Goal: Task Accomplishment & Management: Use online tool/utility

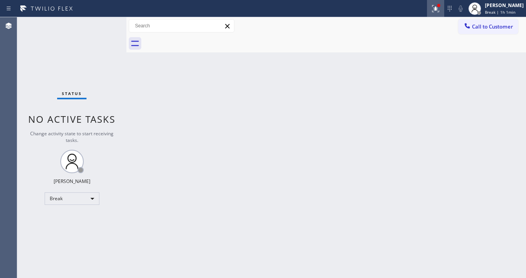
click at [443, 14] on button at bounding box center [435, 8] width 17 height 17
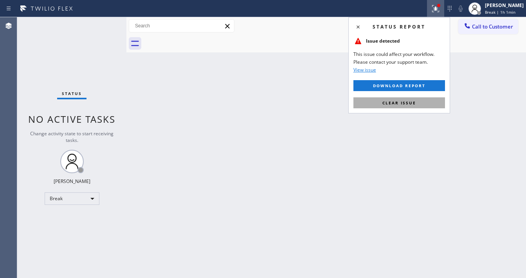
drag, startPoint x: 420, startPoint y: 100, endPoint x: 158, endPoint y: 140, distance: 265.1
click at [420, 100] on button "Clear issue" at bounding box center [398, 102] width 91 height 11
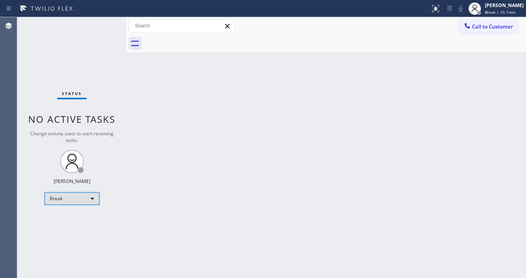
click at [65, 199] on div "Break" at bounding box center [72, 198] width 55 height 13
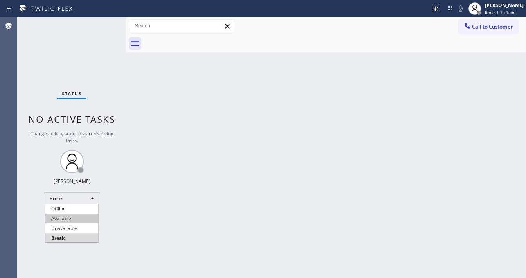
click at [75, 217] on li "Available" at bounding box center [71, 218] width 53 height 9
click at [225, 193] on div "Back to Dashboard Change Sender ID Customers Technicians Select a contact Outbo…" at bounding box center [325, 147] width 399 height 261
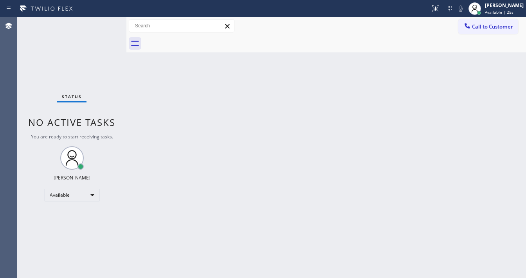
drag, startPoint x: 371, startPoint y: 16, endPoint x: 463, endPoint y: 31, distance: 93.1
click at [372, 16] on div "Status report No issues detected If you experience an issue, please download th…" at bounding box center [263, 8] width 526 height 17
click at [502, 27] on span "Call to Customer" at bounding box center [492, 26] width 41 height 7
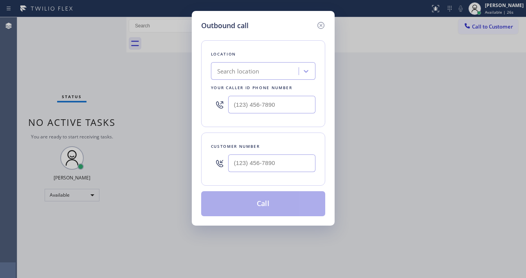
type input "(___) ___-____"
click at [250, 108] on input "(___) ___-____" at bounding box center [271, 105] width 87 height 18
type input "(___) ___-____"
click at [264, 159] on input "(___) ___-____" at bounding box center [271, 163] width 87 height 18
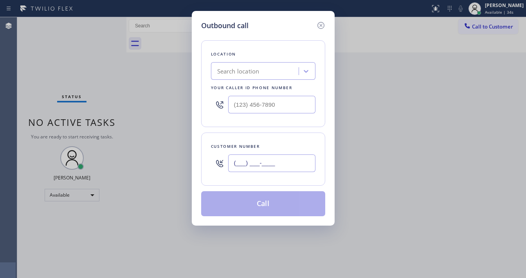
paste input "619) 990-7394"
type input "[PHONE_NUMBER]"
click at [322, 23] on icon at bounding box center [320, 25] width 9 height 9
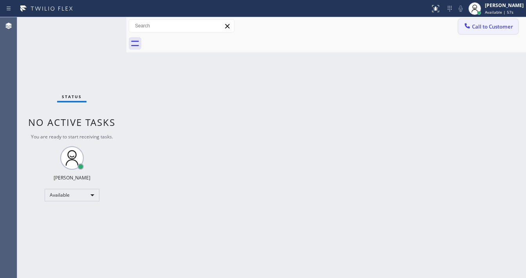
click at [499, 31] on button "Call to Customer" at bounding box center [488, 26] width 60 height 15
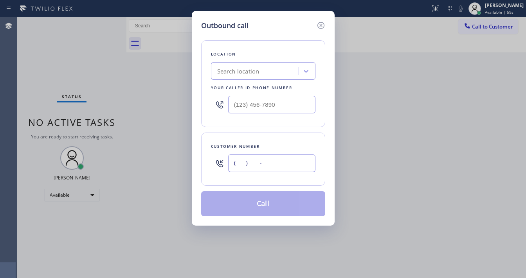
drag, startPoint x: 260, startPoint y: 164, endPoint x: 254, endPoint y: 138, distance: 26.4
click at [260, 164] on input "(___) ___-____" at bounding box center [271, 163] width 87 height 18
paste input "619) 990-7394"
type input "[PHONE_NUMBER]"
type input "(___) ___-____"
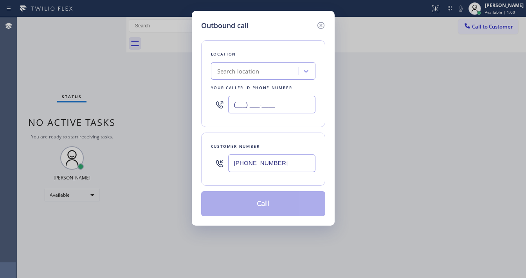
click at [261, 105] on input "(___) ___-____" at bounding box center [271, 105] width 87 height 18
paste input "619) 202-8446"
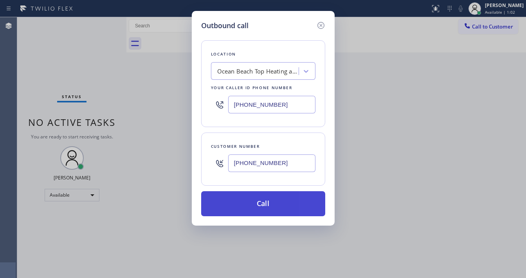
type input "[PHONE_NUMBER]"
click at [268, 198] on button "Call" at bounding box center [263, 203] width 124 height 25
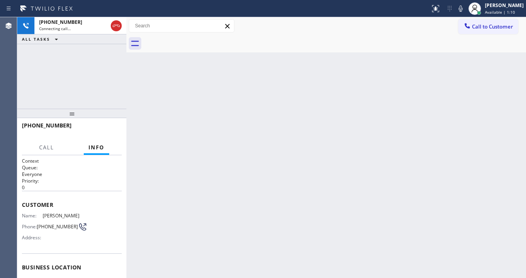
click at [61, 56] on div "[PHONE_NUMBER] Connecting call… ALL TASKS ALL TASKS ACTIVE TASKS TASKS IN WRAP …" at bounding box center [71, 62] width 109 height 91
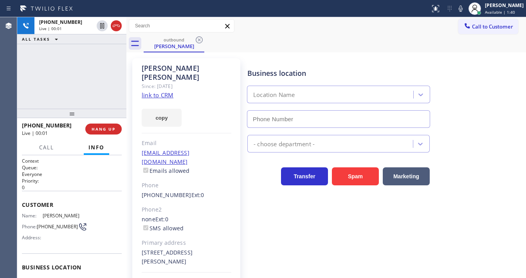
type input "[PHONE_NUMBER]"
click at [116, 133] on button "HANG UP" at bounding box center [103, 129] width 36 height 11
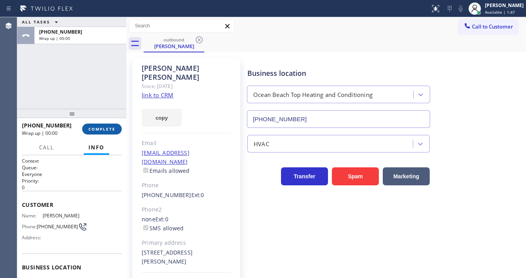
click at [116, 133] on button "COMPLETE" at bounding box center [101, 129] width 39 height 11
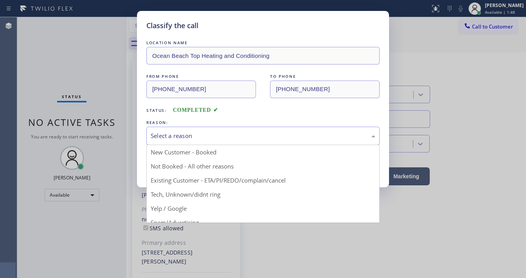
click at [189, 135] on div "Select a reason" at bounding box center [263, 135] width 224 height 9
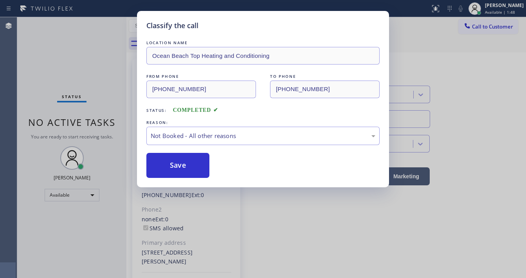
click at [181, 166] on button "Save" at bounding box center [177, 165] width 63 height 25
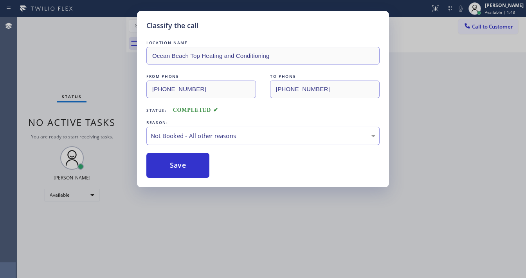
click at [181, 166] on button "Save" at bounding box center [177, 165] width 63 height 25
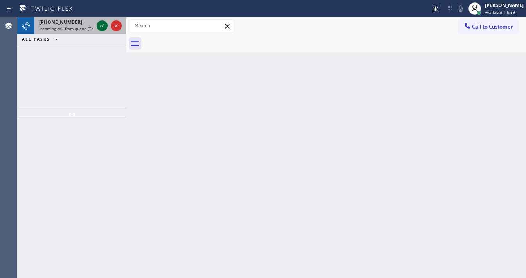
click at [101, 23] on icon at bounding box center [101, 25] width 9 height 9
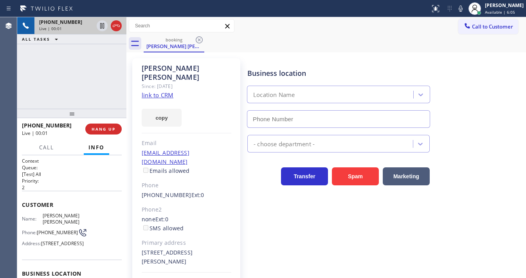
type input "[PHONE_NUMBER]"
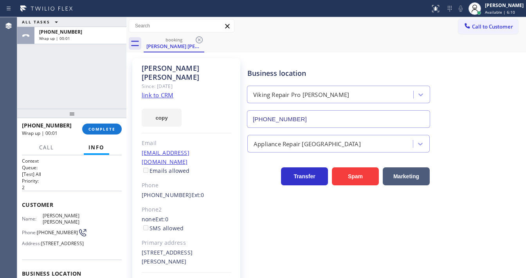
click at [153, 91] on link "link to CRM" at bounding box center [158, 95] width 32 height 8
click at [111, 133] on button "COMPLETE" at bounding box center [101, 129] width 39 height 11
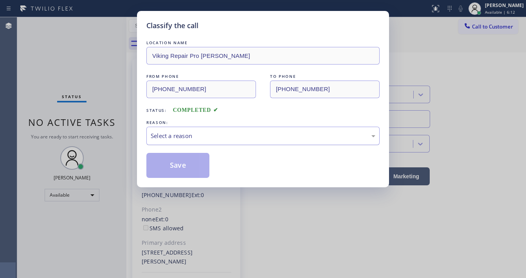
click at [195, 131] on div "Select a reason" at bounding box center [263, 135] width 224 height 9
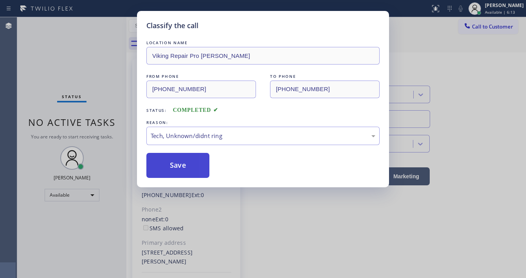
click at [180, 176] on button "Save" at bounding box center [177, 165] width 63 height 25
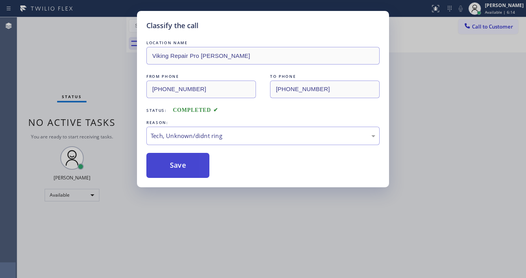
click at [180, 174] on button "Save" at bounding box center [177, 165] width 63 height 25
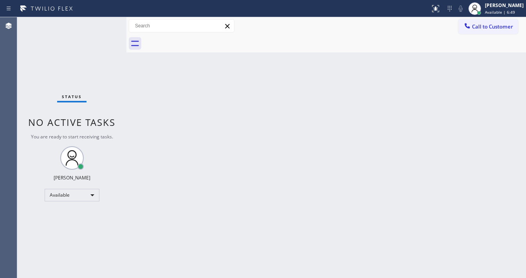
drag, startPoint x: 99, startPoint y: 21, endPoint x: 100, endPoint y: 25, distance: 4.2
click at [100, 22] on div "Status No active tasks You are ready to start receiving tasks. [PERSON_NAME]" at bounding box center [71, 147] width 109 height 261
click at [100, 25] on div "Status No active tasks You are ready to start receiving tasks. [PERSON_NAME]" at bounding box center [71, 147] width 109 height 261
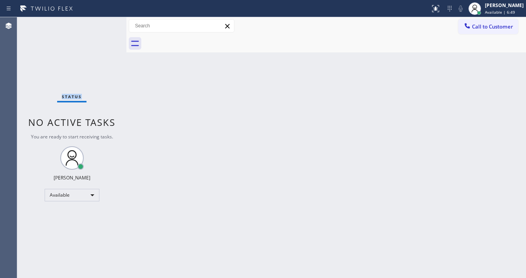
click at [100, 25] on div "Status No active tasks You are ready to start receiving tasks. [PERSON_NAME]" at bounding box center [71, 147] width 109 height 261
click at [101, 22] on div "Status No active tasks You are ready to start receiving tasks. [PERSON_NAME]" at bounding box center [71, 147] width 109 height 261
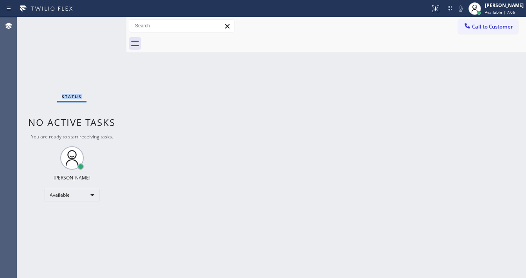
click at [101, 22] on div "Status No active tasks You are ready to start receiving tasks. [PERSON_NAME]" at bounding box center [71, 147] width 109 height 261
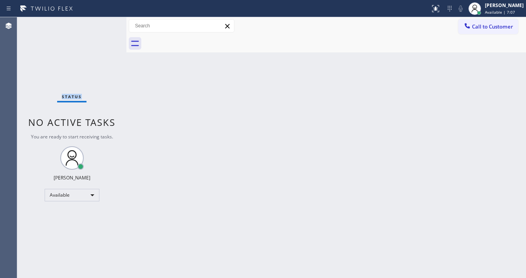
click at [101, 22] on div "Status No active tasks You are ready to start receiving tasks. [PERSON_NAME]" at bounding box center [71, 147] width 109 height 261
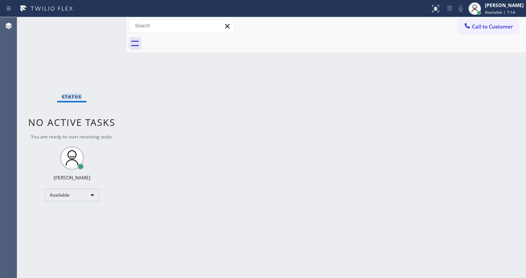
click at [105, 22] on div "Status No active tasks You are ready to start receiving tasks. [PERSON_NAME]" at bounding box center [71, 147] width 109 height 261
click at [103, 22] on div "Status No active tasks You are ready to start receiving tasks. [PERSON_NAME]" at bounding box center [71, 147] width 109 height 261
click at [102, 22] on div "Status No active tasks You are ready to start receiving tasks. [PERSON_NAME]" at bounding box center [71, 147] width 109 height 261
click at [102, 21] on div "Status No active tasks You are ready to start receiving tasks. [PERSON_NAME]" at bounding box center [71, 147] width 109 height 261
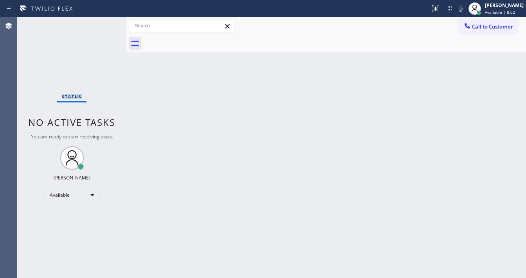
click at [169, 29] on input "text" at bounding box center [181, 26] width 105 height 13
click at [103, 27] on div "Status No active tasks You are ready to start receiving tasks. [PERSON_NAME]" at bounding box center [71, 147] width 109 height 261
click at [104, 27] on div "Status No active tasks You are ready to start receiving tasks. [PERSON_NAME]" at bounding box center [71, 147] width 109 height 261
click at [106, 29] on div "Status No active tasks You are ready to start receiving tasks. [PERSON_NAME]" at bounding box center [71, 147] width 109 height 261
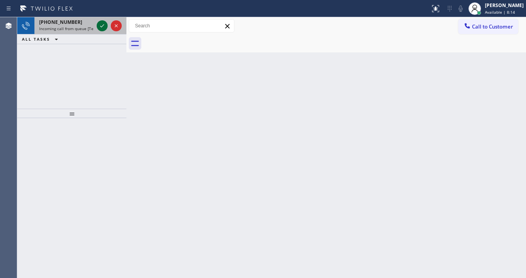
click at [103, 25] on icon at bounding box center [101, 25] width 9 height 9
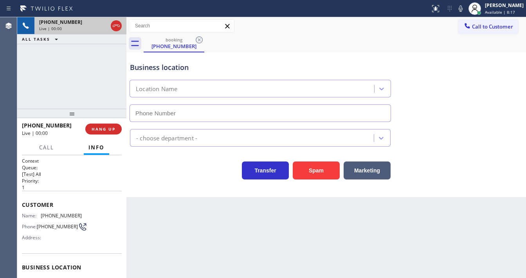
type input "[PHONE_NUMBER]"
click at [316, 169] on button "Spam" at bounding box center [315, 170] width 47 height 18
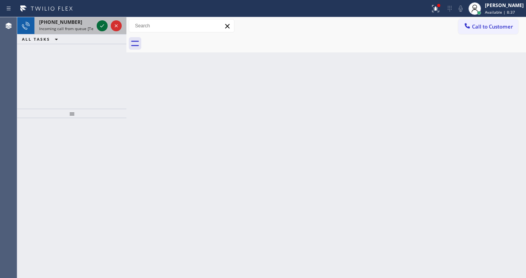
click at [102, 27] on icon at bounding box center [101, 25] width 9 height 9
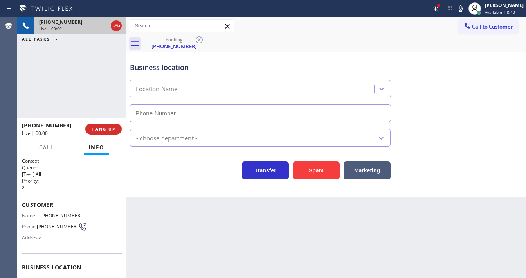
type input "[PHONE_NUMBER]"
click at [66, 78] on div "[PHONE_NUMBER] Live | 00:42 ALL TASKS ALL TASKS ACTIVE TASKS TASKS IN WRAP UP" at bounding box center [71, 62] width 109 height 91
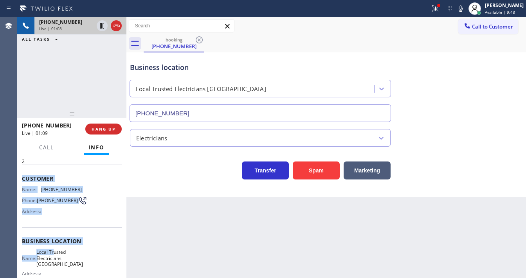
scroll to position [94, 0]
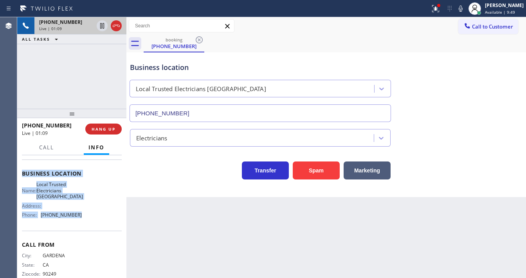
drag, startPoint x: 23, startPoint y: 205, endPoint x: 81, endPoint y: 219, distance: 59.7
click at [81, 219] on div "Context Queue: [Test] All Priority: 2 Customer Name: [PHONE_NUMBER] Phone: [PHO…" at bounding box center [72, 177] width 100 height 226
copy div "Customer Name: [PHONE_NUMBER] Phone: [PHONE_NUMBER] Address: Business location …"
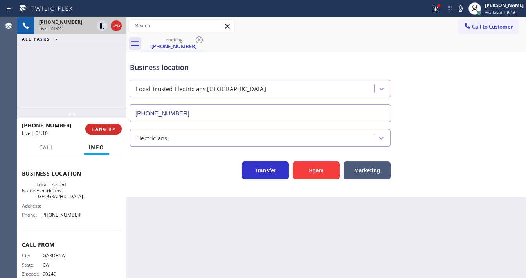
click at [66, 80] on div "[PHONE_NUMBER] Live | 01:09 ALL TASKS ALL TASKS ACTIVE TASKS TASKS IN WRAP UP" at bounding box center [71, 62] width 109 height 91
click at [59, 81] on div "[PHONE_NUMBER] Live | 01:22 ALL TASKS ALL TASKS ACTIVE TASKS TASKS IN WRAP UP" at bounding box center [71, 62] width 109 height 91
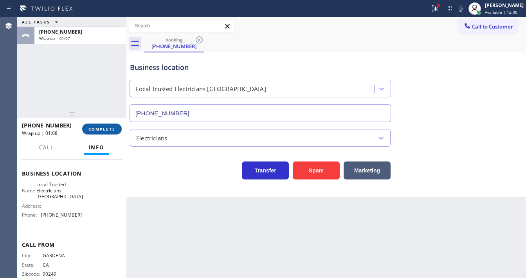
click at [107, 130] on span "COMPLETE" at bounding box center [101, 128] width 27 height 5
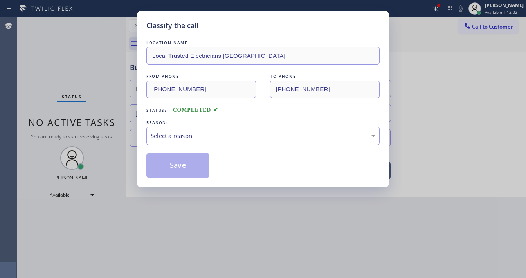
click at [190, 137] on div "Select a reason" at bounding box center [263, 135] width 224 height 9
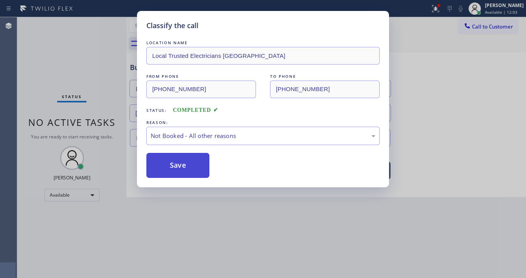
click at [175, 165] on button "Save" at bounding box center [177, 165] width 63 height 25
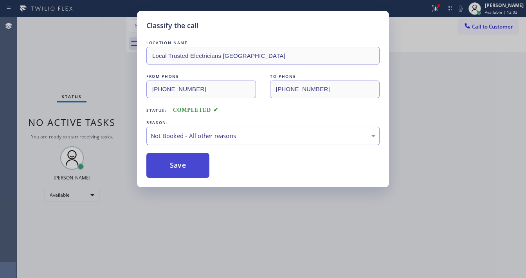
click at [175, 165] on button "Save" at bounding box center [177, 165] width 63 height 25
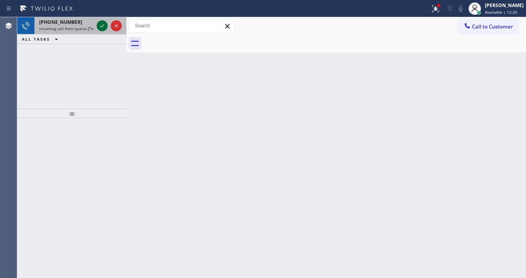
click at [102, 26] on icon at bounding box center [102, 25] width 4 height 3
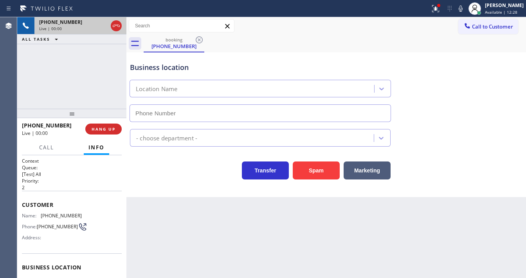
type input "[PHONE_NUMBER]"
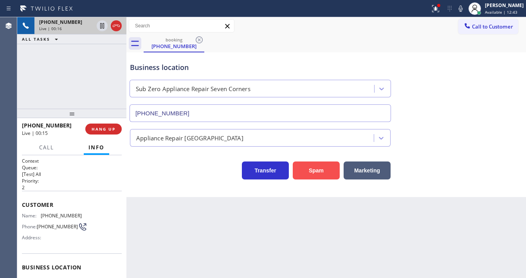
click at [321, 172] on button "Spam" at bounding box center [315, 170] width 47 height 18
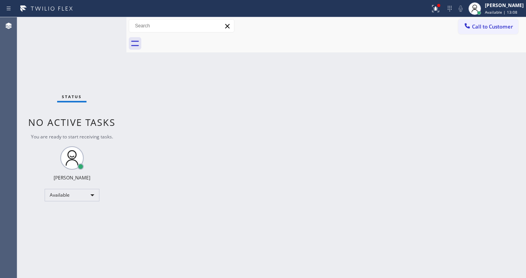
click at [177, 136] on div "Back to Dashboard Change Sender ID Customers Technicians Select a contact Outbo…" at bounding box center [325, 147] width 399 height 261
click at [102, 23] on div "Status No active tasks You are ready to start receiving tasks. [PERSON_NAME]" at bounding box center [71, 147] width 109 height 261
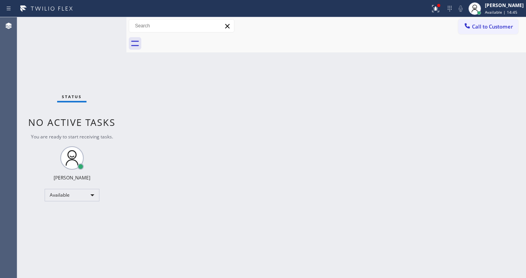
drag, startPoint x: 102, startPoint y: 23, endPoint x: 100, endPoint y: 1, distance: 22.4
click at [102, 21] on div "Status No active tasks You are ready to start receiving tasks. [PERSON_NAME]" at bounding box center [71, 147] width 109 height 261
click at [104, 27] on div "Status No active tasks You are ready to start receiving tasks. [PERSON_NAME]" at bounding box center [71, 147] width 109 height 261
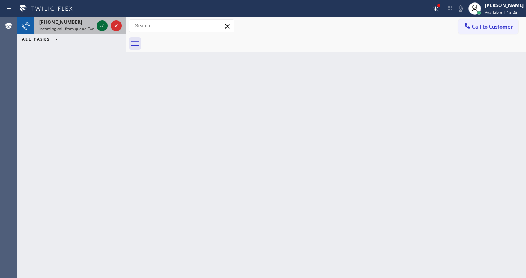
click at [99, 25] on icon at bounding box center [101, 25] width 9 height 9
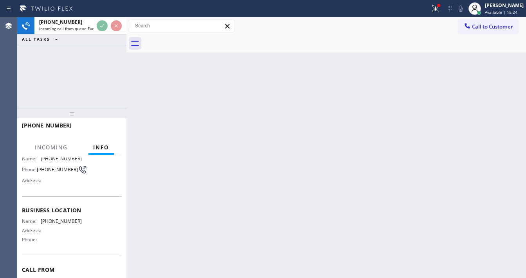
scroll to position [63, 0]
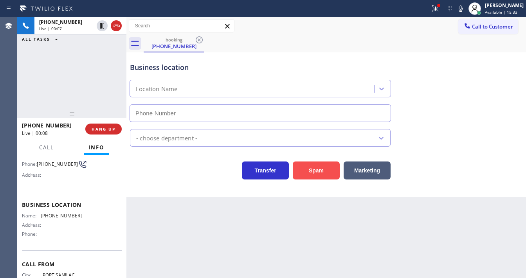
click at [314, 172] on button "Spam" at bounding box center [315, 170] width 47 height 18
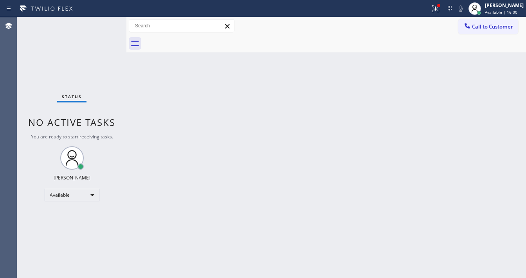
click at [102, 26] on div "Status No active tasks You are ready to start receiving tasks. [PERSON_NAME]" at bounding box center [71, 147] width 109 height 261
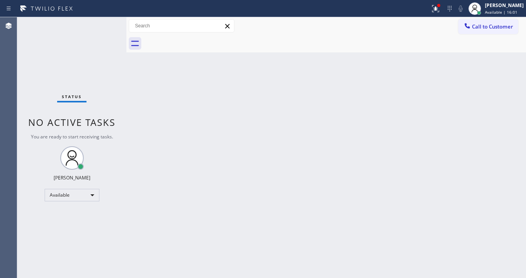
click at [102, 26] on div "Status No active tasks You are ready to start receiving tasks. [PERSON_NAME]" at bounding box center [71, 147] width 109 height 261
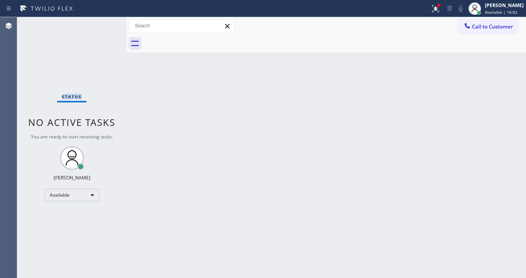
click at [102, 26] on div "Status No active tasks You are ready to start receiving tasks. [PERSON_NAME]" at bounding box center [71, 147] width 109 height 261
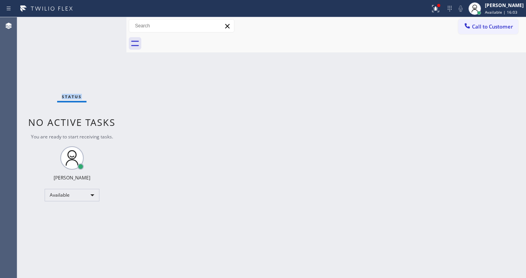
click at [102, 26] on div "Status No active tasks You are ready to start receiving tasks. [PERSON_NAME]" at bounding box center [71, 147] width 109 height 261
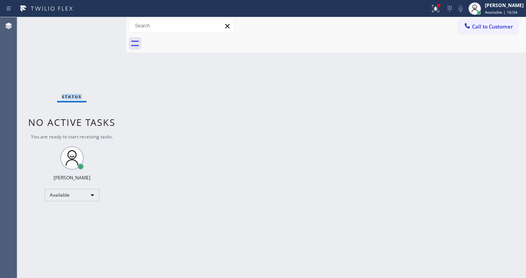
click at [102, 26] on div "Status No active tasks You are ready to start receiving tasks. [PERSON_NAME]" at bounding box center [71, 147] width 109 height 261
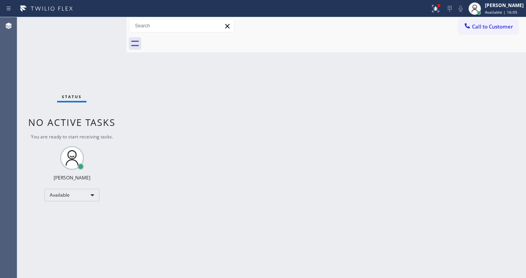
click at [102, 26] on div "Status No active tasks You are ready to start receiving tasks. [PERSON_NAME]" at bounding box center [71, 147] width 109 height 261
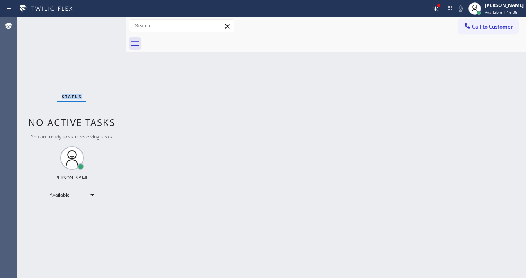
click at [102, 26] on div "Status No active tasks You are ready to start receiving tasks. [PERSON_NAME]" at bounding box center [71, 147] width 109 height 261
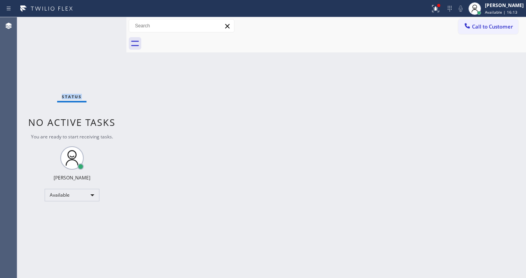
click at [102, 26] on div "Status No active tasks You are ready to start receiving tasks. [PERSON_NAME]" at bounding box center [71, 147] width 109 height 261
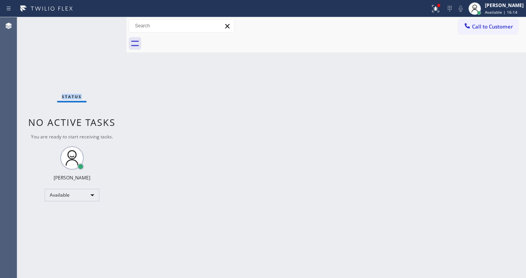
click at [102, 26] on div "Status No active tasks You are ready to start receiving tasks. [PERSON_NAME]" at bounding box center [71, 147] width 109 height 261
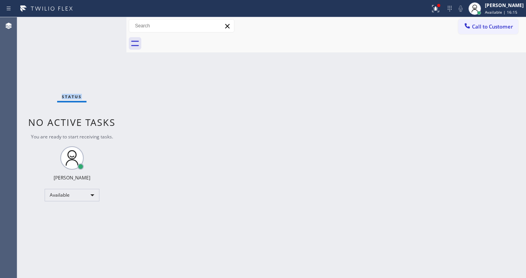
click at [102, 26] on div "Status No active tasks You are ready to start receiving tasks. [PERSON_NAME]" at bounding box center [71, 147] width 109 height 261
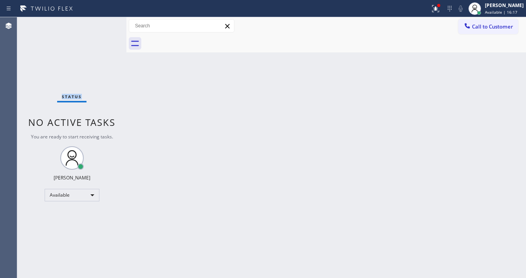
click at [102, 26] on div "Status No active tasks You are ready to start receiving tasks. [PERSON_NAME]" at bounding box center [71, 147] width 109 height 261
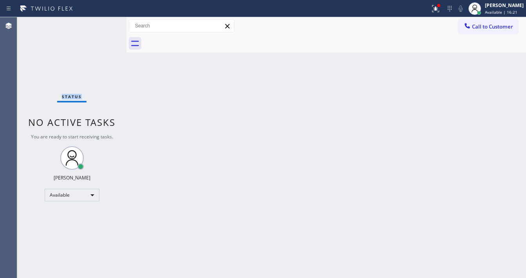
click at [102, 26] on div "Status No active tasks You are ready to start receiving tasks. [PERSON_NAME]" at bounding box center [71, 147] width 109 height 261
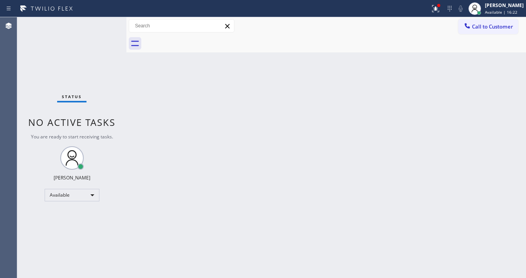
click at [102, 26] on div "Status No active tasks You are ready to start receiving tasks. [PERSON_NAME]" at bounding box center [71, 147] width 109 height 261
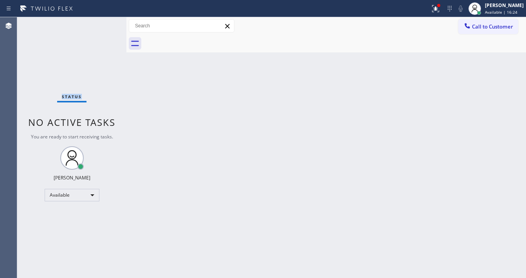
click at [102, 26] on div "Status No active tasks You are ready to start receiving tasks. [PERSON_NAME]" at bounding box center [71, 147] width 109 height 261
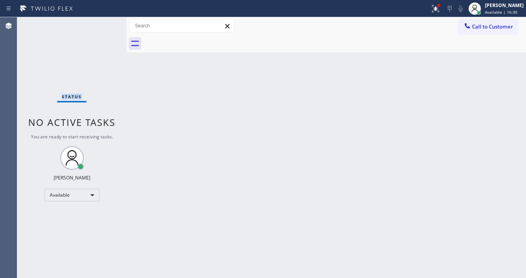
click at [102, 26] on div "Status No active tasks You are ready to start receiving tasks. [PERSON_NAME]" at bounding box center [71, 147] width 109 height 261
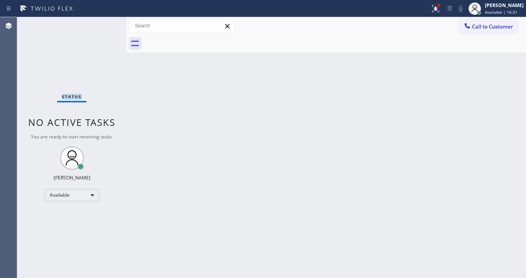
click at [102, 26] on div "Status No active tasks You are ready to start receiving tasks. [PERSON_NAME]" at bounding box center [71, 147] width 109 height 261
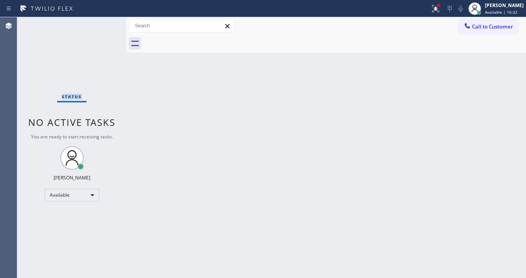
click at [102, 26] on div "Status No active tasks You are ready to start receiving tasks. [PERSON_NAME]" at bounding box center [71, 147] width 109 height 261
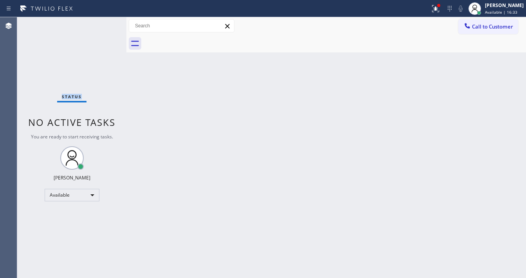
click at [102, 26] on div "Status No active tasks You are ready to start receiving tasks. [PERSON_NAME]" at bounding box center [71, 147] width 109 height 261
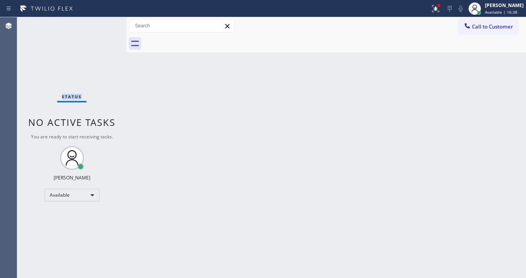
click at [102, 26] on div "Status No active tasks You are ready to start receiving tasks. [PERSON_NAME]" at bounding box center [71, 147] width 109 height 261
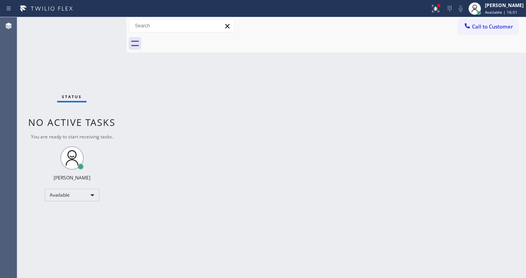
click at [102, 26] on div "Status No active tasks You are ready to start receiving tasks. [PERSON_NAME]" at bounding box center [71, 147] width 109 height 261
click at [435, 4] on div at bounding box center [435, 8] width 17 height 9
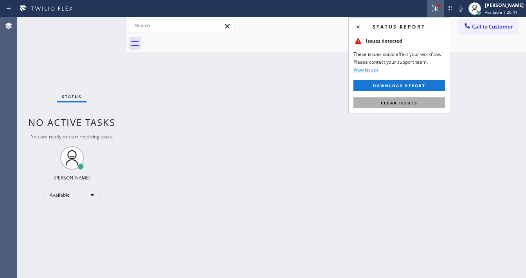
click at [413, 100] on span "Clear issues" at bounding box center [398, 102] width 37 height 5
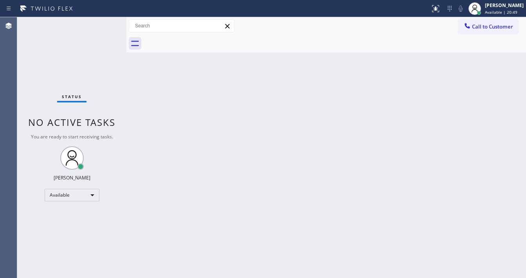
click at [103, 34] on div "Status No active tasks You are ready to start receiving tasks. [PERSON_NAME]" at bounding box center [71, 147] width 109 height 261
click at [105, 21] on div "Status No active tasks You are ready to start receiving tasks. [PERSON_NAME]" at bounding box center [71, 147] width 109 height 261
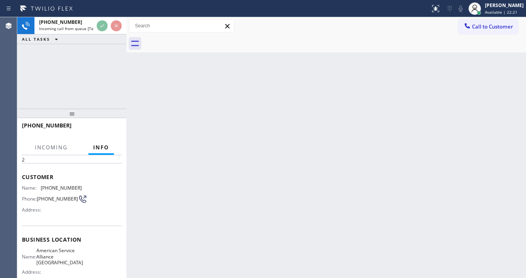
scroll to position [63, 0]
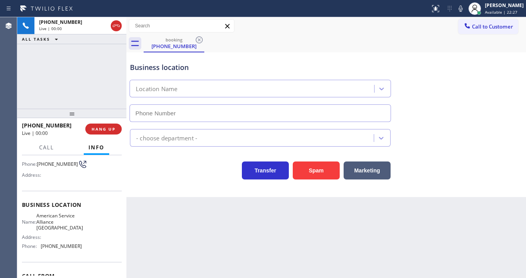
type input "[PHONE_NUMBER]"
click at [25, 80] on div "[PHONE_NUMBER] Live | 00:11 ALL TASKS ALL TASKS ACTIVE TASKS TASKS IN WRAP UP" at bounding box center [71, 62] width 109 height 91
click at [63, 81] on div "[PHONE_NUMBER] Live | 00:16 ALL TASKS ALL TASKS ACTIVE TASKS TASKS IN WRAP UP" at bounding box center [71, 62] width 109 height 91
click at [465, 8] on icon at bounding box center [460, 8] width 9 height 9
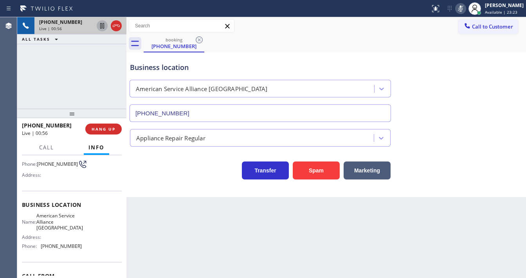
click at [100, 25] on icon at bounding box center [102, 25] width 4 height 5
click at [100, 26] on icon at bounding box center [101, 25] width 9 height 9
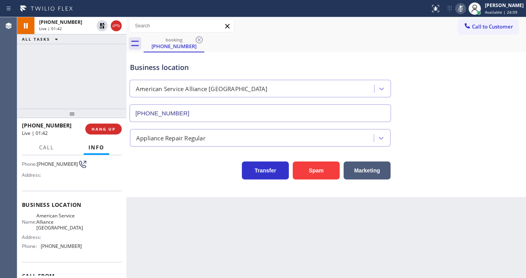
click at [462, 9] on icon at bounding box center [460, 8] width 4 height 6
click at [456, 70] on div "Business location American Service Alliance [GEOGRAPHIC_DATA] [PHONE_NUMBER]" at bounding box center [325, 86] width 395 height 71
click at [76, 92] on div "[PHONE_NUMBER] Live | 02:46 ALL TASKS ALL TASKS ACTIVE TASKS TASKS IN WRAP UP" at bounding box center [71, 62] width 109 height 91
click at [117, 126] on button "HANG UP" at bounding box center [103, 129] width 36 height 11
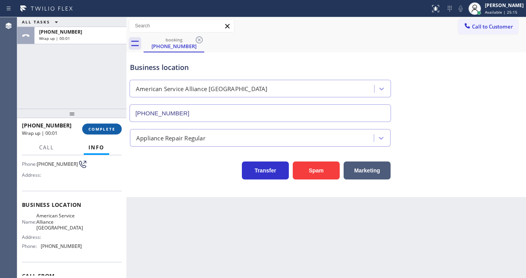
click at [114, 127] on span "COMPLETE" at bounding box center [101, 128] width 27 height 5
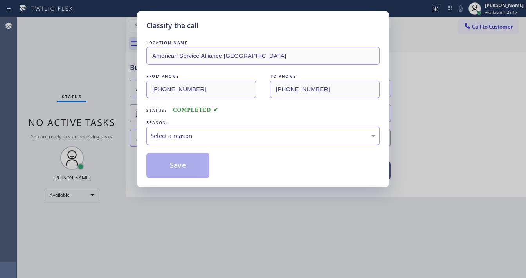
click at [201, 135] on div "Select a reason" at bounding box center [263, 135] width 224 height 9
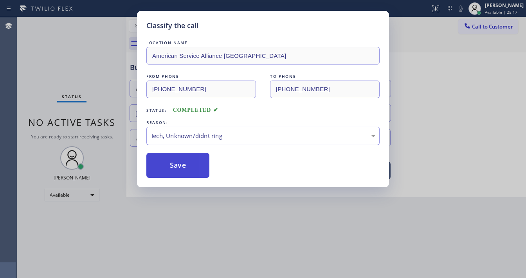
click at [183, 170] on button "Save" at bounding box center [177, 165] width 63 height 25
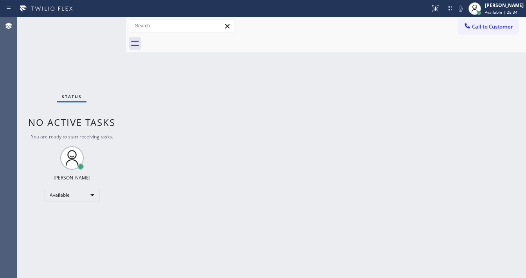
drag, startPoint x: 95, startPoint y: 30, endPoint x: 105, endPoint y: 27, distance: 11.0
click at [96, 30] on div "Status No active tasks You are ready to start receiving tasks. [PERSON_NAME]" at bounding box center [71, 147] width 109 height 261
click at [105, 27] on div "Status No active tasks You are ready to start receiving tasks. [PERSON_NAME]" at bounding box center [71, 147] width 109 height 261
click at [106, 27] on div "Status No active tasks You are ready to start receiving tasks. [PERSON_NAME]" at bounding box center [71, 147] width 109 height 261
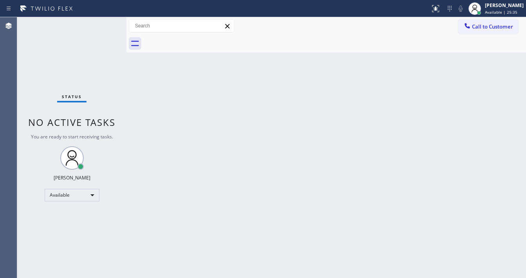
click at [108, 25] on div "Status No active tasks You are ready to start receiving tasks. [PERSON_NAME]" at bounding box center [71, 147] width 109 height 261
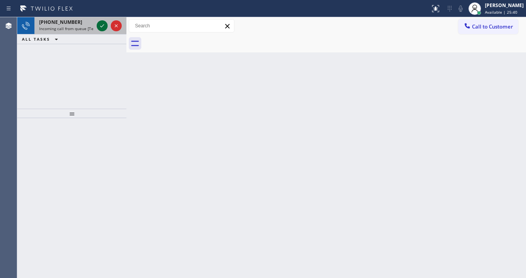
click at [98, 27] on icon at bounding box center [101, 25] width 9 height 9
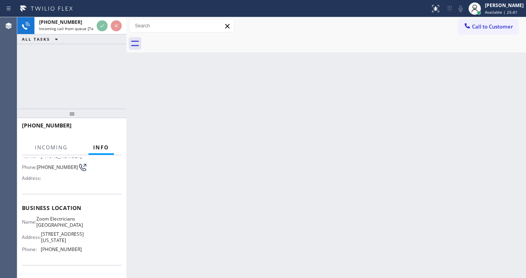
scroll to position [63, 0]
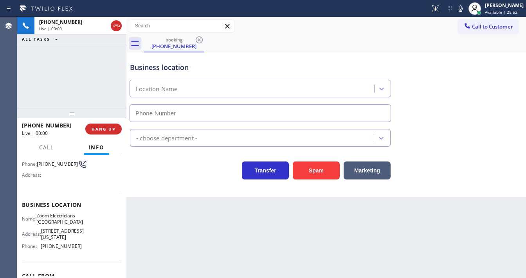
type input "[PHONE_NUMBER]"
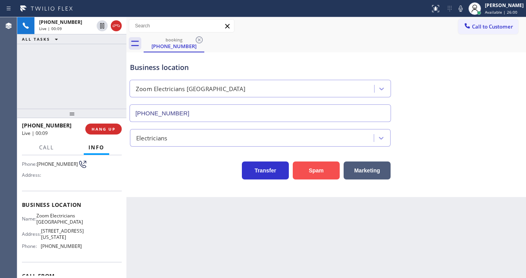
click at [322, 172] on button "Spam" at bounding box center [315, 170] width 47 height 18
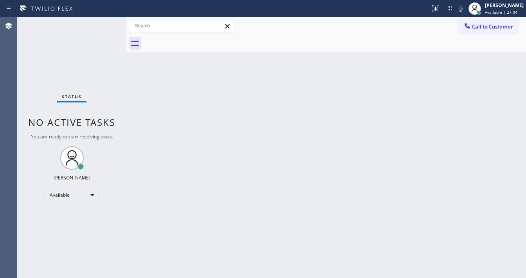
click at [110, 21] on div "Status No active tasks You are ready to start receiving tasks. [PERSON_NAME]" at bounding box center [71, 147] width 109 height 261
drag, startPoint x: 109, startPoint y: 21, endPoint x: 107, endPoint y: 2, distance: 19.4
click at [108, 15] on div "Status report No issues detected If you experience an issue, please download th…" at bounding box center [263, 139] width 526 height 278
click at [106, 23] on div "Status No active tasks You are ready to start receiving tasks. [PERSON_NAME]" at bounding box center [71, 147] width 109 height 261
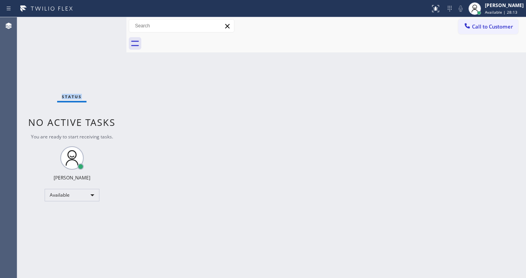
click at [106, 23] on div "Status No active tasks You are ready to start receiving tasks. [PERSON_NAME]" at bounding box center [71, 147] width 109 height 261
click at [104, 23] on div "Status No active tasks You are ready to start receiving tasks. [PERSON_NAME]" at bounding box center [71, 147] width 109 height 261
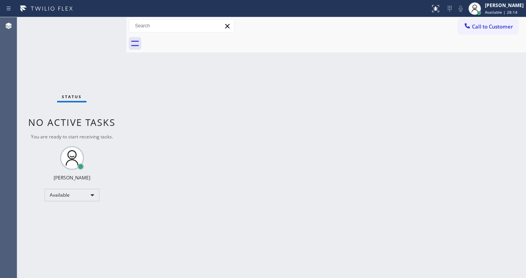
click at [104, 23] on div "Status No active tasks You are ready to start receiving tasks. [PERSON_NAME]" at bounding box center [71, 147] width 109 height 261
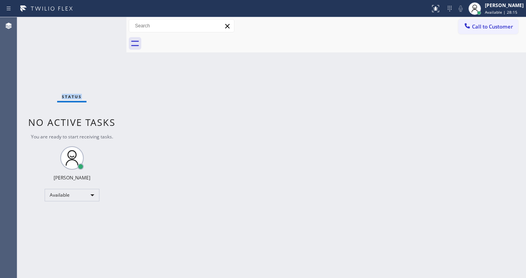
click at [104, 24] on div "Status No active tasks You are ready to start receiving tasks. [PERSON_NAME]" at bounding box center [71, 147] width 109 height 261
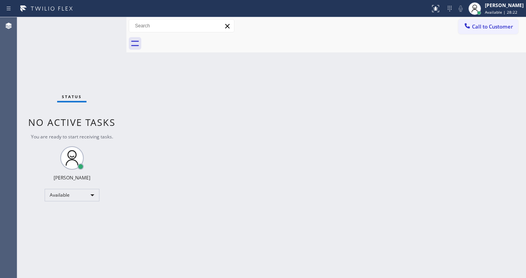
click at [104, 24] on div "Status No active tasks You are ready to start receiving tasks. [PERSON_NAME]" at bounding box center [71, 147] width 109 height 261
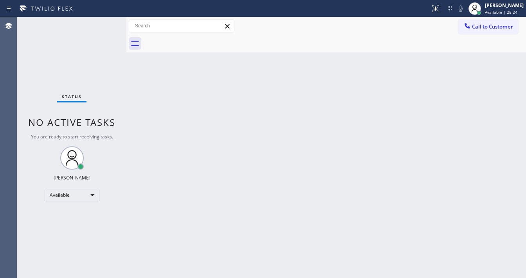
click at [104, 24] on div "Status No active tasks You are ready to start receiving tasks. [PERSON_NAME]" at bounding box center [71, 147] width 109 height 261
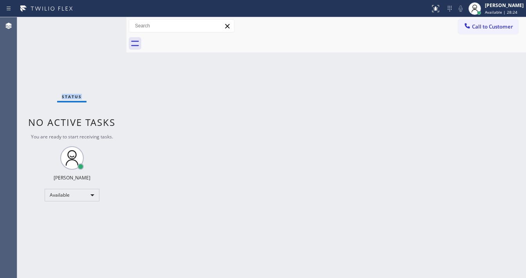
click at [104, 24] on div "Status No active tasks You are ready to start receiving tasks. [PERSON_NAME]" at bounding box center [71, 147] width 109 height 261
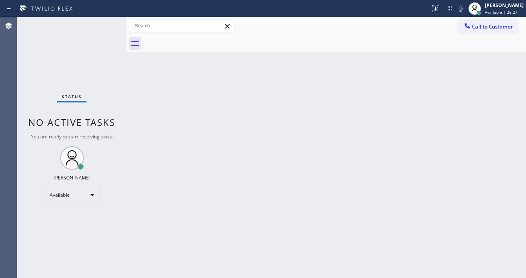
click at [104, 24] on div "Status No active tasks You are ready to start receiving tasks. [PERSON_NAME]" at bounding box center [71, 147] width 109 height 261
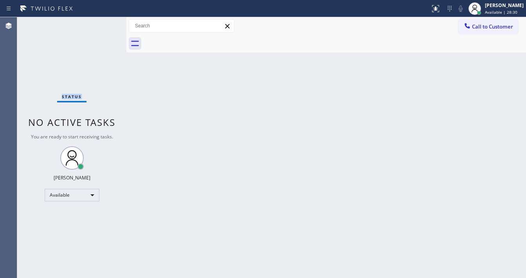
click at [104, 24] on div "Status No active tasks You are ready to start receiving tasks. [PERSON_NAME]" at bounding box center [71, 147] width 109 height 261
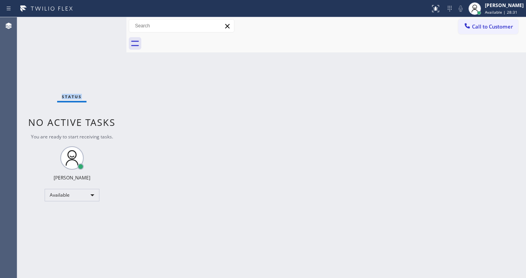
click at [104, 24] on div "Status No active tasks You are ready to start receiving tasks. [PERSON_NAME]" at bounding box center [71, 147] width 109 height 261
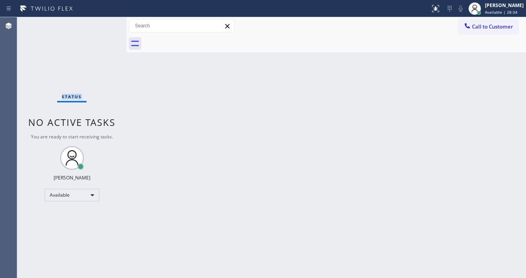
click at [104, 24] on div "Status No active tasks You are ready to start receiving tasks. [PERSON_NAME]" at bounding box center [71, 147] width 109 height 261
click at [105, 20] on div "Status No active tasks You are ready to start receiving tasks. [PERSON_NAME]" at bounding box center [71, 147] width 109 height 261
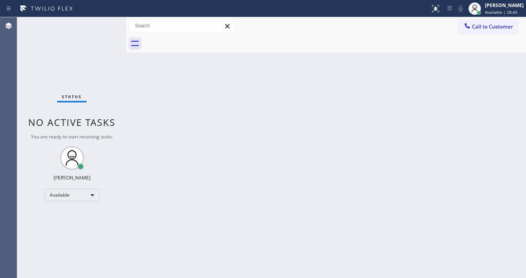
click at [105, 20] on div "Status No active tasks You are ready to start receiving tasks. [PERSON_NAME]" at bounding box center [71, 147] width 109 height 261
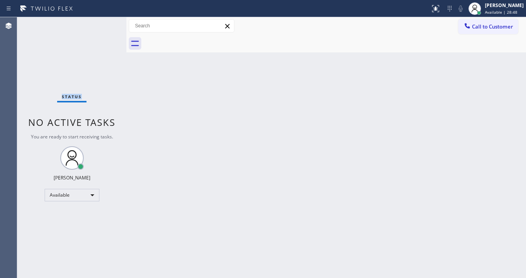
click at [105, 20] on div "Status No active tasks You are ready to start receiving tasks. [PERSON_NAME]" at bounding box center [71, 147] width 109 height 261
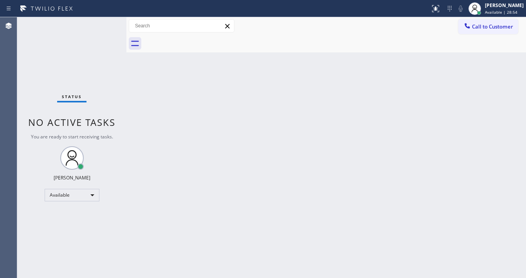
click at [105, 20] on div "Status No active tasks You are ready to start receiving tasks. [PERSON_NAME]" at bounding box center [71, 147] width 109 height 261
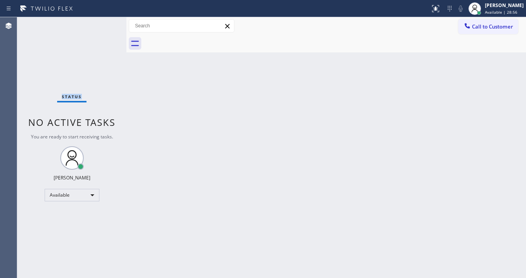
click at [105, 20] on div "Status No active tasks You are ready to start receiving tasks. [PERSON_NAME]" at bounding box center [71, 147] width 109 height 261
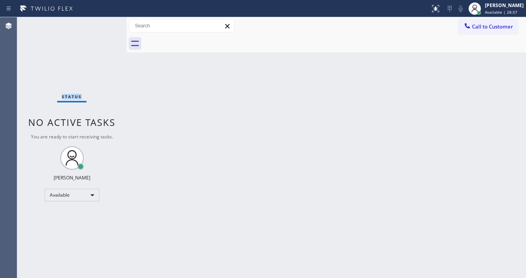
click at [105, 20] on div "Status No active tasks You are ready to start receiving tasks. [PERSON_NAME]" at bounding box center [71, 147] width 109 height 261
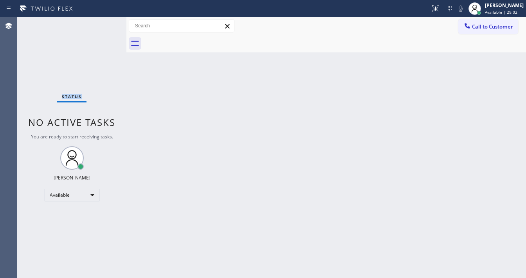
click at [105, 20] on div "Status No active tasks You are ready to start receiving tasks. [PERSON_NAME]" at bounding box center [71, 147] width 109 height 261
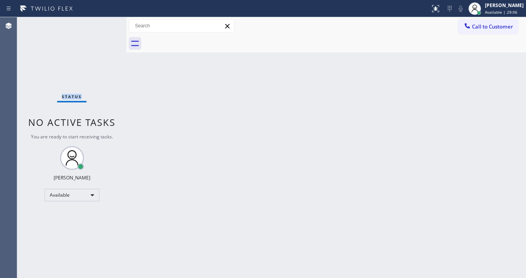
click at [105, 20] on div "Status No active tasks You are ready to start receiving tasks. [PERSON_NAME]" at bounding box center [71, 147] width 109 height 261
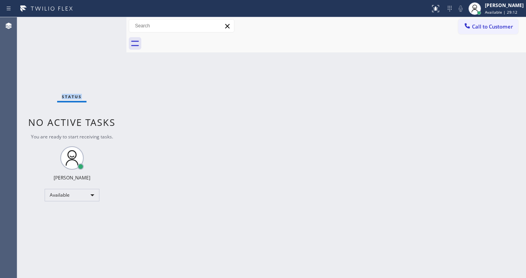
click at [105, 20] on div "Status No active tasks You are ready to start receiving tasks. [PERSON_NAME]" at bounding box center [71, 147] width 109 height 261
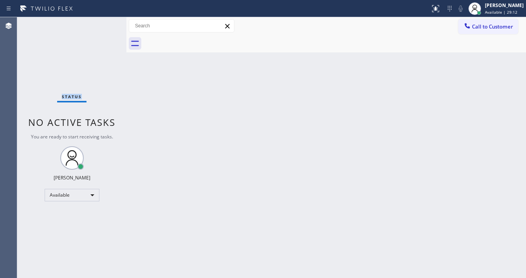
click at [105, 20] on div "Status No active tasks You are ready to start receiving tasks. [PERSON_NAME]" at bounding box center [71, 147] width 109 height 261
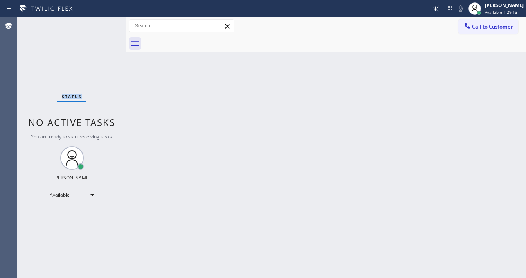
click at [105, 20] on div "Status No active tasks You are ready to start receiving tasks. [PERSON_NAME]" at bounding box center [71, 147] width 109 height 261
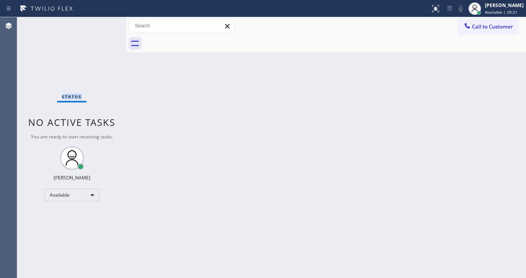
click at [105, 20] on div "Status No active tasks You are ready to start receiving tasks. [PERSON_NAME]" at bounding box center [71, 147] width 109 height 261
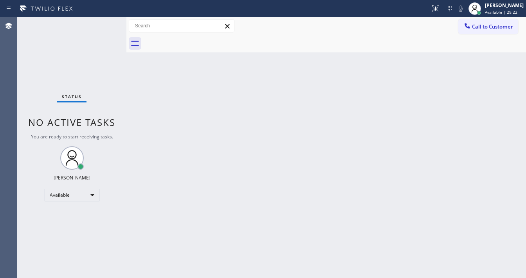
click at [105, 20] on div "Status No active tasks You are ready to start receiving tasks. [PERSON_NAME]" at bounding box center [71, 147] width 109 height 261
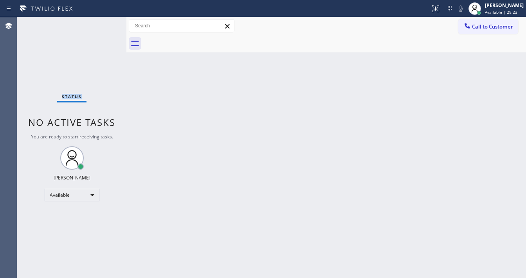
click at [105, 20] on div "Status No active tasks You are ready to start receiving tasks. [PERSON_NAME]" at bounding box center [71, 147] width 109 height 261
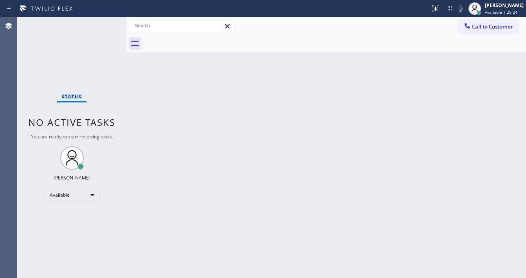
click at [105, 20] on div "Status No active tasks You are ready to start receiving tasks. [PERSON_NAME]" at bounding box center [71, 147] width 109 height 261
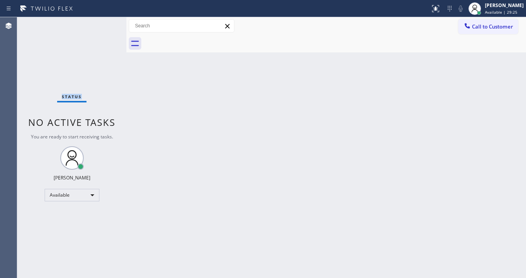
click at [105, 20] on div "Status No active tasks You are ready to start receiving tasks. [PERSON_NAME]" at bounding box center [71, 147] width 109 height 261
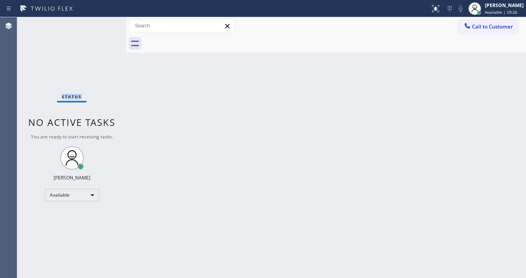
click at [105, 20] on div "Status No active tasks You are ready to start receiving tasks. [PERSON_NAME]" at bounding box center [71, 147] width 109 height 261
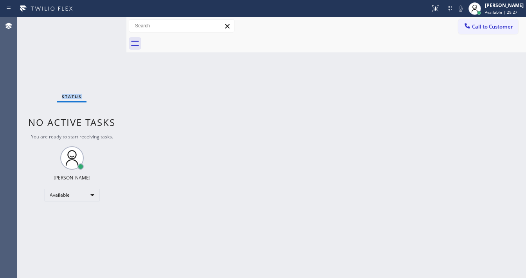
click at [105, 20] on div "Status No active tasks You are ready to start receiving tasks. [PERSON_NAME]" at bounding box center [71, 147] width 109 height 261
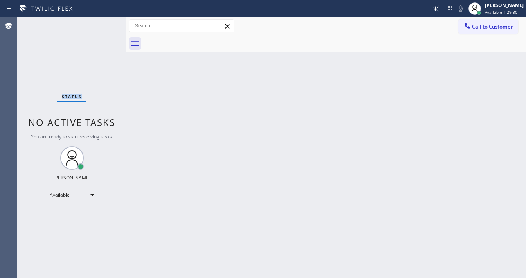
click at [105, 20] on div "Status No active tasks You are ready to start receiving tasks. [PERSON_NAME]" at bounding box center [71, 147] width 109 height 261
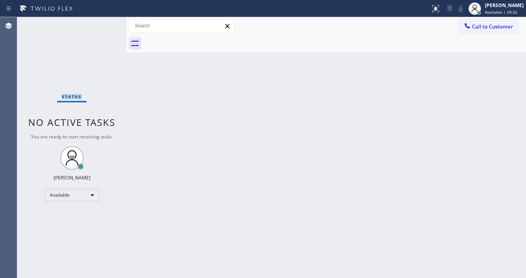
click at [105, 20] on div "Status No active tasks You are ready to start receiving tasks. [PERSON_NAME]" at bounding box center [71, 147] width 109 height 261
click at [105, 22] on div "Status No active tasks You are ready to start receiving tasks. [PERSON_NAME]" at bounding box center [71, 147] width 109 height 261
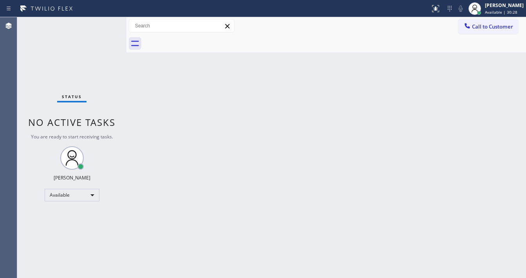
click at [105, 22] on div "Status No active tasks You are ready to start receiving tasks. [PERSON_NAME]" at bounding box center [71, 147] width 109 height 261
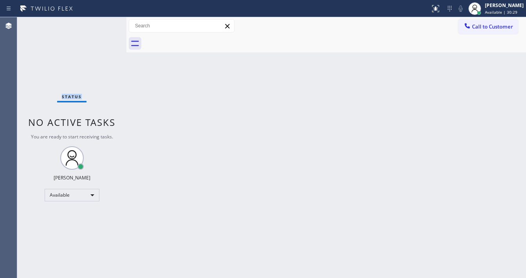
click at [105, 22] on div "Status No active tasks You are ready to start receiving tasks. [PERSON_NAME]" at bounding box center [71, 147] width 109 height 261
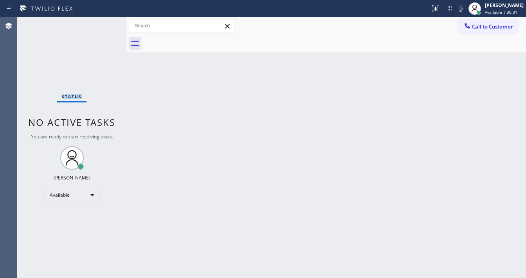
click at [105, 22] on div "Status No active tasks You are ready to start receiving tasks. [PERSON_NAME]" at bounding box center [71, 147] width 109 height 261
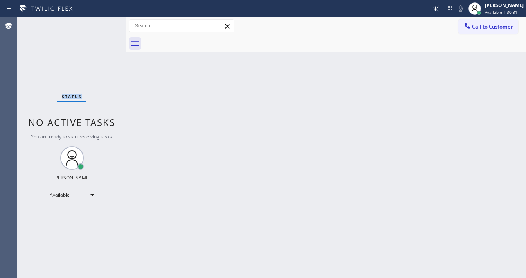
click at [105, 22] on div "Status No active tasks You are ready to start receiving tasks. [PERSON_NAME]" at bounding box center [71, 147] width 109 height 261
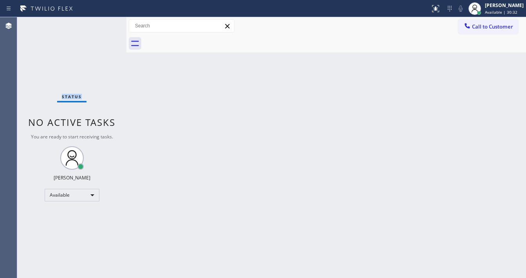
click at [105, 22] on div "Status No active tasks You are ready to start receiving tasks. [PERSON_NAME]" at bounding box center [71, 147] width 109 height 261
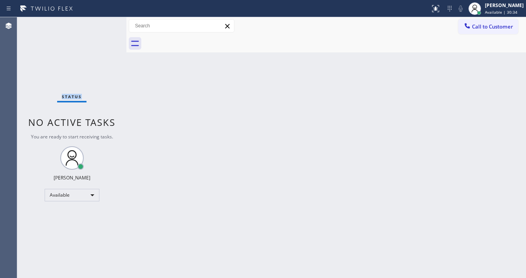
click at [105, 22] on div "Status No active tasks You are ready to start receiving tasks. [PERSON_NAME]" at bounding box center [71, 147] width 109 height 261
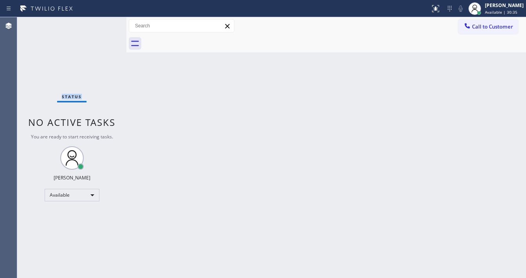
click at [105, 22] on div "Status No active tasks You are ready to start receiving tasks. [PERSON_NAME]" at bounding box center [71, 147] width 109 height 261
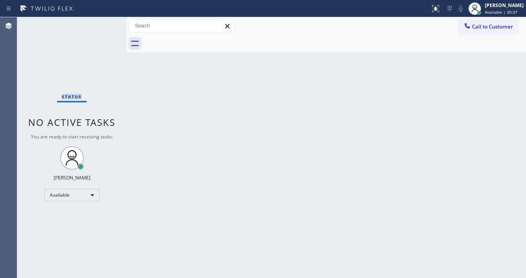
click at [105, 22] on div "Status No active tasks You are ready to start receiving tasks. [PERSON_NAME]" at bounding box center [71, 147] width 109 height 261
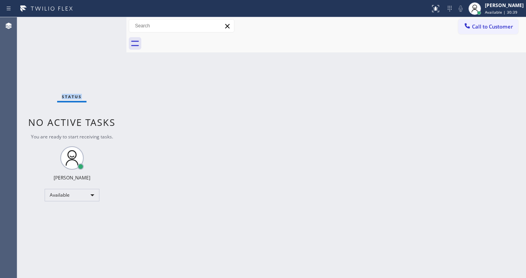
click at [105, 22] on div "Status No active tasks You are ready to start receiving tasks. [PERSON_NAME]" at bounding box center [71, 147] width 109 height 261
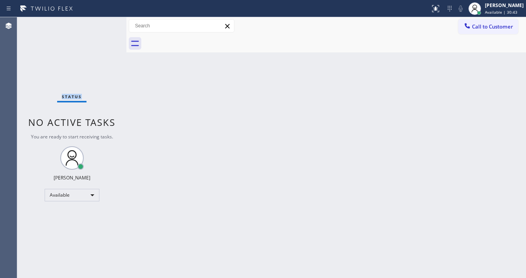
click at [105, 22] on div "Status No active tasks You are ready to start receiving tasks. [PERSON_NAME]" at bounding box center [71, 147] width 109 height 261
click at [104, 23] on div "Status No active tasks You are ready to start receiving tasks. [PERSON_NAME]" at bounding box center [71, 147] width 109 height 261
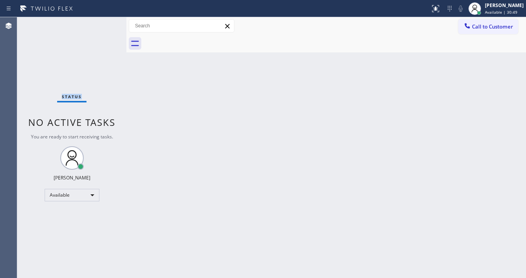
click at [104, 23] on div "Status No active tasks You are ready to start receiving tasks. [PERSON_NAME]" at bounding box center [71, 147] width 109 height 261
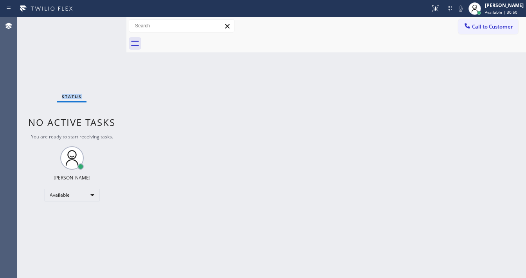
click at [104, 23] on div "Status No active tasks You are ready to start receiving tasks. [PERSON_NAME]" at bounding box center [71, 147] width 109 height 261
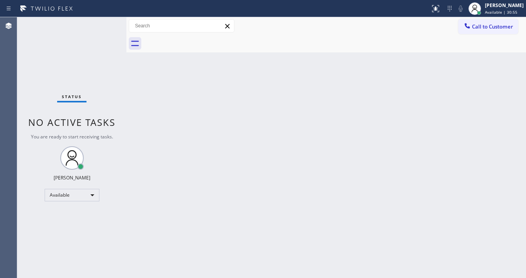
click at [104, 23] on div "Status No active tasks You are ready to start receiving tasks. [PERSON_NAME]" at bounding box center [71, 147] width 109 height 261
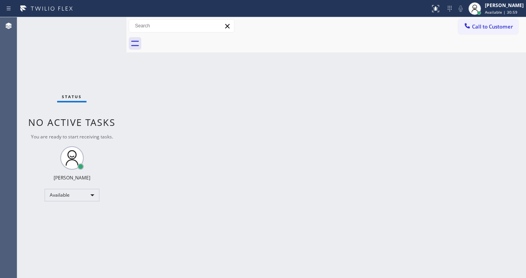
click at [104, 23] on div "Status No active tasks You are ready to start receiving tasks. [PERSON_NAME]" at bounding box center [71, 147] width 109 height 261
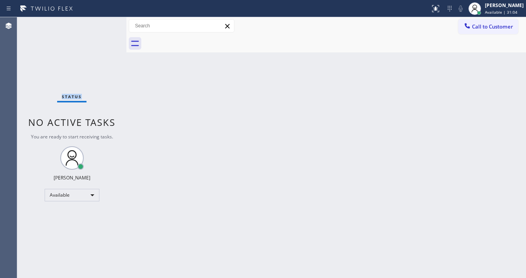
click at [104, 23] on div "Status No active tasks You are ready to start receiving tasks. [PERSON_NAME]" at bounding box center [71, 147] width 109 height 261
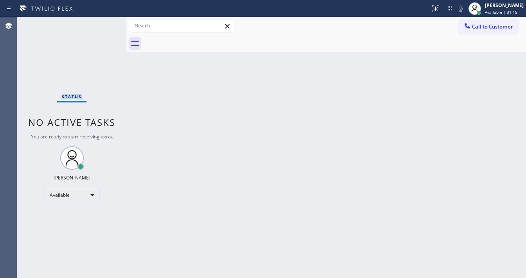
click at [104, 23] on div "Status No active tasks You are ready to start receiving tasks. [PERSON_NAME]" at bounding box center [71, 147] width 109 height 261
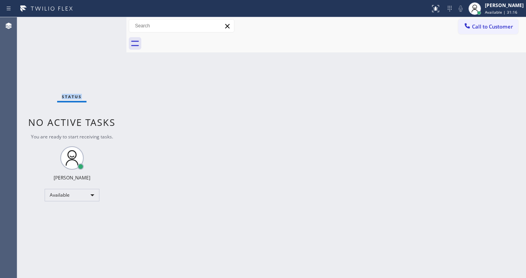
click at [104, 23] on div "Status No active tasks You are ready to start receiving tasks. [PERSON_NAME]" at bounding box center [71, 147] width 109 height 261
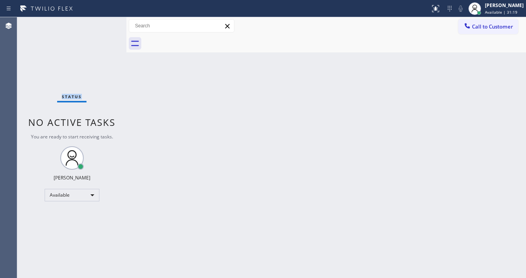
click at [104, 23] on div "Status No active tasks You are ready to start receiving tasks. [PERSON_NAME]" at bounding box center [71, 147] width 109 height 261
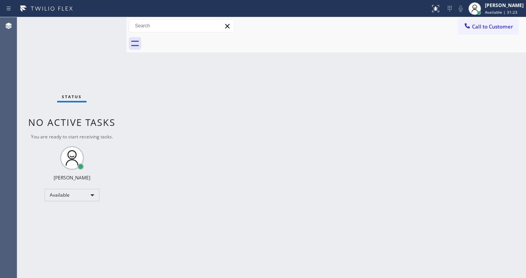
click at [104, 23] on div "Status No active tasks You are ready to start receiving tasks. [PERSON_NAME]" at bounding box center [71, 147] width 109 height 261
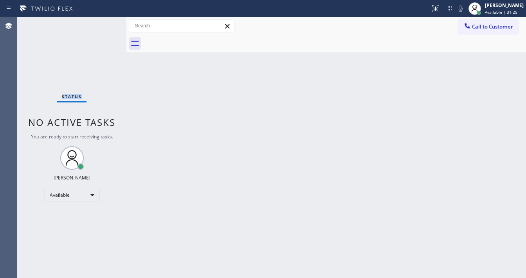
click at [104, 23] on div "Status No active tasks You are ready to start receiving tasks. [PERSON_NAME]" at bounding box center [71, 147] width 109 height 261
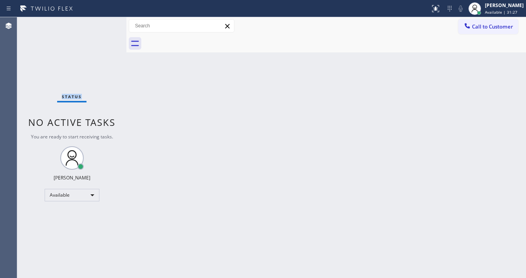
click at [104, 23] on div "Status No active tasks You are ready to start receiving tasks. [PERSON_NAME]" at bounding box center [71, 147] width 109 height 261
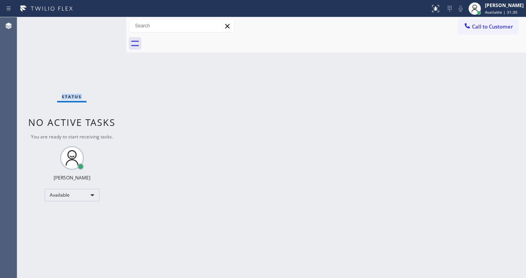
click at [104, 23] on div "Status No active tasks You are ready to start receiving tasks. [PERSON_NAME]" at bounding box center [71, 147] width 109 height 261
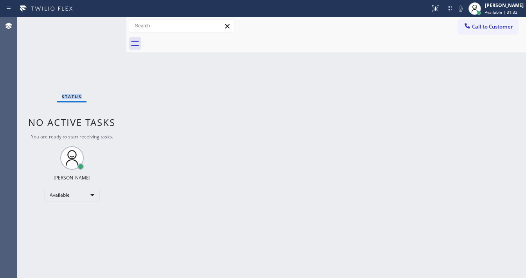
click at [104, 23] on div "Status No active tasks You are ready to start receiving tasks. [PERSON_NAME]" at bounding box center [71, 147] width 109 height 261
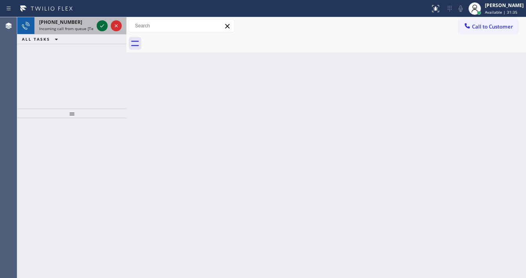
click at [104, 23] on icon at bounding box center [101, 25] width 9 height 9
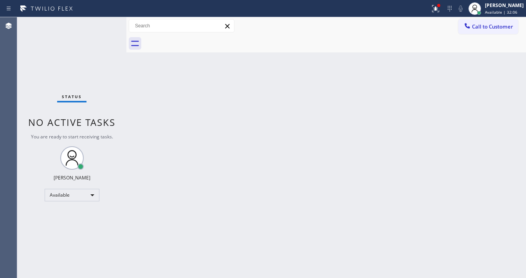
click at [105, 20] on div "Status No active tasks You are ready to start receiving tasks. [PERSON_NAME]" at bounding box center [71, 147] width 109 height 261
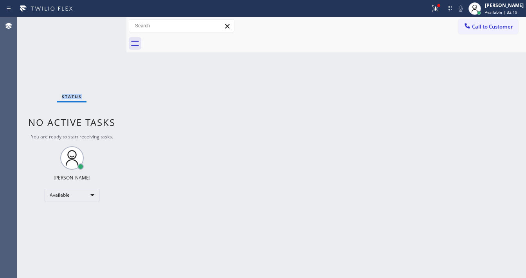
click at [105, 20] on div "Status No active tasks You are ready to start receiving tasks. [PERSON_NAME]" at bounding box center [71, 147] width 109 height 261
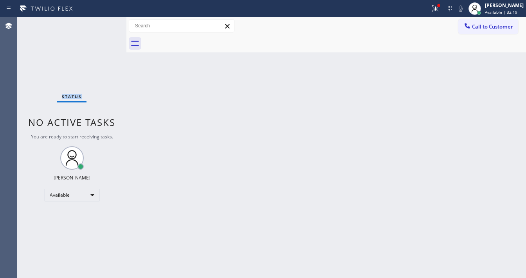
click at [105, 20] on div "Status No active tasks You are ready to start receiving tasks. [PERSON_NAME]" at bounding box center [71, 147] width 109 height 261
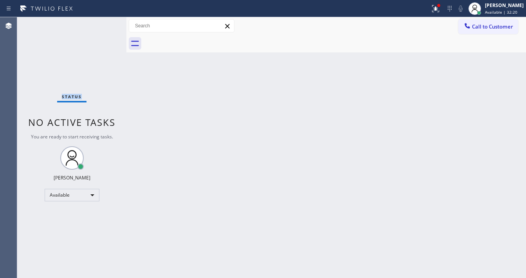
click at [105, 20] on div "Status No active tasks You are ready to start receiving tasks. [PERSON_NAME]" at bounding box center [71, 147] width 109 height 261
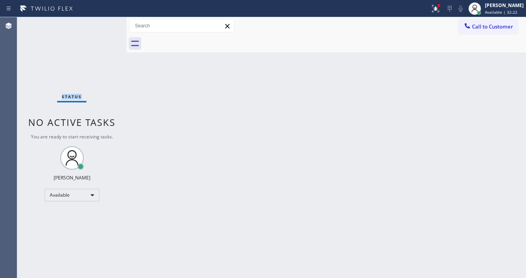
click at [105, 20] on div "Status No active tasks You are ready to start receiving tasks. [PERSON_NAME]" at bounding box center [71, 147] width 109 height 261
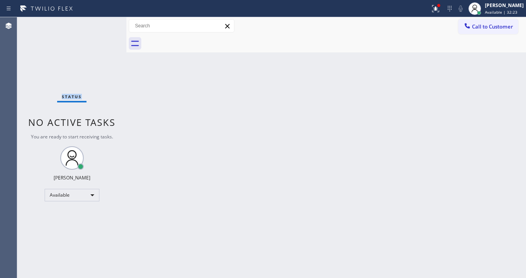
click at [105, 20] on div "Status No active tasks You are ready to start receiving tasks. [PERSON_NAME]" at bounding box center [71, 147] width 109 height 261
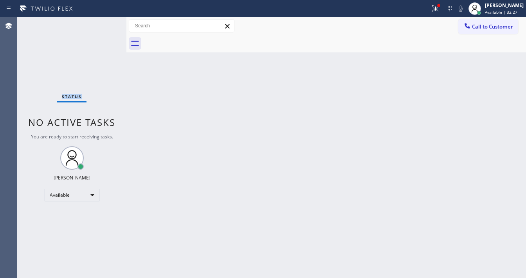
click at [105, 20] on div "Status No active tasks You are ready to start receiving tasks. [PERSON_NAME]" at bounding box center [71, 147] width 109 height 261
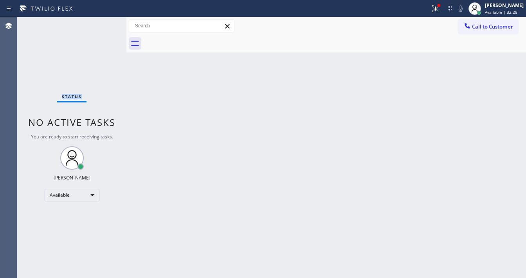
click at [105, 20] on div "Status No active tasks You are ready to start receiving tasks. [PERSON_NAME]" at bounding box center [71, 147] width 109 height 261
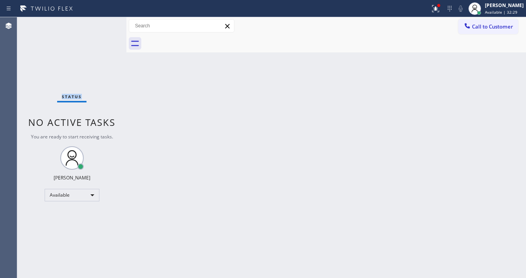
click at [105, 20] on div "Status No active tasks You are ready to start receiving tasks. [PERSON_NAME]" at bounding box center [71, 147] width 109 height 261
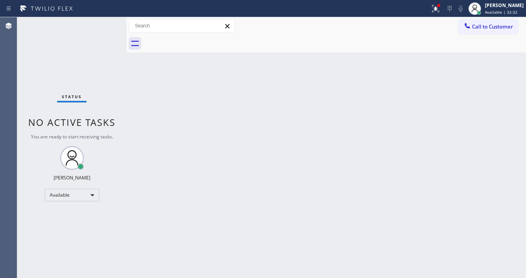
click at [105, 20] on div "Status No active tasks You are ready to start receiving tasks. [PERSON_NAME]" at bounding box center [71, 147] width 109 height 261
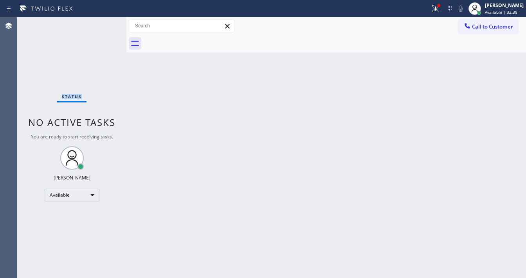
click at [105, 20] on div "Status No active tasks You are ready to start receiving tasks. [PERSON_NAME]" at bounding box center [71, 147] width 109 height 261
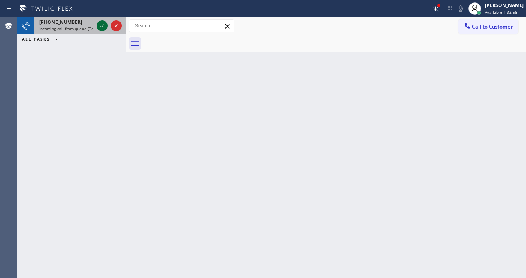
click at [103, 28] on div at bounding box center [109, 25] width 28 height 17
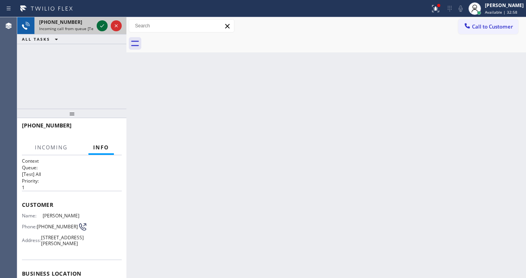
click at [102, 27] on icon at bounding box center [101, 25] width 9 height 9
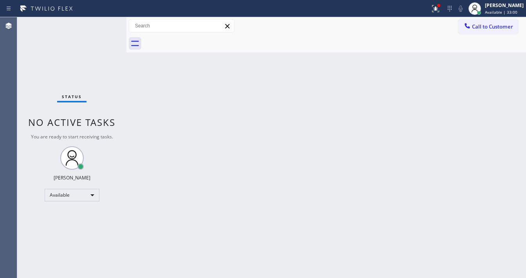
drag, startPoint x: 440, startPoint y: 6, endPoint x: 444, endPoint y: 90, distance: 83.8
click at [440, 6] on icon at bounding box center [435, 8] width 9 height 9
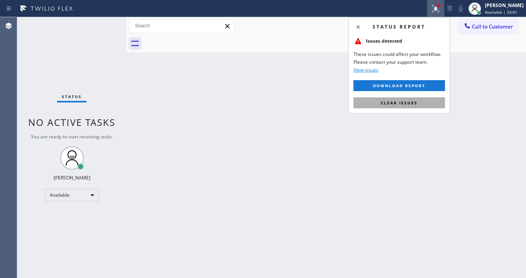
click at [429, 106] on button "Clear issues" at bounding box center [398, 102] width 91 height 11
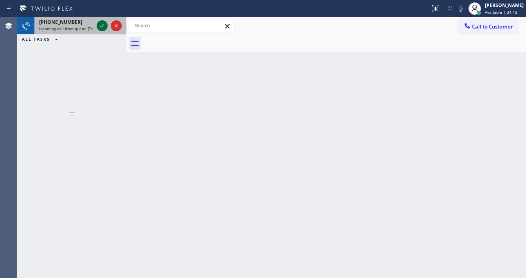
click at [97, 23] on icon at bounding box center [101, 25] width 9 height 9
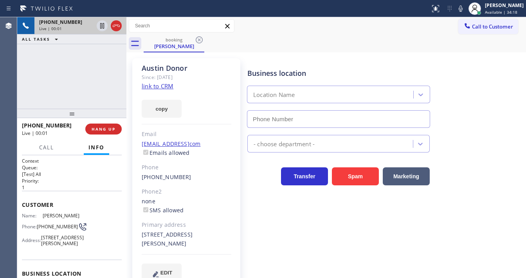
type input "[PHONE_NUMBER]"
click at [163, 88] on link "link to CRM" at bounding box center [158, 86] width 32 height 8
click at [465, 8] on icon at bounding box center [460, 8] width 9 height 9
click at [102, 28] on icon at bounding box center [102, 25] width 4 height 5
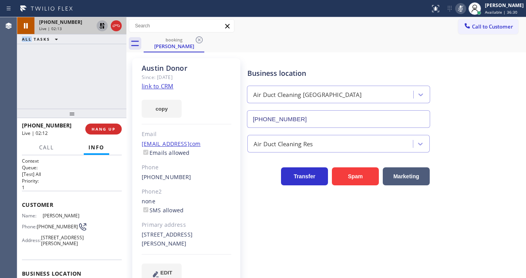
click at [17, 100] on div "[PHONE_NUMBER] Live | 02:13 ALL TASKS ALL TASKS ACTIVE TASKS TASKS IN WRAP UP" at bounding box center [71, 62] width 109 height 91
click at [99, 27] on icon at bounding box center [101, 25] width 9 height 9
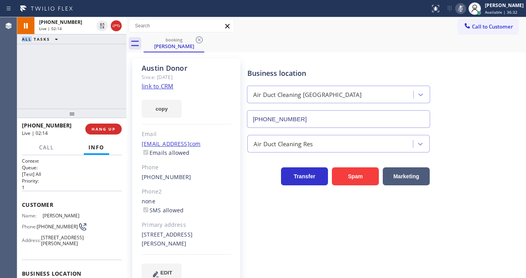
click at [465, 11] on icon at bounding box center [460, 8] width 9 height 9
click at [95, 87] on div "[PHONE_NUMBER] Live | 02:15 ALL TASKS ALL TASKS ACTIVE TASKS TASKS IN WRAP UP" at bounding box center [71, 62] width 109 height 91
click at [463, 7] on icon at bounding box center [460, 8] width 9 height 9
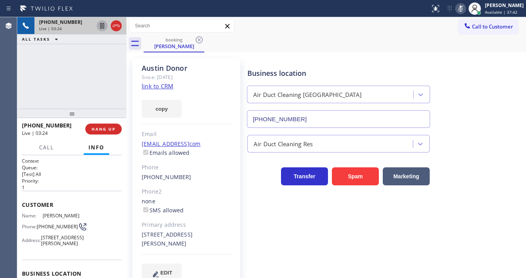
click at [102, 26] on icon at bounding box center [102, 25] width 4 height 5
drag, startPoint x: 102, startPoint y: 27, endPoint x: 109, endPoint y: 27, distance: 7.0
click at [102, 27] on icon at bounding box center [101, 25] width 9 height 9
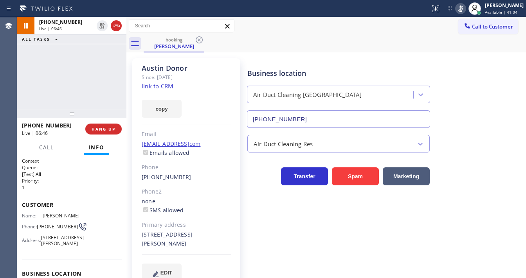
click at [465, 9] on icon at bounding box center [460, 8] width 9 height 9
click at [24, 94] on div "[PHONE_NUMBER] Live | 07:23 ALL TASKS ALL TASKS ACTIVE TASKS TASKS IN WRAP UP" at bounding box center [71, 62] width 109 height 91
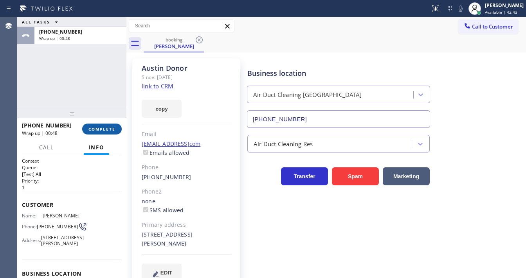
click at [111, 125] on button "COMPLETE" at bounding box center [101, 129] width 39 height 11
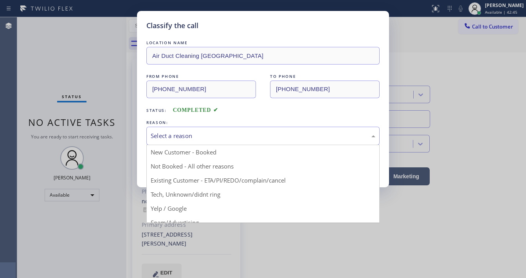
click at [196, 135] on div "Select a reason" at bounding box center [263, 135] width 224 height 9
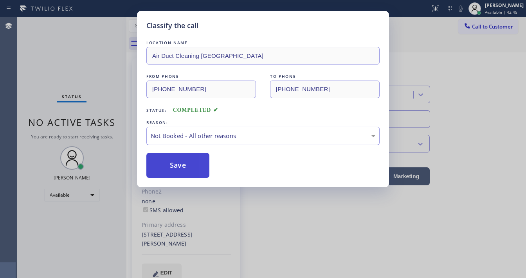
click at [176, 163] on button "Save" at bounding box center [177, 165] width 63 height 25
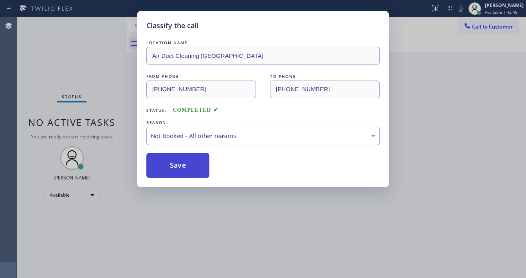
click at [176, 163] on button "Save" at bounding box center [177, 165] width 63 height 25
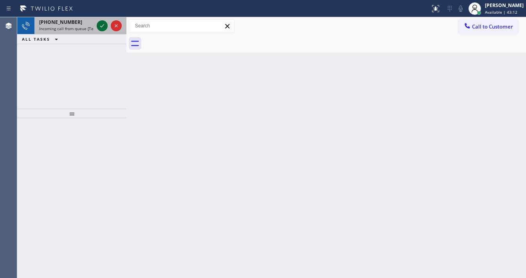
click at [100, 25] on icon at bounding box center [101, 25] width 9 height 9
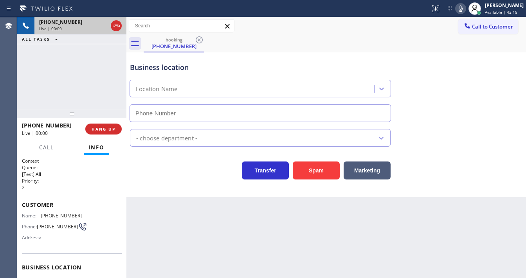
type input "[PHONE_NUMBER]"
click at [94, 89] on div "[PHONE_NUMBER] Live | 00:14 ALL TASKS ALL TASKS ACTIVE TASKS TASKS IN WRAP UP" at bounding box center [71, 62] width 109 height 91
click at [76, 81] on div "[PHONE_NUMBER] Live | 00:40 ALL TASKS ALL TASKS ACTIVE TASKS TASKS IN WRAP UP" at bounding box center [71, 62] width 109 height 91
click at [75, 67] on div "[PHONE_NUMBER] Live | 01:15 ALL TASKS ALL TASKS ACTIVE TASKS TASKS IN WRAP UP" at bounding box center [71, 62] width 109 height 91
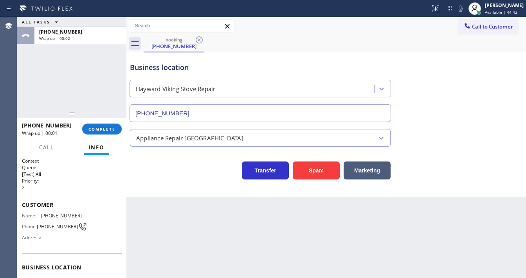
drag, startPoint x: 53, startPoint y: 210, endPoint x: 39, endPoint y: 190, distance: 24.3
click at [52, 210] on div "Customer Name: [PHONE_NUMBER] Phone: [PHONE_NUMBER] Address:" at bounding box center [72, 222] width 100 height 63
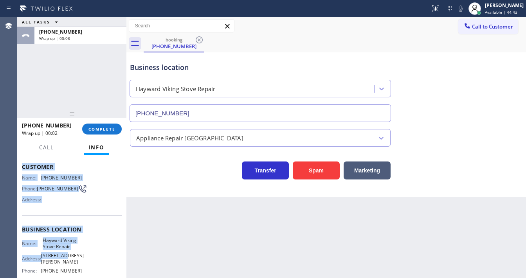
scroll to position [103, 0]
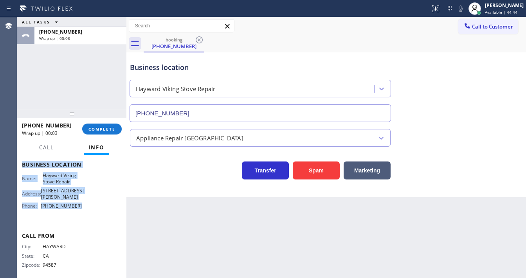
drag, startPoint x: 37, startPoint y: 214, endPoint x: 86, endPoint y: 206, distance: 49.4
click at [86, 206] on div "Context Queue: [Test] All Priority: 2 Customer Name: [PHONE_NUMBER] Phone: [PHO…" at bounding box center [72, 168] width 100 height 226
copy div "Customer Name: [PHONE_NUMBER] Phone: [PHONE_NUMBER] Address: Business location …"
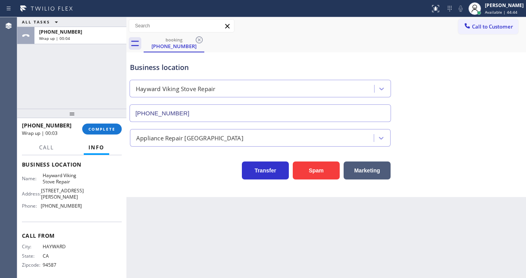
click at [74, 97] on div "ALL TASKS ALL TASKS ACTIVE TASKS TASKS IN WRAP UP [PHONE_NUMBER] Wrap up | 00:04" at bounding box center [71, 62] width 109 height 91
click at [75, 77] on div "ALL TASKS ALL TASKS ACTIVE TASKS TASKS IN WRAP UP [PHONE_NUMBER] Wrap up | 00:25" at bounding box center [71, 62] width 109 height 91
click at [100, 128] on span "COMPLETE" at bounding box center [101, 128] width 27 height 5
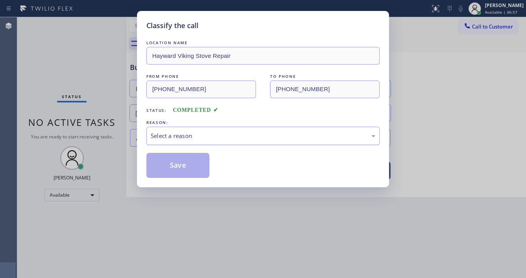
click at [177, 135] on div "Select a reason" at bounding box center [263, 135] width 224 height 9
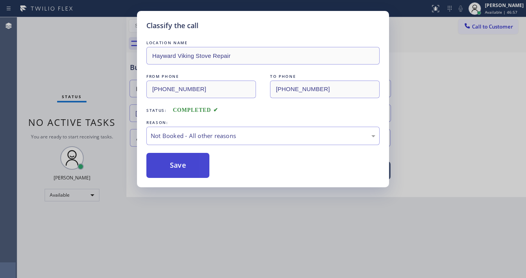
click at [172, 164] on button "Save" at bounding box center [177, 165] width 63 height 25
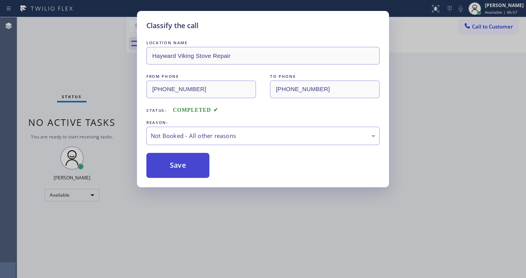
drag, startPoint x: 172, startPoint y: 164, endPoint x: 113, endPoint y: 12, distance: 163.2
click at [172, 161] on button "Save" at bounding box center [177, 165] width 63 height 25
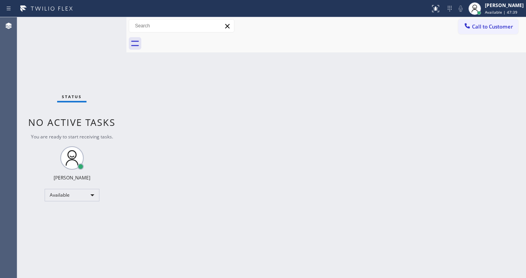
drag, startPoint x: 72, startPoint y: 67, endPoint x: 74, endPoint y: 57, distance: 10.7
click at [72, 67] on div "Status No active tasks You are ready to start receiving tasks. [PERSON_NAME]" at bounding box center [71, 147] width 109 height 261
click at [92, 27] on div "Status No active tasks You are ready to start receiving tasks. [PERSON_NAME]" at bounding box center [71, 147] width 109 height 261
click at [299, 136] on div "Back to Dashboard Change Sender ID Customers Technicians Select a contact Outbo…" at bounding box center [325, 147] width 399 height 261
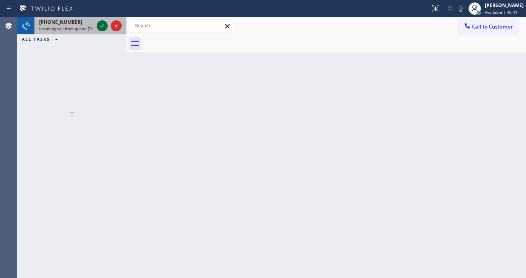
click at [100, 26] on icon at bounding box center [101, 25] width 9 height 9
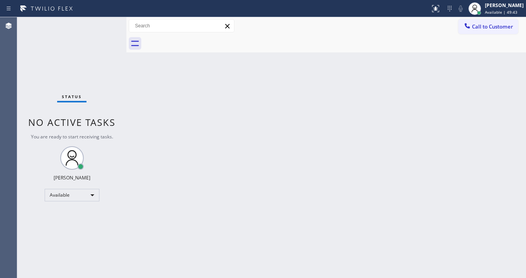
click at [100, 26] on div "Status No active tasks You are ready to start receiving tasks. [PERSON_NAME]" at bounding box center [71, 147] width 109 height 261
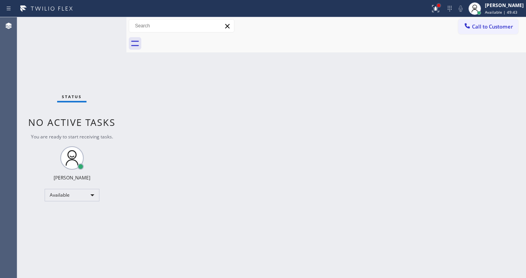
click at [441, 7] on div at bounding box center [438, 5] width 5 height 5
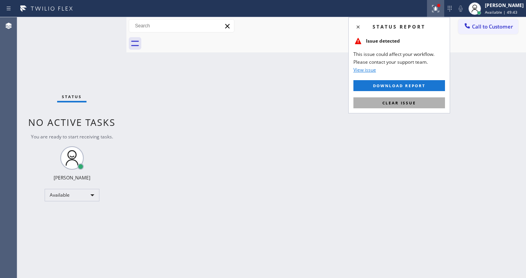
click at [402, 102] on span "Clear issue" at bounding box center [399, 102] width 34 height 5
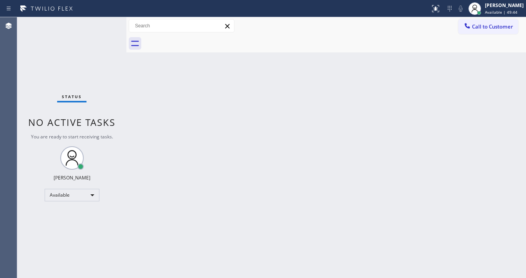
drag, startPoint x: 348, startPoint y: 103, endPoint x: 333, endPoint y: 108, distance: 15.8
click at [341, 105] on div "Back to Dashboard Change Sender ID Customers Technicians Select a contact Outbo…" at bounding box center [325, 147] width 399 height 261
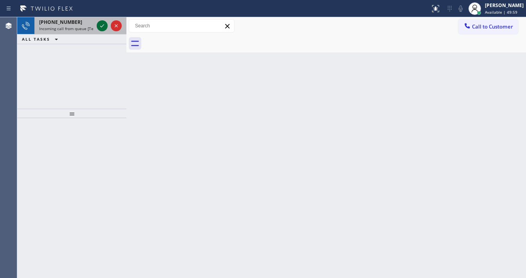
drag, startPoint x: 102, startPoint y: 32, endPoint x: 100, endPoint y: 25, distance: 7.2
click at [100, 26] on div at bounding box center [109, 25] width 28 height 17
click at [100, 25] on icon at bounding box center [101, 25] width 9 height 9
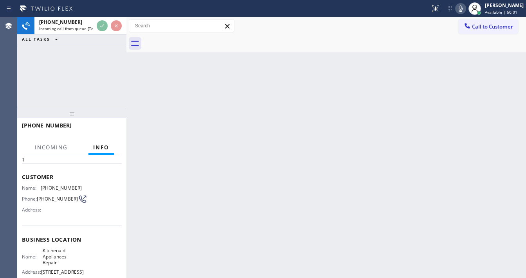
scroll to position [63, 0]
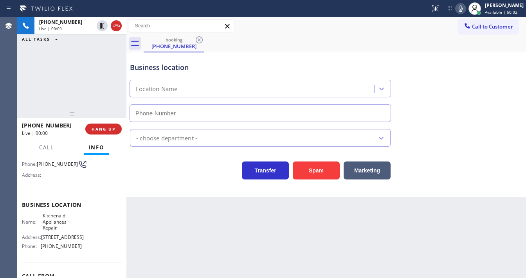
type input "[PHONE_NUMBER]"
click at [462, 11] on icon at bounding box center [460, 8] width 4 height 6
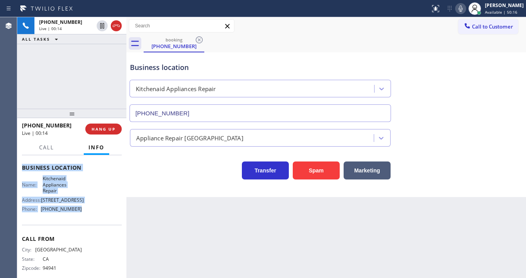
scroll to position [109, 0]
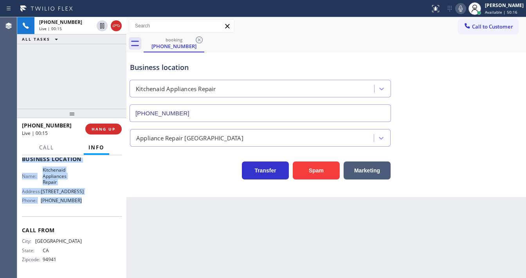
drag, startPoint x: 22, startPoint y: 171, endPoint x: 82, endPoint y: 202, distance: 67.5
click at [82, 204] on div "Context Queue: [Test] All Priority: 1 Customer Name: [PHONE_NUMBER] Phone: [PHO…" at bounding box center [72, 162] width 100 height 226
copy div "Customer Name: [PHONE_NUMBER] Phone: [PHONE_NUMBER] Address: Business location …"
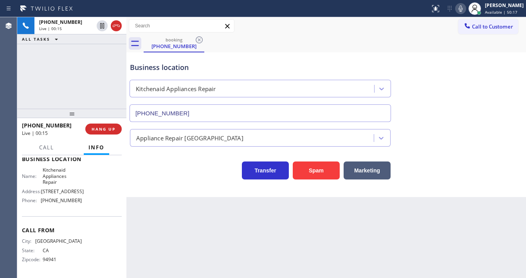
click at [68, 84] on div "[PHONE_NUMBER] Live | 00:15 ALL TASKS ALL TASKS ACTIVE TASKS TASKS IN WRAP UP" at bounding box center [71, 62] width 109 height 91
click at [462, 10] on icon at bounding box center [460, 8] width 4 height 6
click at [465, 9] on icon at bounding box center [460, 8] width 9 height 9
click at [81, 86] on div "[PHONE_NUMBER] Live | 00:52 ALL TASKS ALL TASKS ACTIVE TASKS TASKS IN WRAP UP" at bounding box center [71, 62] width 109 height 91
click at [28, 96] on div "[PHONE_NUMBER] Live | 02:36 ALL TASKS ALL TASKS ACTIVE TASKS TASKS IN WRAP UP" at bounding box center [71, 62] width 109 height 91
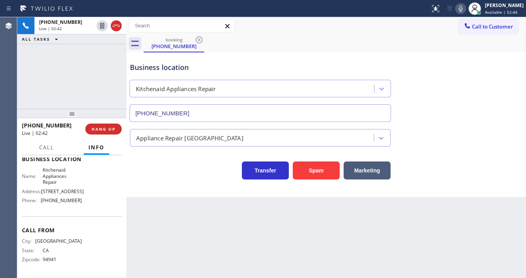
click at [66, 83] on div "[PHONE_NUMBER] Live | 02:42 ALL TASKS ALL TASKS ACTIVE TASKS TASKS IN WRAP UP" at bounding box center [71, 62] width 109 height 91
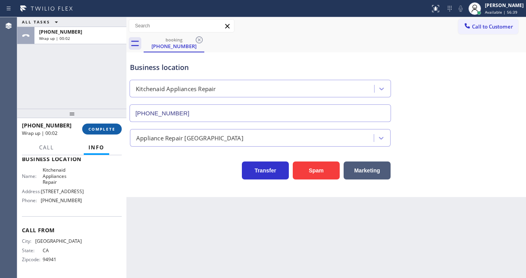
click at [99, 131] on span "COMPLETE" at bounding box center [101, 128] width 27 height 5
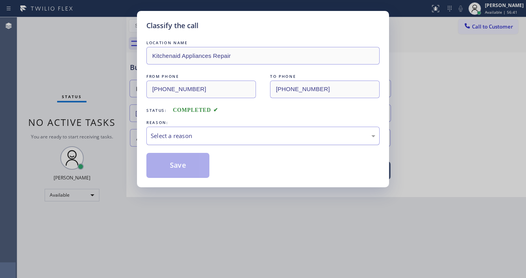
click at [174, 136] on div "Select a reason" at bounding box center [263, 135] width 224 height 9
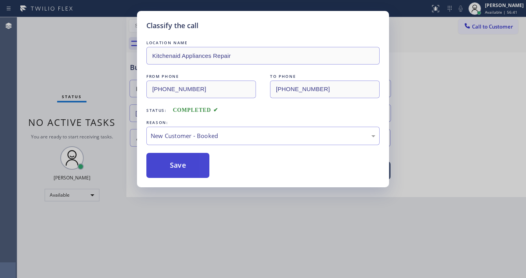
click at [175, 163] on button "Save" at bounding box center [177, 165] width 63 height 25
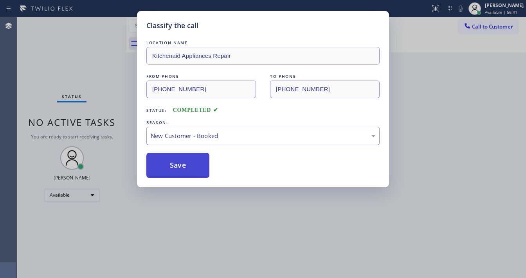
click at [175, 164] on button "Save" at bounding box center [177, 165] width 63 height 25
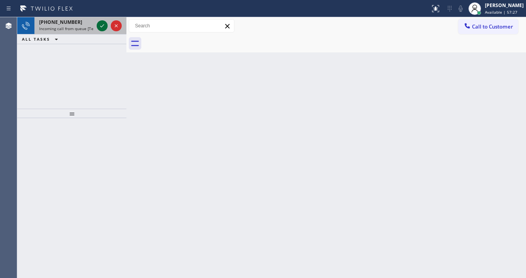
click at [101, 25] on icon at bounding box center [101, 25] width 9 height 9
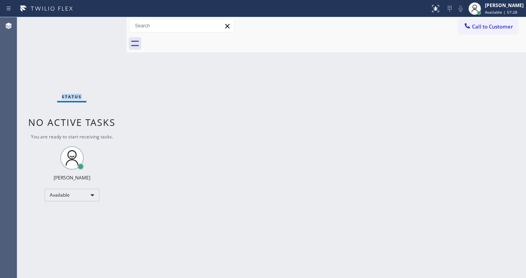
click at [101, 25] on div "Status No active tasks You are ready to start receiving tasks. [PERSON_NAME]" at bounding box center [71, 147] width 109 height 261
click at [440, 10] on icon at bounding box center [435, 8] width 9 height 9
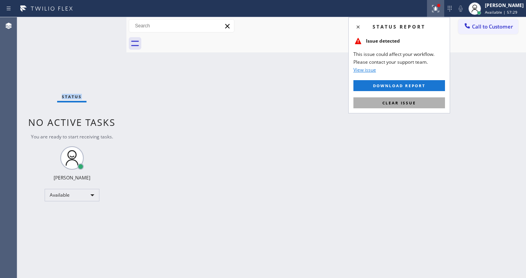
click at [423, 100] on button "Clear issue" at bounding box center [398, 102] width 91 height 11
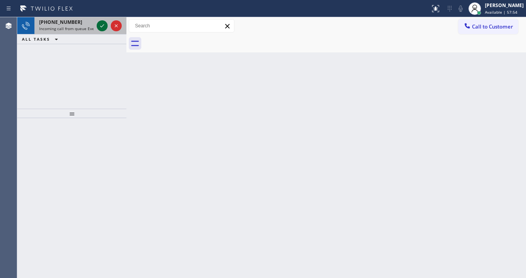
click at [100, 23] on icon at bounding box center [101, 25] width 9 height 9
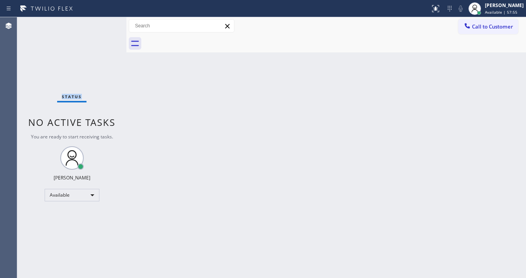
click at [100, 24] on div "Status No active tasks You are ready to start receiving tasks. [PERSON_NAME]" at bounding box center [71, 147] width 109 height 261
click at [438, 6] on icon at bounding box center [435, 8] width 9 height 9
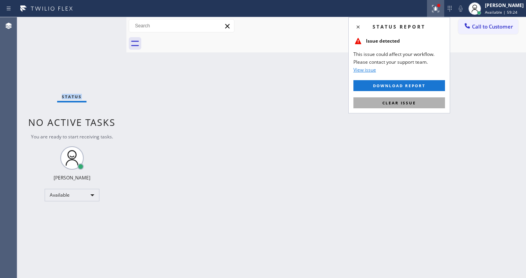
click at [418, 102] on button "Clear issue" at bounding box center [398, 102] width 91 height 11
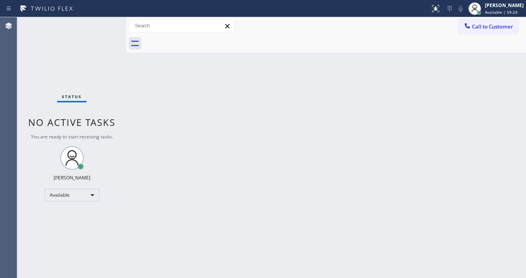
click at [269, 116] on div "Back to Dashboard Change Sender ID Customers Technicians Select a contact Outbo…" at bounding box center [325, 147] width 399 height 261
click at [218, 276] on div "Back to Dashboard Change Sender ID Customers Technicians Select a contact Outbo…" at bounding box center [325, 147] width 399 height 261
click at [93, 34] on div "Status No active tasks You are ready to start receiving tasks. [PERSON_NAME]" at bounding box center [71, 147] width 109 height 261
click at [100, 27] on div "Status No active tasks You are ready to start receiving tasks. [PERSON_NAME]" at bounding box center [71, 147] width 109 height 261
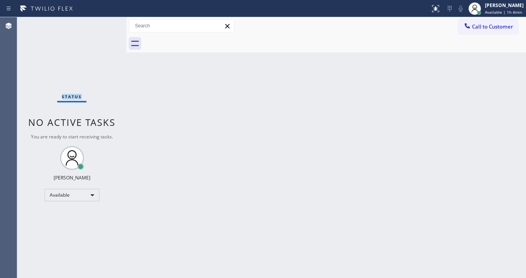
click at [100, 27] on div "Status No active tasks You are ready to start receiving tasks. [PERSON_NAME]" at bounding box center [71, 147] width 109 height 261
click at [33, 101] on div "Status No active tasks You are ready to start receiving tasks. [PERSON_NAME]" at bounding box center [71, 147] width 109 height 261
click at [85, 197] on div "Available" at bounding box center [72, 195] width 55 height 13
click at [63, 224] on li "Unavailable" at bounding box center [71, 225] width 53 height 9
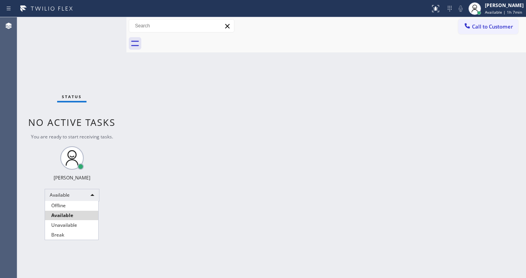
click at [129, 220] on div "Back to Dashboard Change Sender ID Customers Technicians Select a contact Outbo…" at bounding box center [325, 147] width 399 height 261
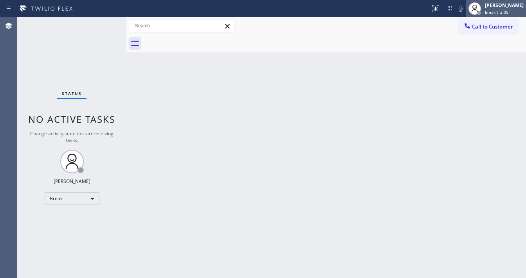
click at [504, 10] on span "Break | 2:05" at bounding box center [495, 11] width 23 height 5
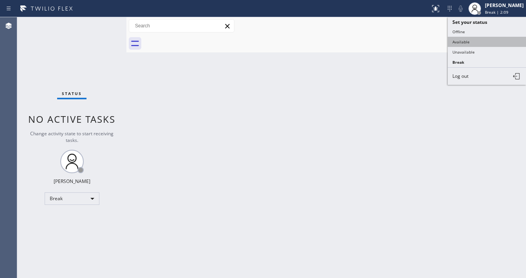
click at [474, 37] on button "Available" at bounding box center [486, 42] width 78 height 10
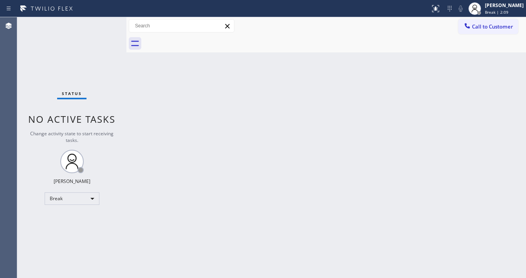
click at [399, 83] on div "Back to Dashboard Change Sender ID Customers Technicians Select a contact Outbo…" at bounding box center [325, 147] width 399 height 261
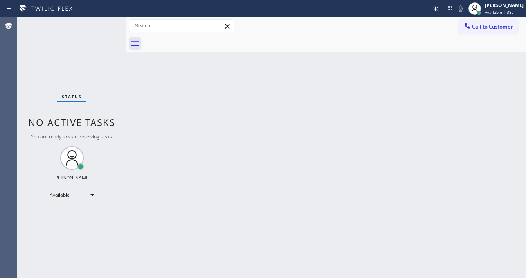
click at [105, 30] on div "Status No active tasks You are ready to start receiving tasks. [PERSON_NAME]" at bounding box center [71, 147] width 109 height 261
click at [110, 22] on div "Status No active tasks You are ready to start receiving tasks. [PERSON_NAME]" at bounding box center [71, 147] width 109 height 261
click at [109, 22] on div "Status No active tasks You are ready to start receiving tasks. [PERSON_NAME]" at bounding box center [71, 147] width 109 height 261
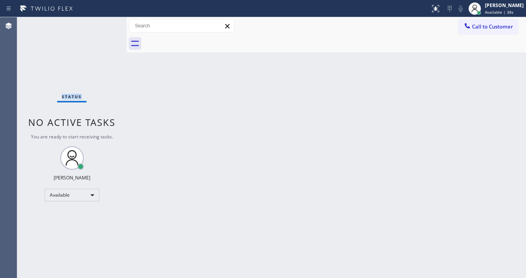
click at [109, 22] on div "Status No active tasks You are ready to start receiving tasks. [PERSON_NAME]" at bounding box center [71, 147] width 109 height 261
click at [501, 8] on div "[PERSON_NAME]" at bounding box center [503, 5] width 39 height 7
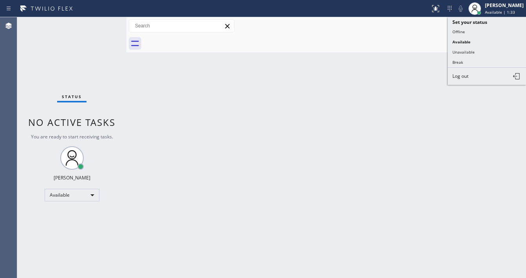
click at [353, 78] on div "Back to Dashboard Change Sender ID Customers Technicians Select a contact Outbo…" at bounding box center [325, 147] width 399 height 261
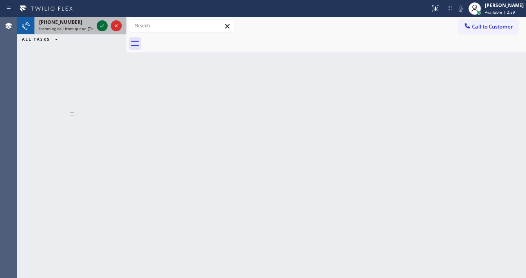
click at [100, 27] on icon at bounding box center [101, 25] width 9 height 9
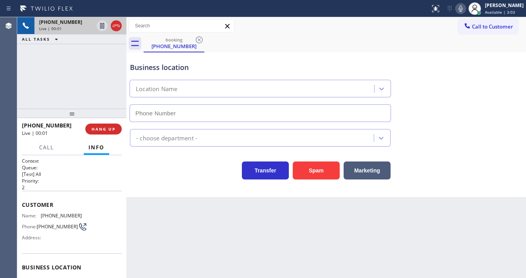
type input "[PHONE_NUMBER]"
click at [74, 81] on div "[PHONE_NUMBER] Live | 00:28 ALL TASKS ALL TASKS ACTIVE TASKS TASKS IN WRAP UP" at bounding box center [71, 62] width 109 height 91
click at [14, 97] on div "Agent Desktop" at bounding box center [8, 147] width 17 height 261
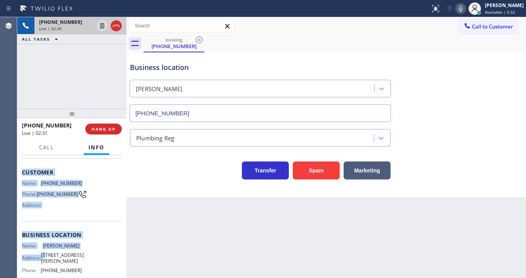
scroll to position [109, 0]
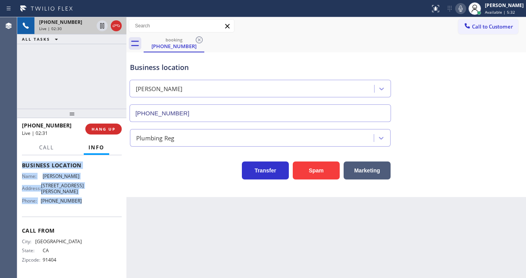
drag, startPoint x: 25, startPoint y: 203, endPoint x: 79, endPoint y: 204, distance: 54.4
click at [79, 206] on div "Context Queue: [Test] All Priority: 2 Customer Name: [PHONE_NUMBER] Phone: [PHO…" at bounding box center [72, 166] width 100 height 220
copy div "Customer Name: [PHONE_NUMBER] Phone: [PHONE_NUMBER] Address: Business location …"
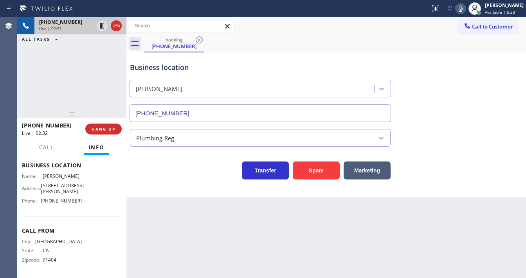
click at [79, 80] on div "[PHONE_NUMBER] Live | 02:31 ALL TASKS ALL TASKS ACTIVE TASKS TASKS IN WRAP UP" at bounding box center [71, 62] width 109 height 91
click at [71, 78] on div "[PHONE_NUMBER] Live | 02:33 ALL TASKS ALL TASKS ACTIVE TASKS TASKS IN WRAP UP" at bounding box center [71, 62] width 109 height 91
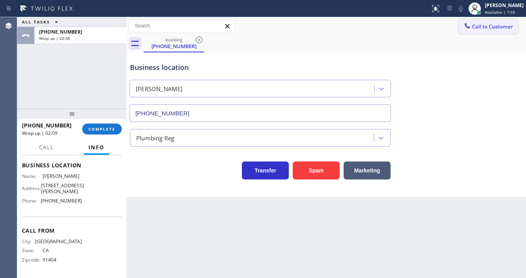
click at [478, 33] on button "Call to Customer" at bounding box center [488, 26] width 60 height 15
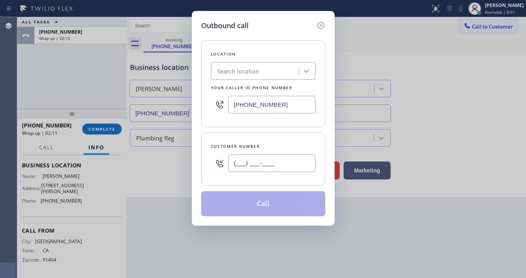
click at [248, 158] on input "(___) ___-____" at bounding box center [271, 163] width 87 height 18
paste input "818) 388-7835"
type input "[PHONE_NUMBER]"
click at [257, 112] on input "[PHONE_NUMBER]" at bounding box center [271, 105] width 87 height 18
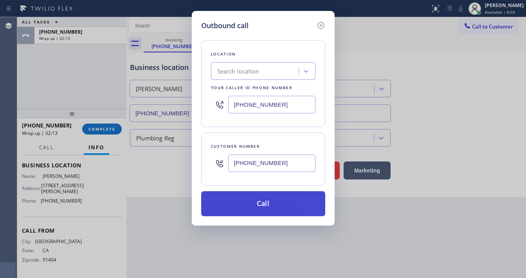
paste input "747) 223-6125"
type input "[PHONE_NUMBER]"
click at [260, 205] on button "Call" at bounding box center [263, 203] width 124 height 25
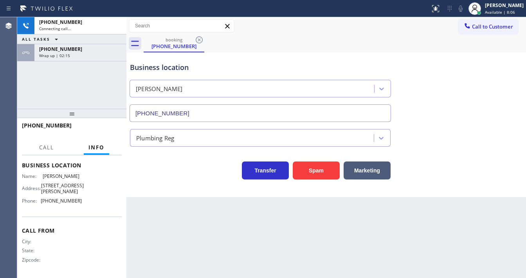
drag, startPoint x: 77, startPoint y: 86, endPoint x: 74, endPoint y: 48, distance: 38.1
click at [77, 85] on div "[PHONE_NUMBER] Connecting call… ALL TASKS ALL TASKS ACTIVE TASKS TASKS IN WRAP …" at bounding box center [71, 62] width 109 height 91
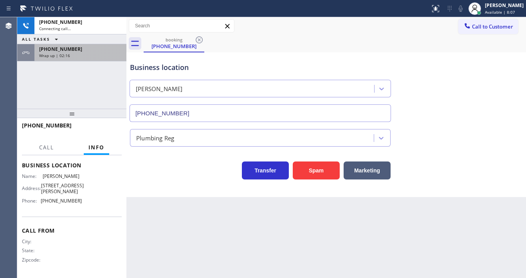
click at [74, 48] on div "[PHONE_NUMBER]" at bounding box center [80, 49] width 83 height 7
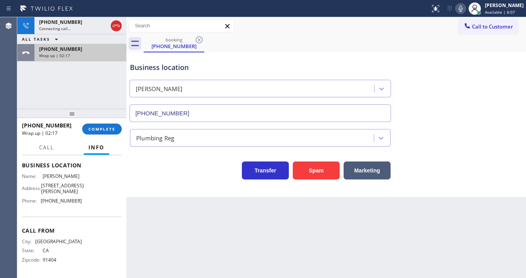
click at [103, 128] on span "COMPLETE" at bounding box center [101, 128] width 27 height 5
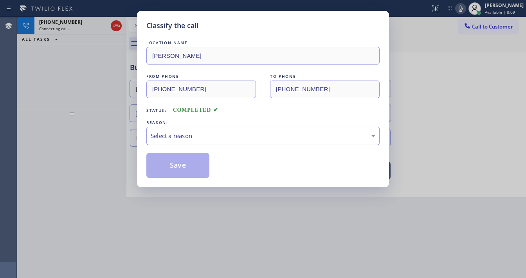
drag, startPoint x: 174, startPoint y: 138, endPoint x: 178, endPoint y: 141, distance: 5.0
click at [176, 138] on div "Select a reason" at bounding box center [263, 135] width 224 height 9
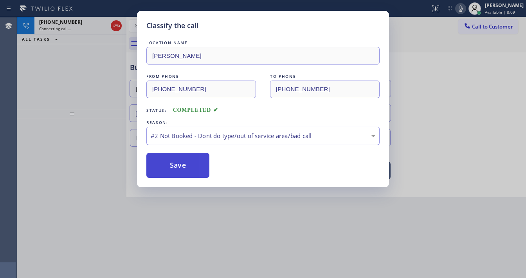
click at [174, 167] on button "Save" at bounding box center [177, 165] width 63 height 25
click at [175, 166] on button "Save" at bounding box center [177, 165] width 63 height 25
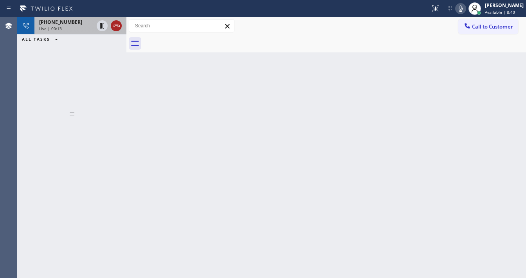
click at [114, 27] on icon at bounding box center [116, 26] width 7 height 2
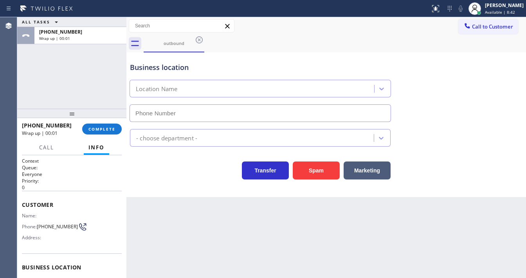
type input "[PHONE_NUMBER]"
click at [91, 86] on div "ALL TASKS ALL TASKS ACTIVE TASKS TASKS IN WRAP UP [PHONE_NUMBER] Wrap up | 00:04" at bounding box center [71, 62] width 109 height 91
click at [111, 127] on span "COMPLETE" at bounding box center [101, 128] width 27 height 5
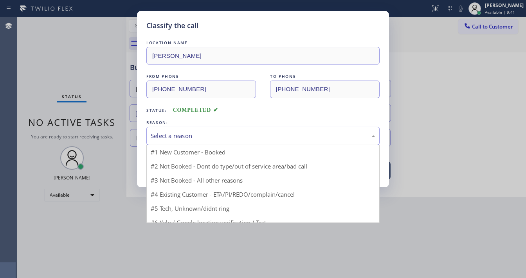
drag, startPoint x: 174, startPoint y: 137, endPoint x: 176, endPoint y: 143, distance: 6.7
click at [174, 138] on div "Select a reason" at bounding box center [263, 135] width 224 height 9
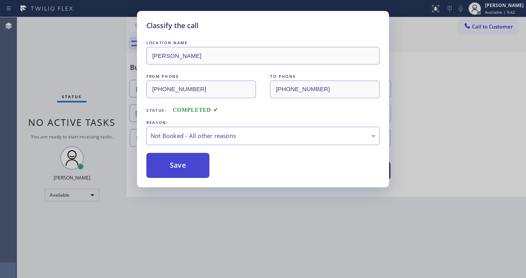
click at [172, 164] on button "Save" at bounding box center [177, 165] width 63 height 25
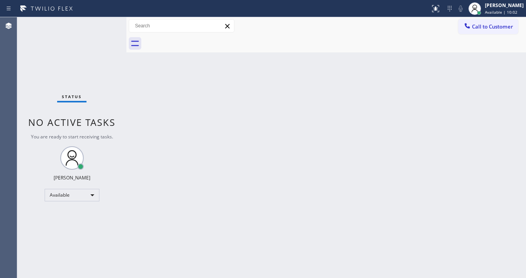
click at [86, 27] on div "Status No active tasks You are ready to start receiving tasks. [PERSON_NAME]" at bounding box center [71, 147] width 109 height 261
click at [91, 77] on div "Status No active tasks You are ready to start receiving tasks. [PERSON_NAME]" at bounding box center [71, 147] width 109 height 261
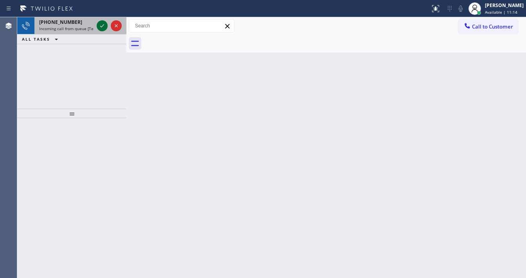
click at [100, 27] on icon at bounding box center [101, 25] width 9 height 9
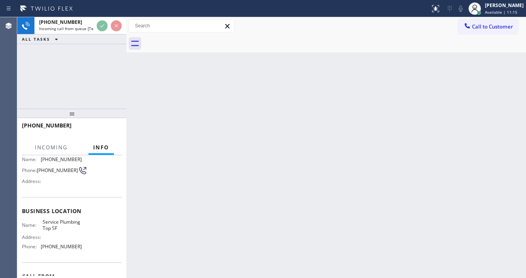
scroll to position [63, 0]
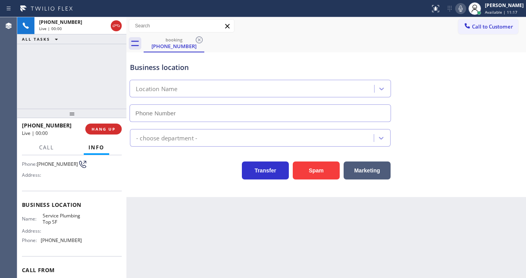
type input "[PHONE_NUMBER]"
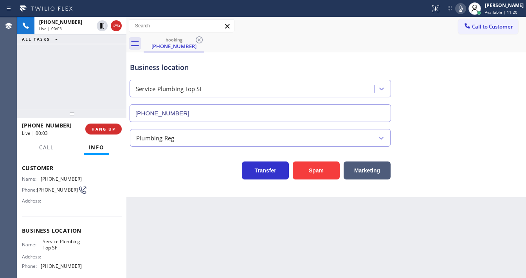
scroll to position [0, 0]
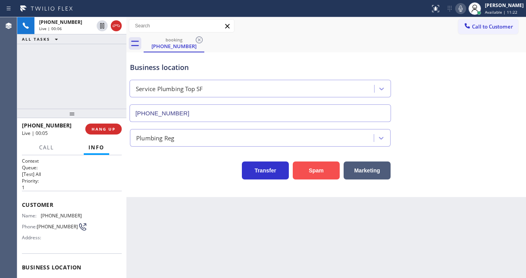
click at [321, 175] on button "Spam" at bounding box center [315, 170] width 47 height 18
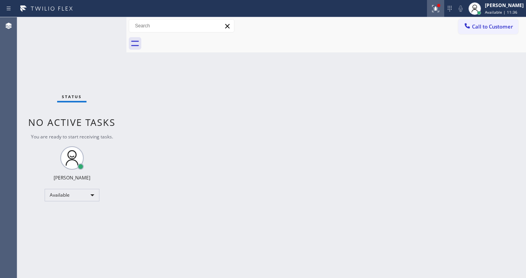
click at [437, 6] on icon at bounding box center [435, 8] width 9 height 9
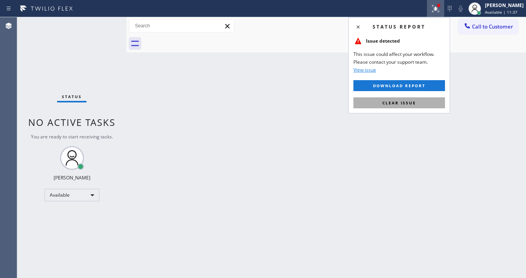
click at [402, 106] on button "Clear issue" at bounding box center [398, 102] width 91 height 11
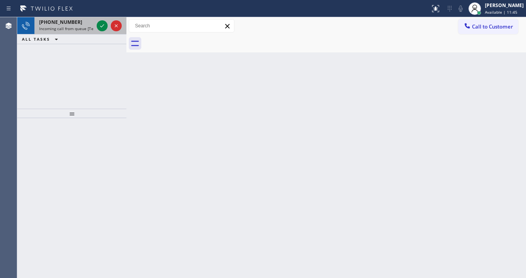
drag, startPoint x: 90, startPoint y: 24, endPoint x: 95, endPoint y: 27, distance: 6.1
click at [91, 27] on div "[PHONE_NUMBER] Incoming call from queue [Test] All" at bounding box center [64, 25] width 61 height 17
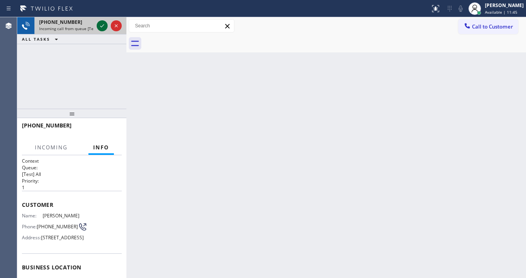
drag, startPoint x: 95, startPoint y: 27, endPoint x: 100, endPoint y: 25, distance: 5.7
click at [97, 26] on div at bounding box center [109, 25] width 28 height 17
click at [100, 25] on icon at bounding box center [101, 25] width 9 height 9
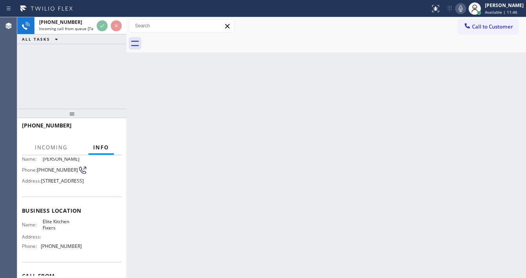
scroll to position [63, 0]
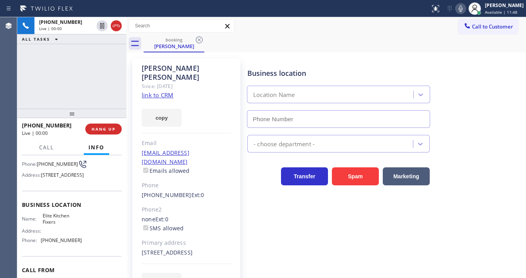
type input "[PHONE_NUMBER]"
click at [164, 91] on link "link to CRM" at bounding box center [158, 95] width 32 height 8
click at [25, 104] on div "[PHONE_NUMBER] Live | 01:53 ALL TASKS ALL TASKS ACTIVE TASKS TASKS IN WRAP UP" at bounding box center [71, 62] width 109 height 91
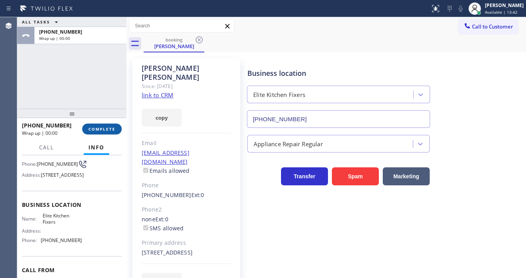
click at [94, 131] on span "COMPLETE" at bounding box center [101, 128] width 27 height 5
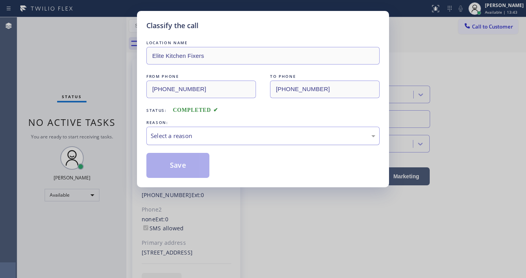
click at [192, 138] on div "Select a reason" at bounding box center [263, 135] width 224 height 9
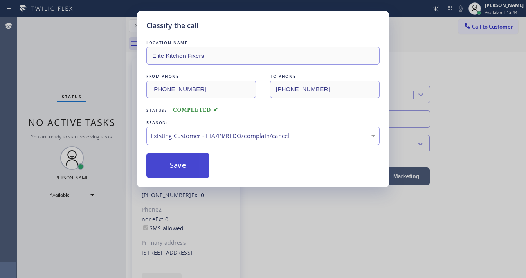
click at [190, 166] on button "Save" at bounding box center [177, 165] width 63 height 25
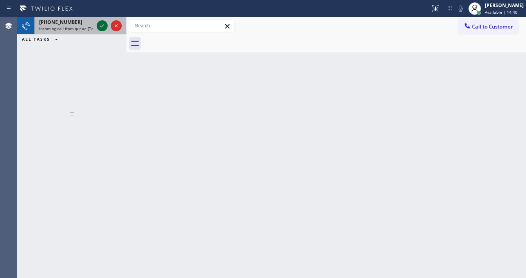
click at [99, 27] on icon at bounding box center [101, 25] width 9 height 9
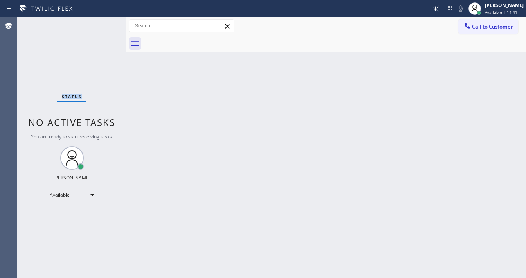
click at [100, 27] on div "Status No active tasks You are ready to start receiving tasks. [PERSON_NAME]" at bounding box center [71, 147] width 109 height 261
click at [438, 14] on button at bounding box center [435, 8] width 17 height 17
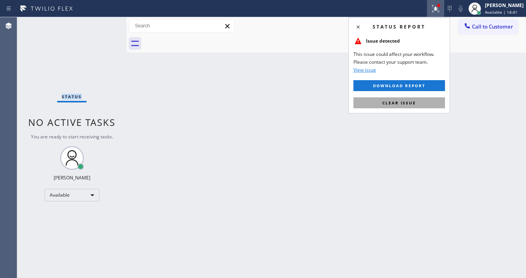
click at [418, 106] on button "Clear issue" at bounding box center [398, 102] width 91 height 11
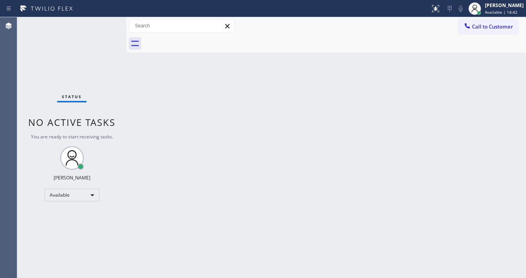
click at [310, 120] on div "Back to Dashboard Change Sender ID Customers Technicians Select a contact Outbo…" at bounding box center [325, 147] width 399 height 261
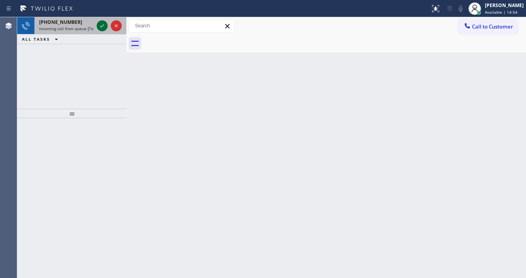
click at [102, 25] on icon at bounding box center [101, 25] width 9 height 9
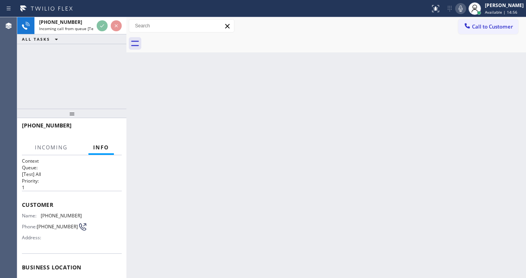
click at [209, 277] on div "Back to Dashboard Change Sender ID Customers Technicians Select a contact Outbo…" at bounding box center [325, 147] width 399 height 261
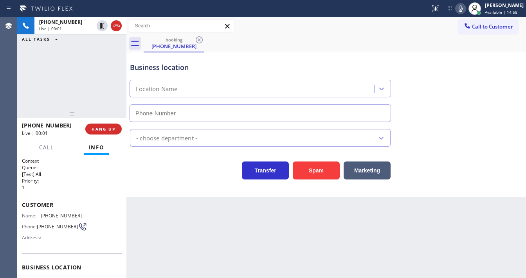
type input "[PHONE_NUMBER]"
click at [226, 212] on div "Back to Dashboard Change Sender ID Customers Technicians Select a contact Outbo…" at bounding box center [325, 147] width 399 height 261
click at [17, 83] on div "[PHONE_NUMBER] Live | 00:09 ALL TASKS ALL TASKS ACTIVE TASKS TASKS IN WRAP UP" at bounding box center [71, 62] width 109 height 91
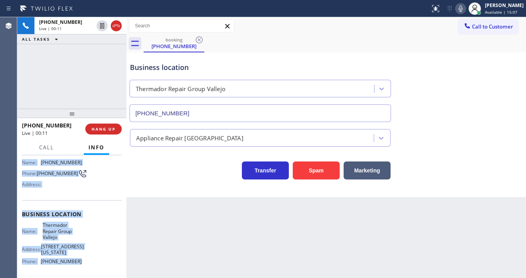
scroll to position [115, 0]
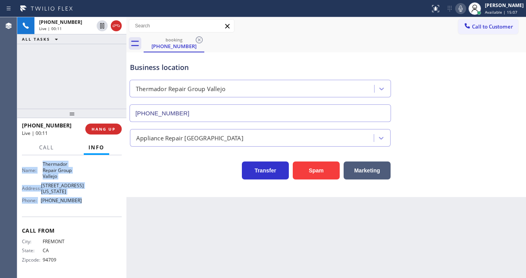
drag, startPoint x: 24, startPoint y: 200, endPoint x: 80, endPoint y: 205, distance: 56.1
click at [80, 205] on div "Context Queue: [Test] All Priority: 1 Customer Name: [PHONE_NUMBER] Phone: [PHO…" at bounding box center [72, 159] width 100 height 232
copy div "ustomer Name: [PHONE_NUMBER] Phone: [PHONE_NUMBER] Address: Business location N…"
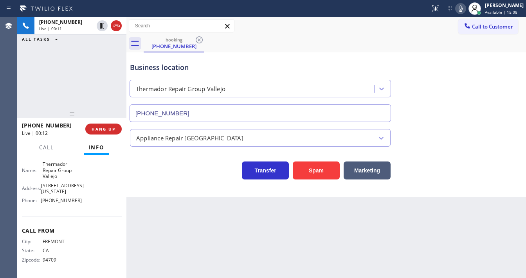
click at [93, 85] on div "[PHONE_NUMBER] Live | 00:11 ALL TASKS ALL TASKS ACTIVE TASKS TASKS IN WRAP UP" at bounding box center [71, 62] width 109 height 91
click at [47, 150] on span "Call" at bounding box center [46, 147] width 15 height 7
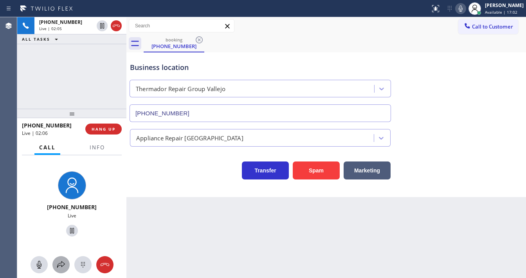
click at [63, 262] on icon at bounding box center [60, 264] width 9 height 9
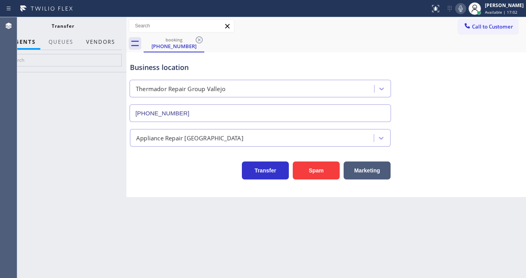
click at [100, 41] on button "Vendors" at bounding box center [100, 41] width 38 height 15
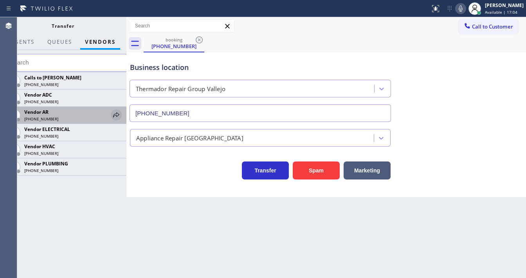
click at [114, 117] on icon at bounding box center [115, 114] width 9 height 9
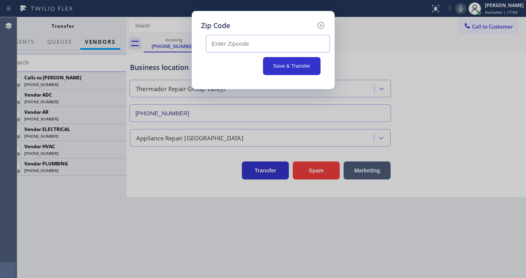
click at [226, 56] on div "Save & Transfer" at bounding box center [263, 53] width 124 height 44
click at [227, 49] on input "text" at bounding box center [268, 44] width 124 height 18
paste input "94590"
type input "94590"
click at [279, 63] on button "Save & Transfer" at bounding box center [291, 66] width 57 height 18
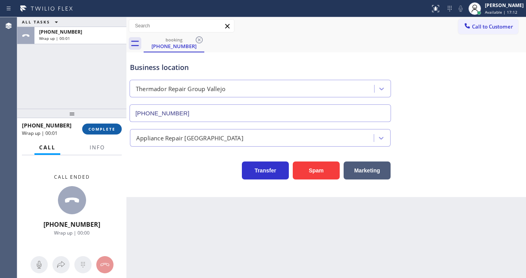
click at [101, 123] on div "[PHONE_NUMBER] Wrap up | 00:01 COMPLETE" at bounding box center [72, 129] width 100 height 20
click at [104, 130] on span "COMPLETE" at bounding box center [101, 128] width 27 height 5
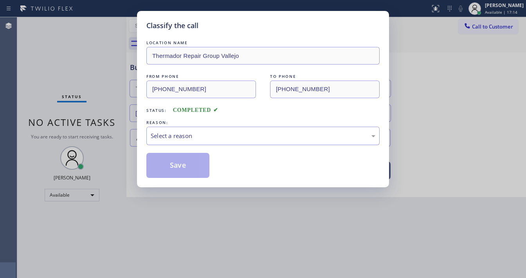
click at [169, 133] on div "Select a reason" at bounding box center [262, 136] width 233 height 18
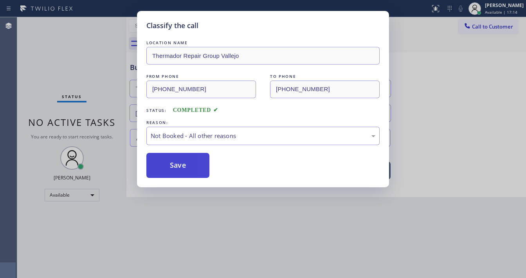
click at [170, 164] on button "Save" at bounding box center [177, 165] width 63 height 25
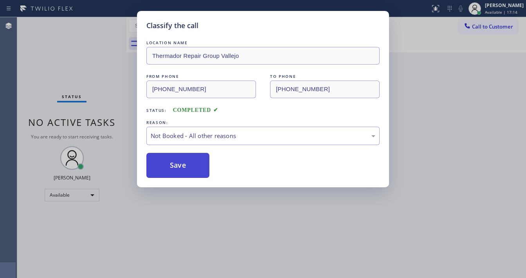
click at [170, 164] on button "Save" at bounding box center [177, 165] width 63 height 25
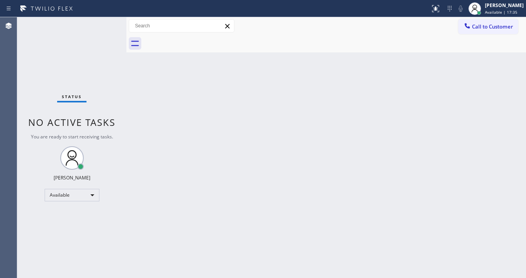
click at [76, 81] on div "Status No active tasks You are ready to start receiving tasks. [PERSON_NAME]" at bounding box center [71, 147] width 109 height 261
click at [102, 29] on div "Status No active tasks You are ready to start receiving tasks. [PERSON_NAME]" at bounding box center [71, 147] width 109 height 261
click at [99, 22] on div "Status No active tasks You are ready to start receiving tasks. [PERSON_NAME]" at bounding box center [71, 147] width 109 height 261
click at [102, 22] on div "Status No active tasks You are ready to start receiving tasks. [PERSON_NAME]" at bounding box center [71, 147] width 109 height 261
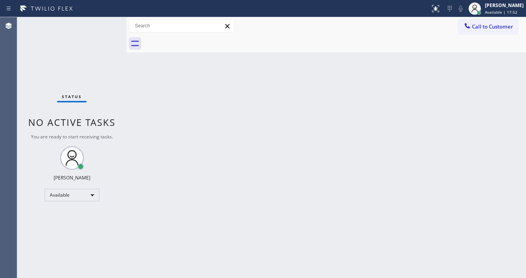
click at [103, 22] on div "Status No active tasks You are ready to start receiving tasks. [PERSON_NAME]" at bounding box center [71, 147] width 109 height 261
click at [105, 22] on div "Status No active tasks You are ready to start receiving tasks. [PERSON_NAME]" at bounding box center [71, 147] width 109 height 261
click at [104, 34] on div "Status No active tasks You are ready to start receiving tasks. [PERSON_NAME]" at bounding box center [71, 147] width 109 height 261
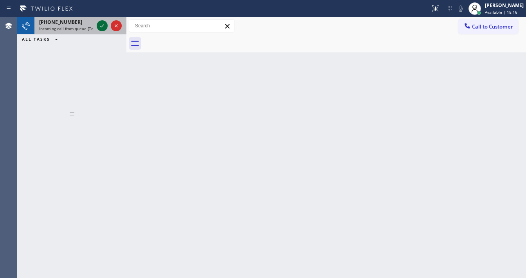
click at [103, 25] on icon at bounding box center [102, 25] width 4 height 3
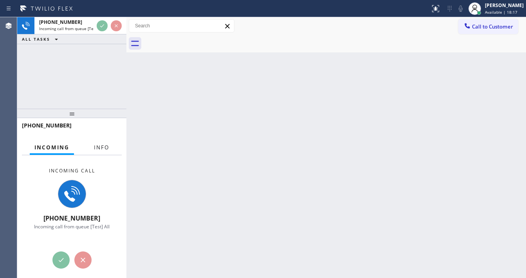
click at [102, 142] on button "Info" at bounding box center [101, 147] width 25 height 15
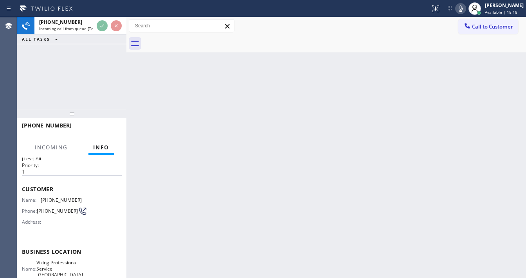
scroll to position [31, 0]
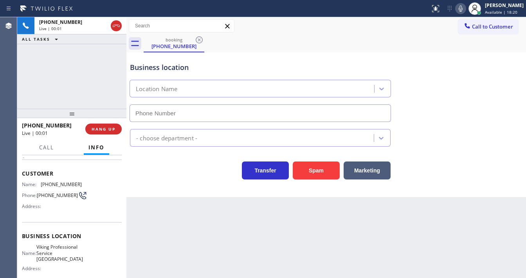
type input "[PHONE_NUMBER]"
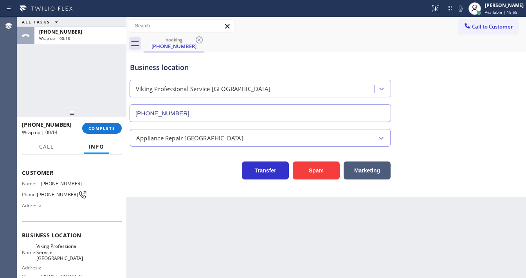
click at [117, 117] on div at bounding box center [71, 112] width 109 height 9
click at [115, 117] on div at bounding box center [71, 112] width 109 height 9
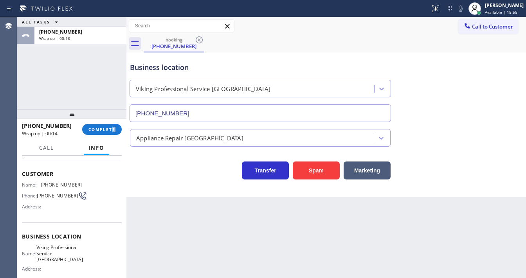
click at [113, 122] on div "[PHONE_NUMBER] Wrap up | 00:14 COMPLETE" at bounding box center [72, 129] width 100 height 20
click at [112, 124] on button "COMPLETE" at bounding box center [101, 129] width 39 height 11
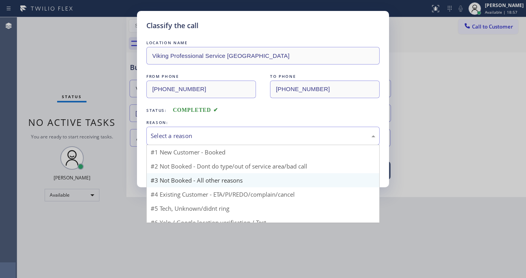
drag, startPoint x: 183, startPoint y: 136, endPoint x: 182, endPoint y: 168, distance: 32.1
click at [185, 137] on div "Select a reason" at bounding box center [263, 135] width 224 height 9
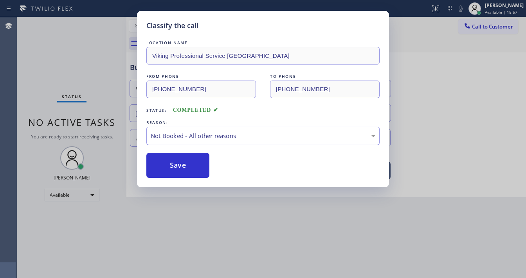
click at [181, 169] on button "Save" at bounding box center [177, 165] width 63 height 25
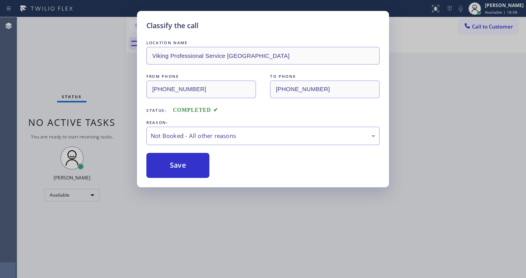
click at [181, 169] on button "Save" at bounding box center [177, 165] width 63 height 25
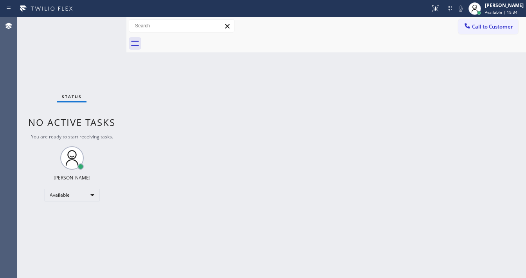
click at [104, 22] on div "Status No active tasks You are ready to start receiving tasks. [PERSON_NAME]" at bounding box center [71, 147] width 109 height 261
click at [105, 16] on div "Status report No issues detected If you experience an issue, please download th…" at bounding box center [263, 8] width 526 height 17
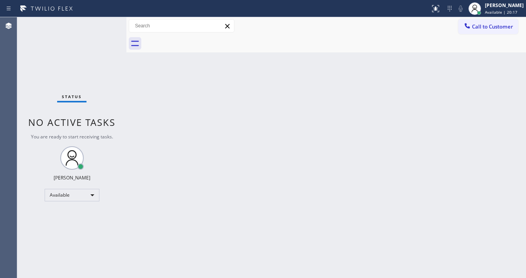
click at [104, 17] on div "Status No active tasks You are ready to start receiving tasks. [PERSON_NAME]" at bounding box center [71, 147] width 109 height 261
click at [103, 20] on div "Status No active tasks You are ready to start receiving tasks. [PERSON_NAME]" at bounding box center [71, 147] width 109 height 261
click at [104, 20] on div "Status No active tasks You are ready to start receiving tasks. [PERSON_NAME]" at bounding box center [71, 147] width 109 height 261
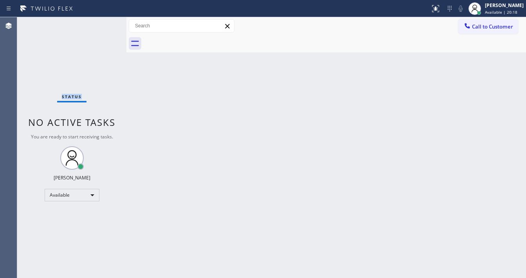
click at [104, 22] on div "Status No active tasks You are ready to start receiving tasks. [PERSON_NAME]" at bounding box center [71, 147] width 109 height 261
click at [105, 22] on div "Status No active tasks You are ready to start receiving tasks. [PERSON_NAME]" at bounding box center [71, 147] width 109 height 261
click at [106, 23] on div "Status No active tasks You are ready to start receiving tasks. [PERSON_NAME]" at bounding box center [71, 147] width 109 height 261
click at [105, 21] on div "Status No active tasks You are ready to start receiving tasks. [PERSON_NAME]" at bounding box center [71, 147] width 109 height 261
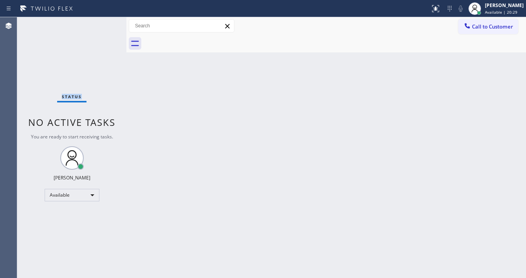
click at [105, 21] on div "Status No active tasks You are ready to start receiving tasks. [PERSON_NAME]" at bounding box center [71, 147] width 109 height 261
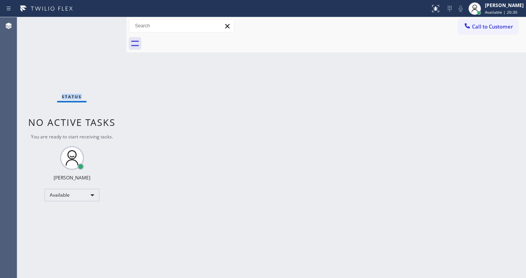
click at [105, 21] on div "Status No active tasks You are ready to start receiving tasks. [PERSON_NAME]" at bounding box center [71, 147] width 109 height 261
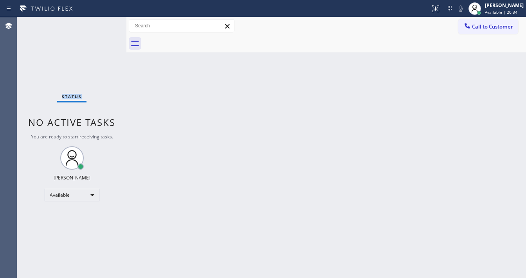
click at [105, 21] on div "Status No active tasks You are ready to start receiving tasks. [PERSON_NAME]" at bounding box center [71, 147] width 109 height 261
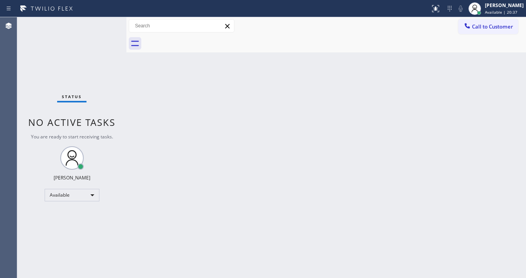
click at [105, 21] on div "Status No active tasks You are ready to start receiving tasks. [PERSON_NAME]" at bounding box center [71, 147] width 109 height 261
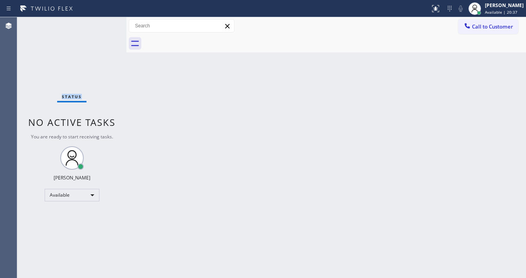
click at [105, 21] on div "Status No active tasks You are ready to start receiving tasks. [PERSON_NAME]" at bounding box center [71, 147] width 109 height 261
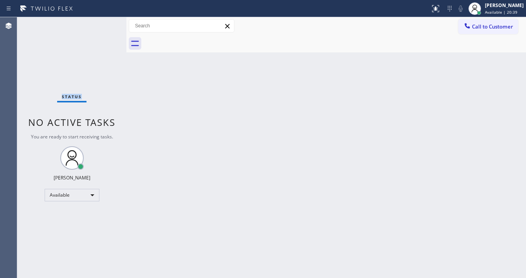
click at [105, 21] on div "Status No active tasks You are ready to start receiving tasks. [PERSON_NAME]" at bounding box center [71, 147] width 109 height 261
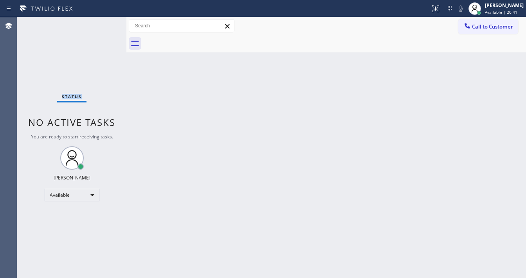
click at [105, 21] on div "Status No active tasks You are ready to start receiving tasks. [PERSON_NAME]" at bounding box center [71, 147] width 109 height 261
click at [103, 23] on div "Status No active tasks You are ready to start receiving tasks. [PERSON_NAME]" at bounding box center [71, 147] width 109 height 261
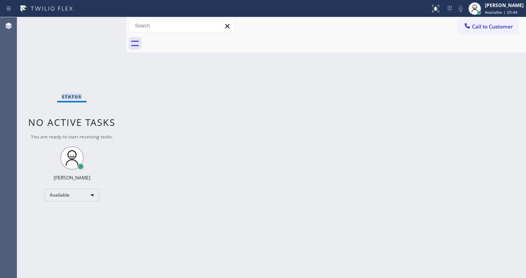
click at [103, 23] on div "Status No active tasks You are ready to start receiving tasks. [PERSON_NAME]" at bounding box center [71, 147] width 109 height 261
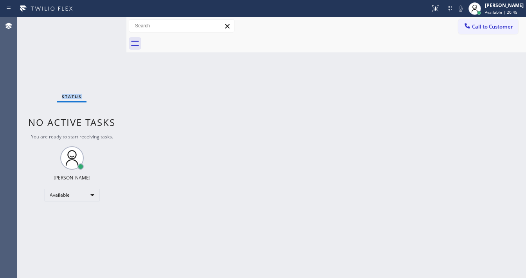
click at [103, 23] on div "Status No active tasks You are ready to start receiving tasks. [PERSON_NAME]" at bounding box center [71, 147] width 109 height 261
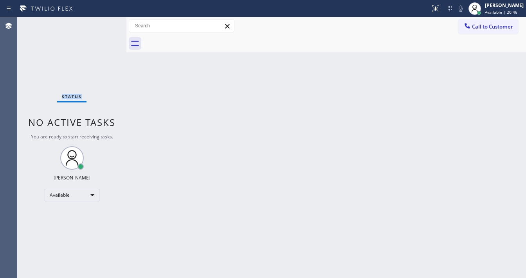
click at [103, 23] on div "Status No active tasks You are ready to start receiving tasks. [PERSON_NAME]" at bounding box center [71, 147] width 109 height 261
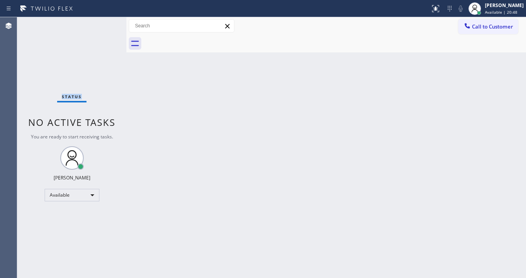
click at [103, 23] on div "Status No active tasks You are ready to start receiving tasks. [PERSON_NAME]" at bounding box center [71, 147] width 109 height 261
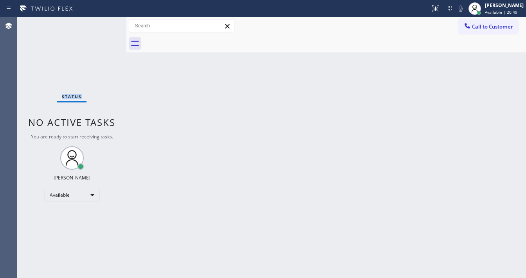
click at [103, 23] on div "Status No active tasks You are ready to start receiving tasks. [PERSON_NAME]" at bounding box center [71, 147] width 109 height 261
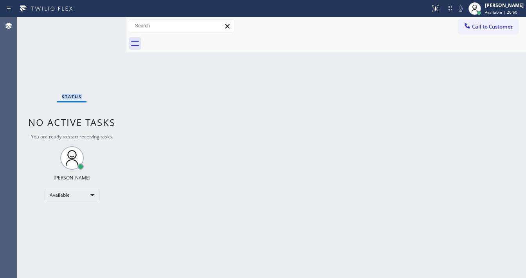
click at [103, 23] on div "Status No active tasks You are ready to start receiving tasks. [PERSON_NAME]" at bounding box center [71, 147] width 109 height 261
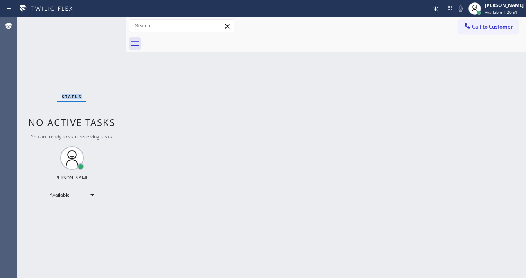
click at [103, 23] on div "Status No active tasks You are ready to start receiving tasks. [PERSON_NAME]" at bounding box center [71, 147] width 109 height 261
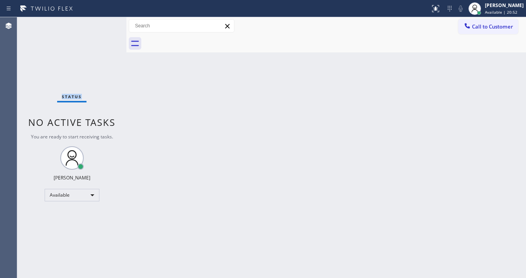
click at [103, 23] on div "Status No active tasks You are ready to start receiving tasks. [PERSON_NAME]" at bounding box center [71, 147] width 109 height 261
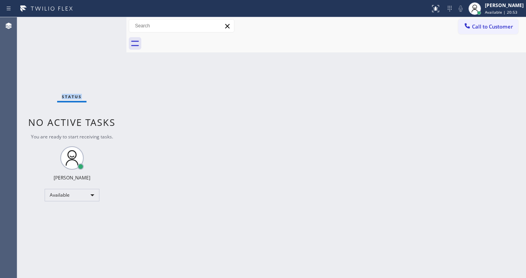
click at [103, 23] on div "Status No active tasks You are ready to start receiving tasks. [PERSON_NAME]" at bounding box center [71, 147] width 109 height 261
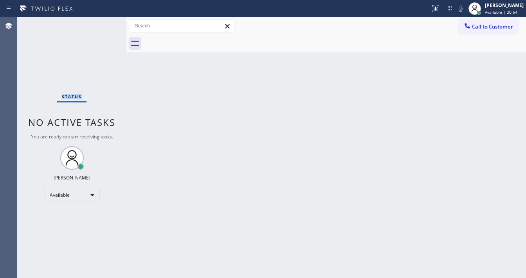
click at [103, 23] on div "Status No active tasks You are ready to start receiving tasks. [PERSON_NAME]" at bounding box center [71, 147] width 109 height 261
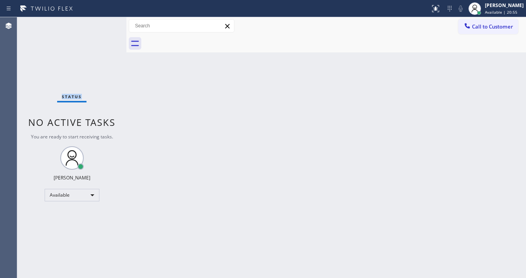
click at [103, 23] on div "Status No active tasks You are ready to start receiving tasks. [PERSON_NAME]" at bounding box center [71, 147] width 109 height 261
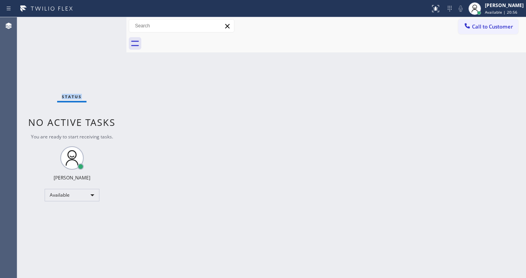
click at [103, 23] on div "Status No active tasks You are ready to start receiving tasks. [PERSON_NAME]" at bounding box center [71, 147] width 109 height 261
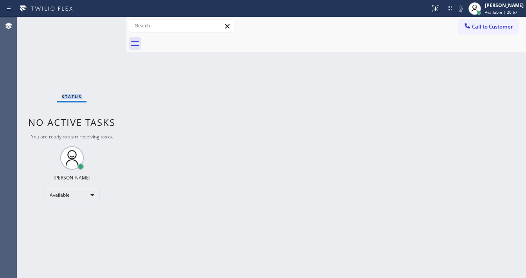
click at [103, 23] on div "Status No active tasks You are ready to start receiving tasks. [PERSON_NAME]" at bounding box center [71, 147] width 109 height 261
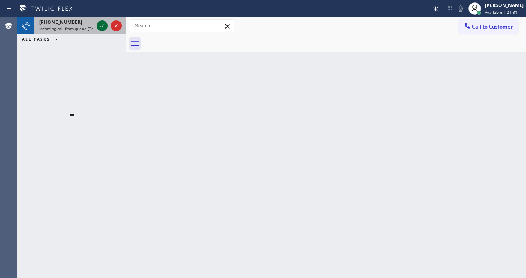
click at [103, 23] on icon at bounding box center [101, 25] width 9 height 9
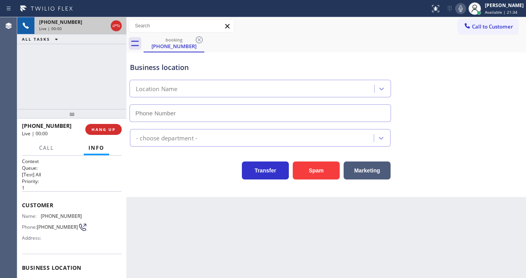
type input "[PHONE_NUMBER]"
click at [295, 160] on div "Spam" at bounding box center [314, 169] width 51 height 22
click at [303, 166] on button "Spam" at bounding box center [315, 170] width 47 height 18
click at [310, 172] on button "Spam" at bounding box center [315, 170] width 47 height 18
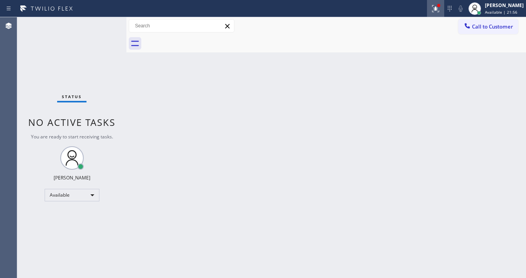
click at [440, 11] on icon at bounding box center [435, 8] width 9 height 9
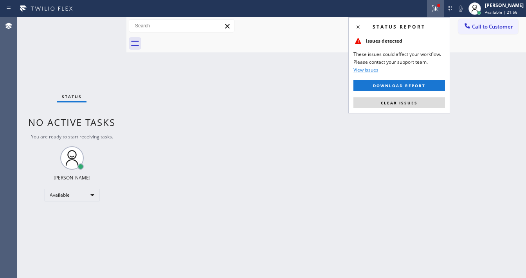
drag, startPoint x: 413, startPoint y: 106, endPoint x: 357, endPoint y: 95, distance: 57.0
click at [413, 106] on button "Clear issues" at bounding box center [398, 102] width 91 height 11
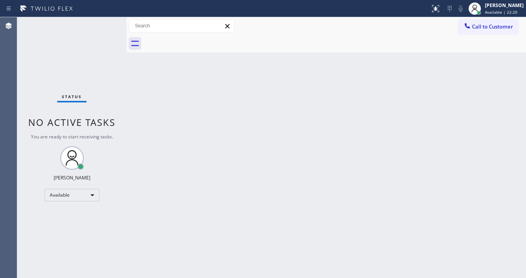
click at [112, 29] on div "Status No active tasks You are ready to start receiving tasks. [PERSON_NAME]" at bounding box center [71, 147] width 109 height 261
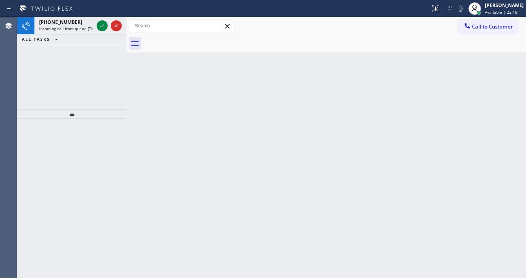
click at [105, 19] on div at bounding box center [109, 25] width 28 height 17
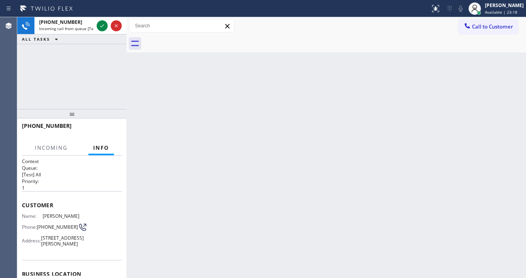
click at [105, 19] on div at bounding box center [109, 25] width 28 height 17
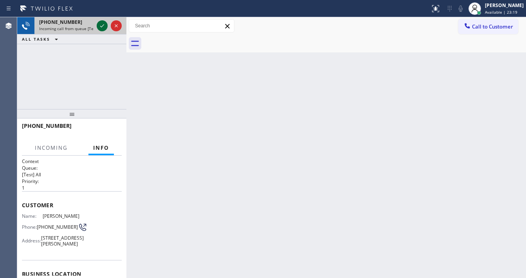
click at [99, 27] on icon at bounding box center [101, 25] width 9 height 9
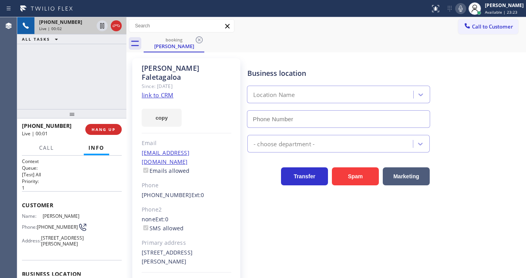
type input "[PHONE_NUMBER]"
click at [148, 91] on link "link to CRM" at bounding box center [158, 95] width 32 height 8
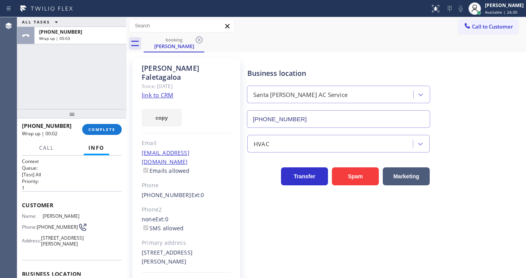
click at [106, 122] on div "[PHONE_NUMBER] Wrap up | 00:02 COMPLETE" at bounding box center [72, 129] width 100 height 20
click at [105, 129] on span "COMPLETE" at bounding box center [101, 129] width 27 height 5
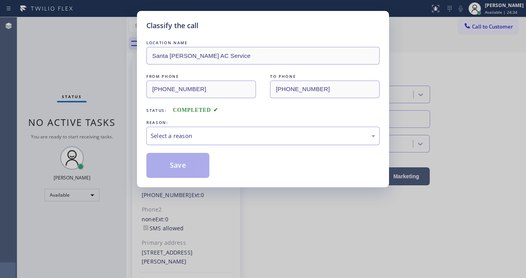
click at [180, 138] on div "Select a reason" at bounding box center [263, 135] width 224 height 9
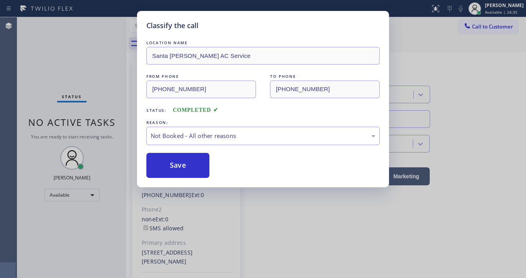
click at [183, 163] on button "Save" at bounding box center [177, 165] width 63 height 25
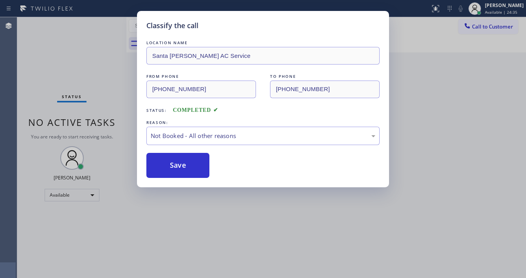
click at [183, 163] on button "Save" at bounding box center [177, 165] width 63 height 25
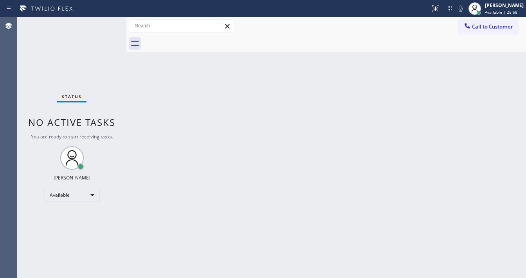
click at [102, 24] on div "Status No active tasks You are ready to start receiving tasks. [PERSON_NAME]" at bounding box center [71, 147] width 109 height 261
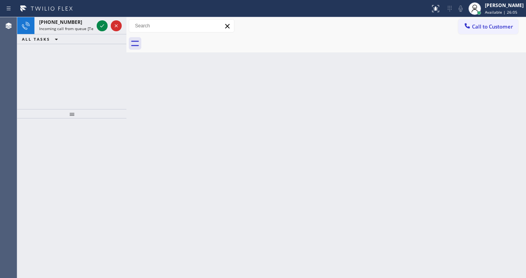
click at [102, 24] on icon at bounding box center [101, 25] width 9 height 9
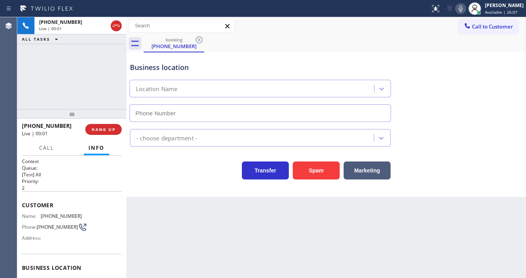
type input "[PHONE_NUMBER]"
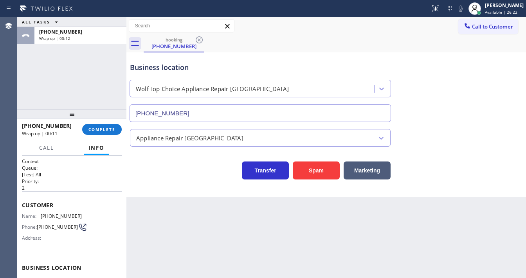
click at [100, 137] on div "[PHONE_NUMBER] Wrap up | 00:11 COMPLETE" at bounding box center [72, 129] width 100 height 20
click at [115, 135] on button "COMPLETE" at bounding box center [101, 129] width 39 height 11
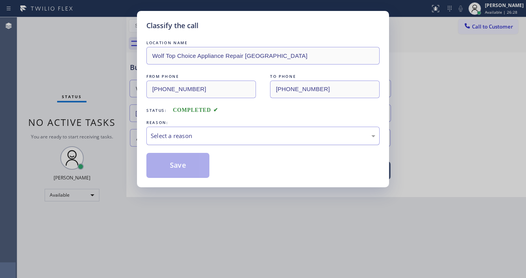
click at [171, 134] on div "Select a reason" at bounding box center [263, 135] width 224 height 9
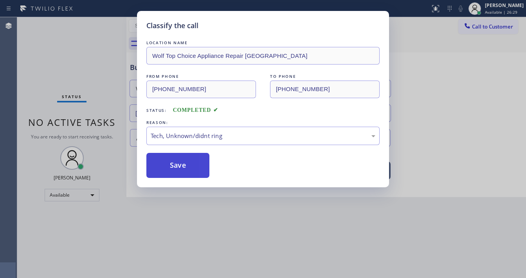
click at [174, 167] on button "Save" at bounding box center [177, 165] width 63 height 25
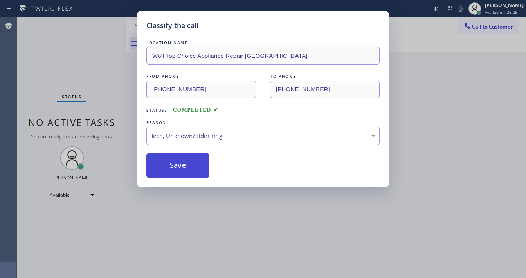
click at [174, 167] on button "Save" at bounding box center [177, 165] width 63 height 25
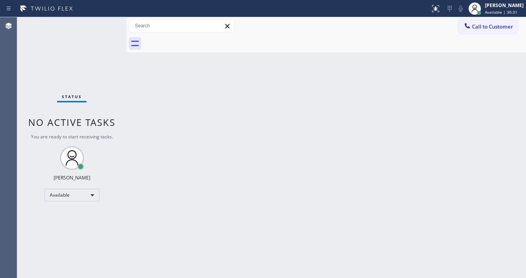
click at [95, 20] on div "Status No active tasks You are ready to start receiving tasks. [PERSON_NAME]" at bounding box center [71, 147] width 109 height 261
click at [100, 23] on div "Status No active tasks You are ready to start receiving tasks. [PERSON_NAME]" at bounding box center [71, 147] width 109 height 261
click at [100, 25] on div "Status No active tasks You are ready to start receiving tasks. [PERSON_NAME]" at bounding box center [71, 147] width 109 height 261
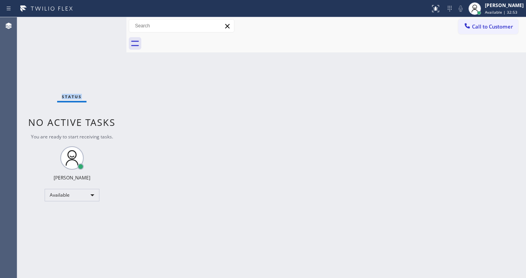
click at [104, 22] on div "Status No active tasks You are ready to start receiving tasks. [PERSON_NAME]" at bounding box center [71, 147] width 109 height 261
click at [103, 20] on div "Status No active tasks You are ready to start receiving tasks. [PERSON_NAME]" at bounding box center [71, 147] width 109 height 261
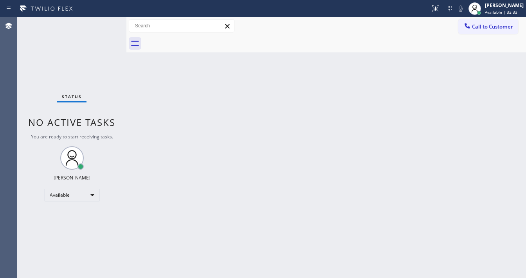
click at [103, 23] on div "Status No active tasks You are ready to start receiving tasks. [PERSON_NAME]" at bounding box center [71, 147] width 109 height 261
click at [104, 23] on div "Status No active tasks You are ready to start receiving tasks. [PERSON_NAME]" at bounding box center [71, 147] width 109 height 261
click at [102, 23] on div "Status No active tasks You are ready to start receiving tasks. [PERSON_NAME]" at bounding box center [71, 147] width 109 height 261
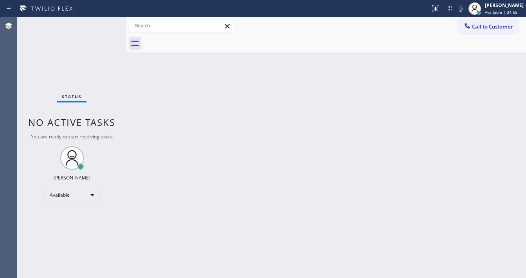
click at [102, 23] on div "Status No active tasks You are ready to start receiving tasks. [PERSON_NAME]" at bounding box center [71, 147] width 109 height 261
click at [108, 23] on div "Status No active tasks You are ready to start receiving tasks. [PERSON_NAME]" at bounding box center [71, 147] width 109 height 261
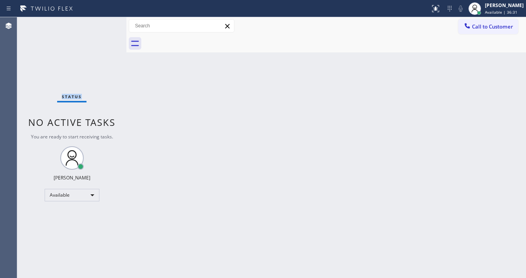
click at [106, 23] on div "Status No active tasks You are ready to start receiving tasks. [PERSON_NAME]" at bounding box center [71, 147] width 109 height 261
click at [102, 23] on div "Status No active tasks You are ready to start receiving tasks. [PERSON_NAME]" at bounding box center [71, 147] width 109 height 261
drag, startPoint x: 102, startPoint y: 23, endPoint x: 96, endPoint y: 21, distance: 5.7
click at [101, 22] on div "Status No active tasks You are ready to start receiving tasks. [PERSON_NAME]" at bounding box center [71, 147] width 109 height 261
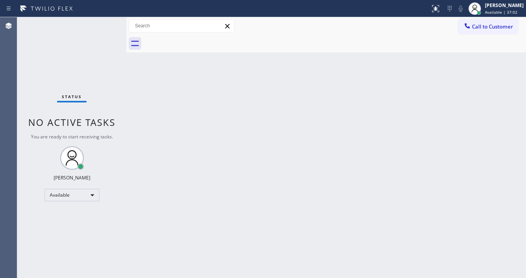
click at [105, 24] on div "Status No active tasks You are ready to start receiving tasks. [PERSON_NAME]" at bounding box center [71, 147] width 109 height 261
click at [105, 25] on div "Status No active tasks You are ready to start receiving tasks. [PERSON_NAME]" at bounding box center [71, 147] width 109 height 261
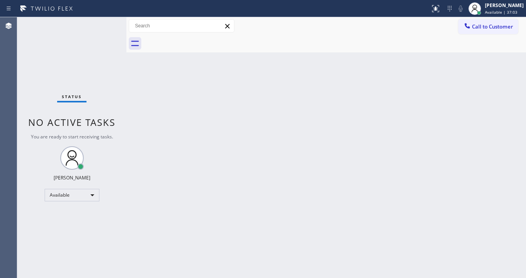
click at [105, 23] on div "Status No active tasks You are ready to start receiving tasks. [PERSON_NAME]" at bounding box center [71, 147] width 109 height 261
click at [101, 21] on div "Status No active tasks You are ready to start receiving tasks. [PERSON_NAME]" at bounding box center [71, 147] width 109 height 261
click at [102, 22] on div "Status No active tasks You are ready to start receiving tasks. [PERSON_NAME]" at bounding box center [71, 147] width 109 height 261
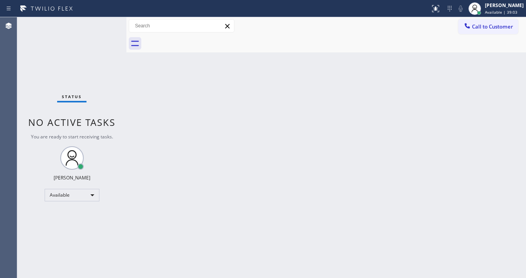
click at [103, 22] on div "Status No active tasks You are ready to start receiving tasks. [PERSON_NAME]" at bounding box center [71, 147] width 109 height 261
click at [98, 23] on div "Status No active tasks You are ready to start receiving tasks. [PERSON_NAME]" at bounding box center [71, 147] width 109 height 261
click at [101, 24] on div "Status No active tasks You are ready to start receiving tasks. [PERSON_NAME]" at bounding box center [71, 147] width 109 height 261
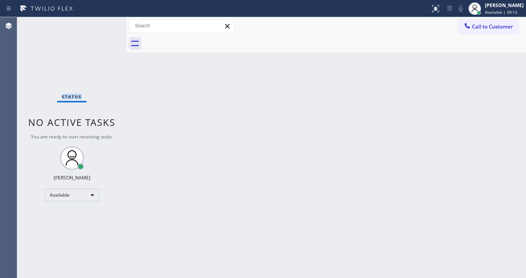
click at [102, 25] on div "Status No active tasks You are ready to start receiving tasks. [PERSON_NAME]" at bounding box center [71, 147] width 109 height 261
click at [102, 23] on div "Status No active tasks You are ready to start receiving tasks. [PERSON_NAME]" at bounding box center [71, 147] width 109 height 261
click at [109, 22] on div "Status No active tasks You are ready to start receiving tasks. [PERSON_NAME]" at bounding box center [71, 147] width 109 height 261
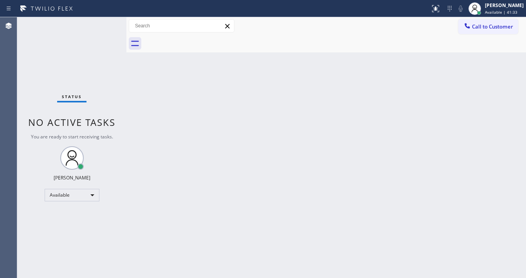
click at [108, 22] on div "Status No active tasks You are ready to start receiving tasks. [PERSON_NAME]" at bounding box center [71, 147] width 109 height 261
click at [105, 23] on div "Status No active tasks You are ready to start receiving tasks. [PERSON_NAME]" at bounding box center [71, 147] width 109 height 261
click at [101, 23] on div "Status No active tasks You are ready to start receiving tasks. [PERSON_NAME]" at bounding box center [71, 147] width 109 height 261
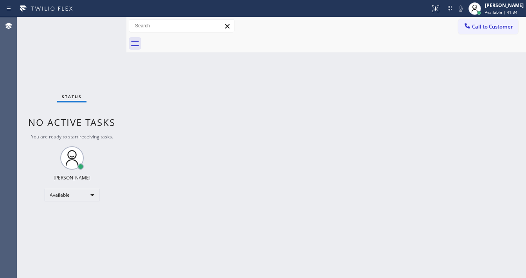
click at [101, 23] on div "Status No active tasks You are ready to start receiving tasks. [PERSON_NAME]" at bounding box center [71, 147] width 109 height 261
click at [103, 25] on div "Status No active tasks You are ready to start receiving tasks. [PERSON_NAME]" at bounding box center [71, 147] width 109 height 261
click at [104, 26] on div "Status No active tasks You are ready to start receiving tasks. [PERSON_NAME]" at bounding box center [71, 147] width 109 height 261
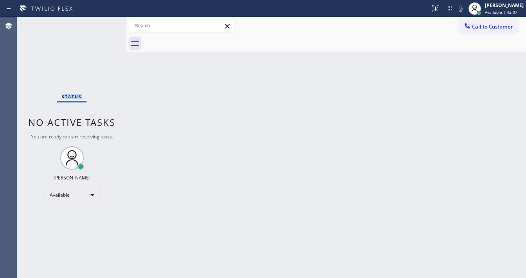
click at [104, 26] on div "Status No active tasks You are ready to start receiving tasks. [PERSON_NAME]" at bounding box center [71, 147] width 109 height 261
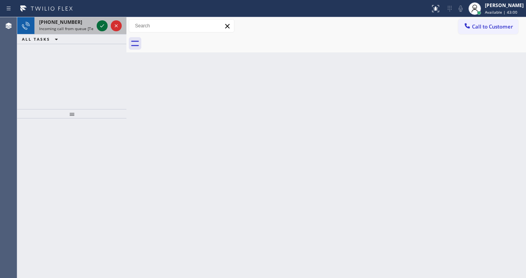
click at [99, 23] on icon at bounding box center [101, 25] width 9 height 9
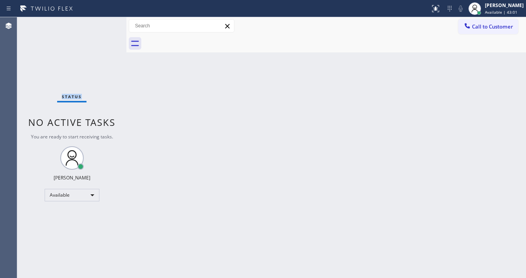
click at [99, 23] on div "Status No active tasks You are ready to start receiving tasks. [PERSON_NAME]" at bounding box center [71, 147] width 109 height 261
click at [96, 26] on div "Status No active tasks You are ready to start receiving tasks. [PERSON_NAME]" at bounding box center [71, 147] width 109 height 261
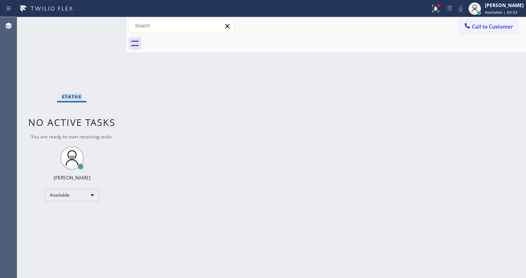
click at [96, 26] on div "Status No active tasks You are ready to start receiving tasks. [PERSON_NAME]" at bounding box center [71, 147] width 109 height 261
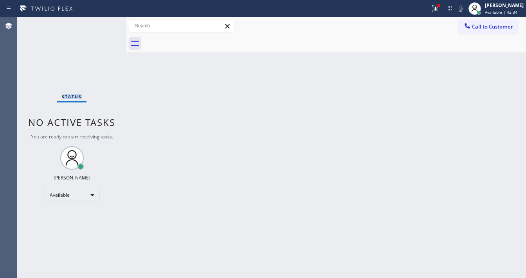
click at [96, 26] on div "Status No active tasks You are ready to start receiving tasks. [PERSON_NAME]" at bounding box center [71, 147] width 109 height 261
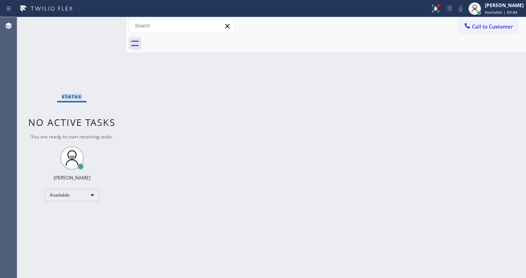
click at [96, 26] on div "Status No active tasks You are ready to start receiving tasks. [PERSON_NAME]" at bounding box center [71, 147] width 109 height 261
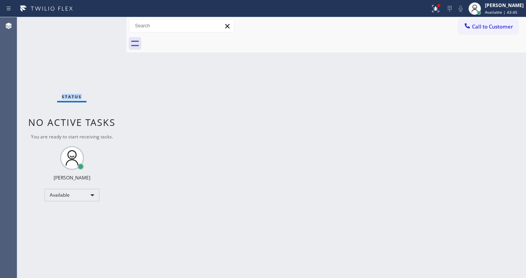
click at [96, 26] on div "Status No active tasks You are ready to start receiving tasks. [PERSON_NAME]" at bounding box center [71, 147] width 109 height 261
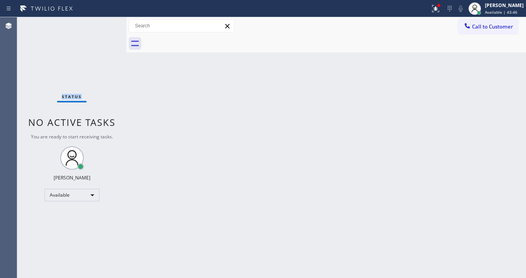
click at [96, 26] on div "Status No active tasks You are ready to start receiving tasks. [PERSON_NAME]" at bounding box center [71, 147] width 109 height 261
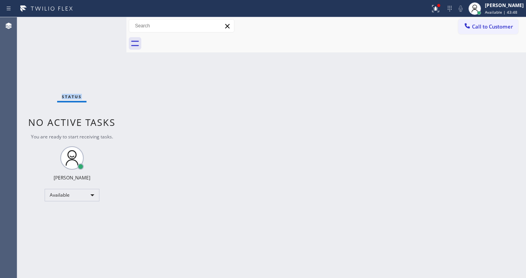
click at [96, 26] on div "Status No active tasks You are ready to start receiving tasks. [PERSON_NAME]" at bounding box center [71, 147] width 109 height 261
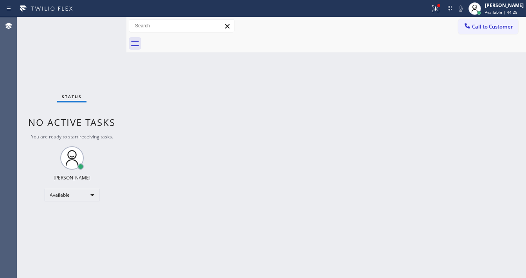
click at [104, 16] on div "Status report Issue detected This issue could affect your workflow. Please cont…" at bounding box center [263, 8] width 526 height 17
click at [103, 19] on div "Status No active tasks You are ready to start receiving tasks. [PERSON_NAME]" at bounding box center [71, 147] width 109 height 261
click at [103, 22] on div "Status No active tasks You are ready to start receiving tasks. [PERSON_NAME]" at bounding box center [71, 147] width 109 height 261
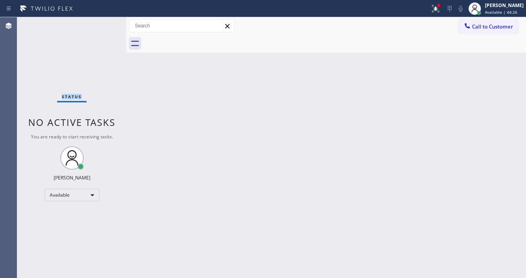
click at [103, 22] on div "Status No active tasks You are ready to start receiving tasks. [PERSON_NAME]" at bounding box center [71, 147] width 109 height 261
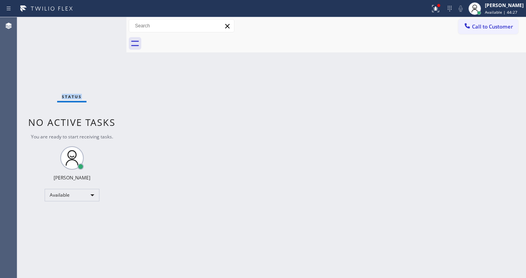
click at [103, 22] on div "Status No active tasks You are ready to start receiving tasks. [PERSON_NAME]" at bounding box center [71, 147] width 109 height 261
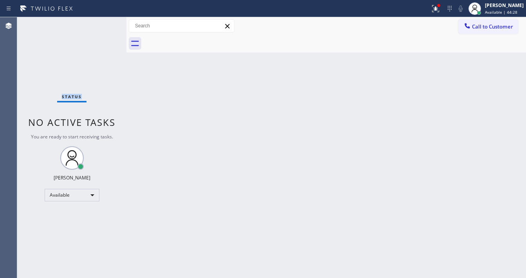
click at [103, 22] on div "Status No active tasks You are ready to start receiving tasks. [PERSON_NAME]" at bounding box center [71, 147] width 109 height 261
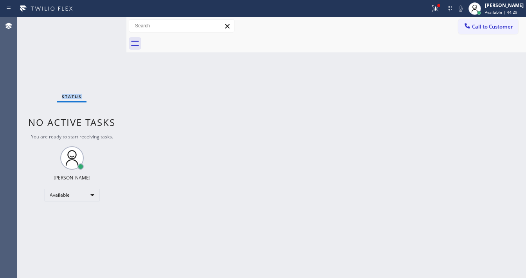
click at [103, 22] on div "Status No active tasks You are ready to start receiving tasks. [PERSON_NAME]" at bounding box center [71, 147] width 109 height 261
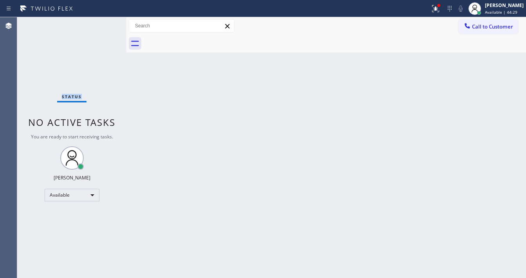
click at [103, 22] on div "Status No active tasks You are ready to start receiving tasks. [PERSON_NAME]" at bounding box center [71, 147] width 109 height 261
click at [99, 22] on div "Status No active tasks You are ready to start receiving tasks. [PERSON_NAME]" at bounding box center [71, 147] width 109 height 261
click at [100, 22] on div "Status No active tasks You are ready to start receiving tasks. [PERSON_NAME]" at bounding box center [71, 147] width 109 height 261
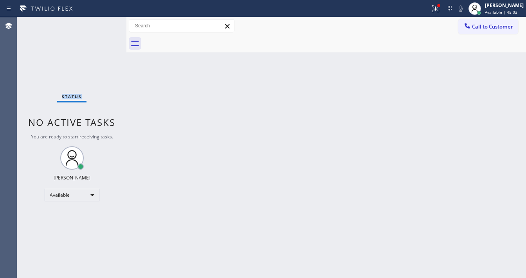
click at [100, 22] on div "Status No active tasks You are ready to start receiving tasks. [PERSON_NAME]" at bounding box center [71, 147] width 109 height 261
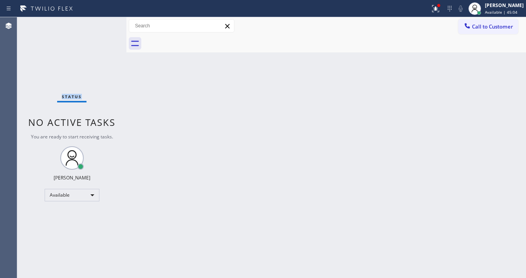
click at [100, 22] on div "Status No active tasks You are ready to start receiving tasks. [PERSON_NAME]" at bounding box center [71, 147] width 109 height 261
click at [105, 24] on div "Status No active tasks You are ready to start receiving tasks. [PERSON_NAME]" at bounding box center [71, 147] width 109 height 261
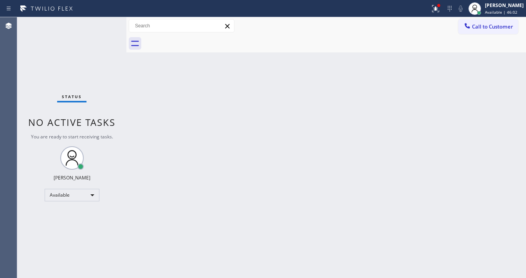
click at [105, 24] on div "Status No active tasks You are ready to start receiving tasks. [PERSON_NAME]" at bounding box center [71, 147] width 109 height 261
click at [105, 23] on div "Status No active tasks You are ready to start receiving tasks. [PERSON_NAME]" at bounding box center [71, 147] width 109 height 261
click at [106, 23] on div "Status No active tasks You are ready to start receiving tasks. [PERSON_NAME]" at bounding box center [71, 147] width 109 height 261
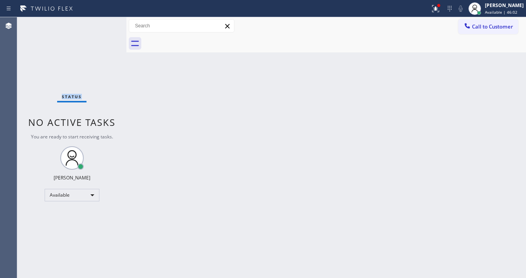
click at [106, 23] on div "Status No active tasks You are ready to start receiving tasks. [PERSON_NAME]" at bounding box center [71, 147] width 109 height 261
click at [103, 21] on div "Status No active tasks You are ready to start receiving tasks. [PERSON_NAME]" at bounding box center [71, 147] width 109 height 261
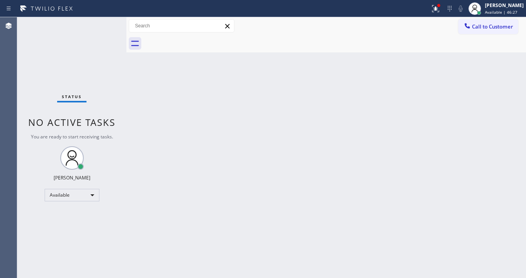
click at [103, 23] on div "Status No active tasks You are ready to start receiving tasks. [PERSON_NAME]" at bounding box center [71, 147] width 109 height 261
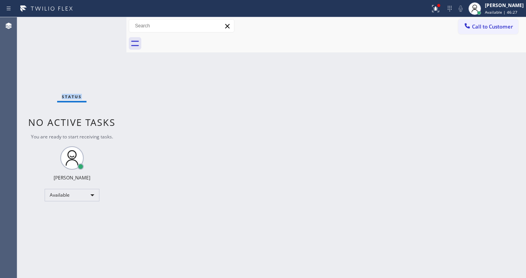
click at [103, 23] on div "Status No active tasks You are ready to start receiving tasks. [PERSON_NAME]" at bounding box center [71, 147] width 109 height 261
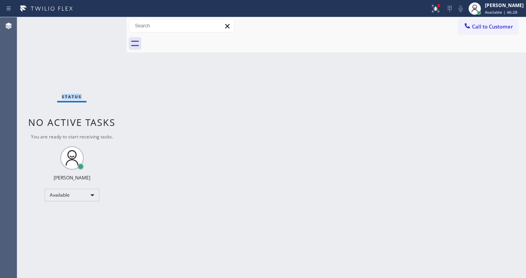
click at [103, 23] on div "Status No active tasks You are ready to start receiving tasks. [PERSON_NAME]" at bounding box center [71, 147] width 109 height 261
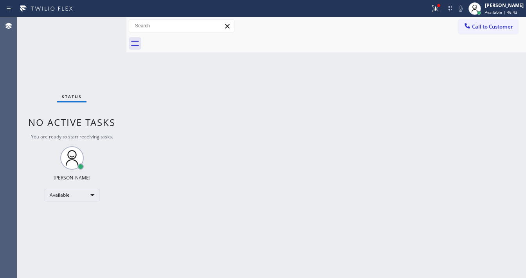
click at [103, 23] on div "Status No active tasks You are ready to start receiving tasks. [PERSON_NAME]" at bounding box center [71, 147] width 109 height 261
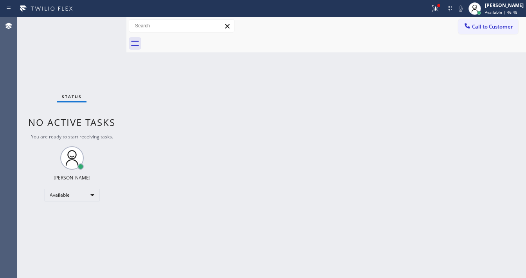
click at [103, 23] on div "Status No active tasks You are ready to start receiving tasks. [PERSON_NAME]" at bounding box center [71, 147] width 109 height 261
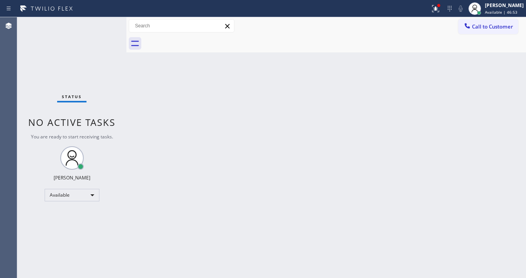
click at [103, 23] on div "Status No active tasks You are ready to start receiving tasks. [PERSON_NAME]" at bounding box center [71, 147] width 109 height 261
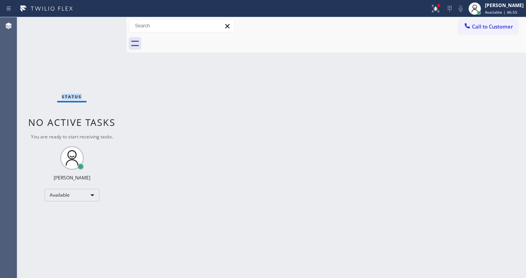
click at [103, 23] on div "Status No active tasks You are ready to start receiving tasks. [PERSON_NAME]" at bounding box center [71, 147] width 109 height 261
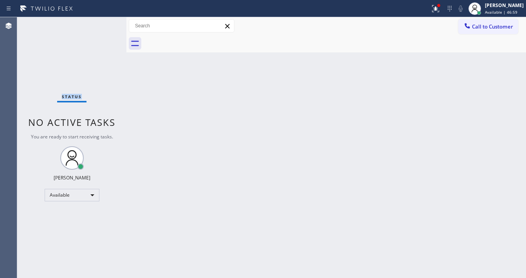
click at [103, 23] on div "Status No active tasks You are ready to start receiving tasks. [PERSON_NAME]" at bounding box center [71, 147] width 109 height 261
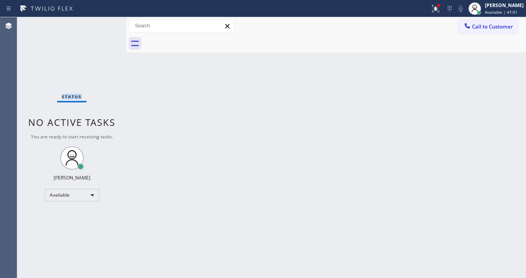
click at [103, 23] on div "Status No active tasks You are ready to start receiving tasks. [PERSON_NAME]" at bounding box center [71, 147] width 109 height 261
click at [104, 23] on div "Status No active tasks You are ready to start receiving tasks. [PERSON_NAME]" at bounding box center [71, 147] width 109 height 261
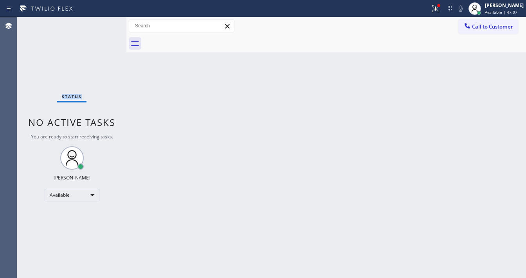
click at [104, 23] on div "Status No active tasks You are ready to start receiving tasks. [PERSON_NAME]" at bounding box center [71, 147] width 109 height 261
click at [70, 194] on div "Available" at bounding box center [72, 195] width 55 height 13
click at [232, 179] on div at bounding box center [263, 139] width 526 height 278
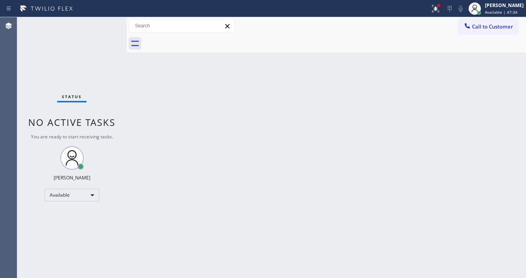
click at [56, 181] on div "Status No active tasks You are ready to start receiving tasks. [PERSON_NAME]" at bounding box center [71, 147] width 109 height 261
drag, startPoint x: 60, startPoint y: 187, endPoint x: 60, endPoint y: 191, distance: 3.9
click at [60, 188] on div "Status No active tasks You are ready to start receiving tasks. [PERSON_NAME]" at bounding box center [71, 147] width 109 height 261
click at [60, 191] on div "Available" at bounding box center [72, 195] width 55 height 13
click at [61, 236] on li "Break" at bounding box center [71, 234] width 53 height 9
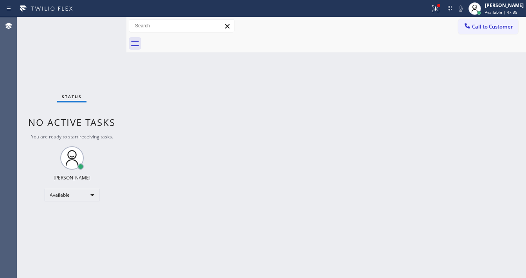
drag, startPoint x: 183, startPoint y: 202, endPoint x: 198, endPoint y: 235, distance: 36.2
click at [184, 202] on div "Back to Dashboard Change Sender ID Customers Technicians Select a contact Outbo…" at bounding box center [325, 147] width 399 height 261
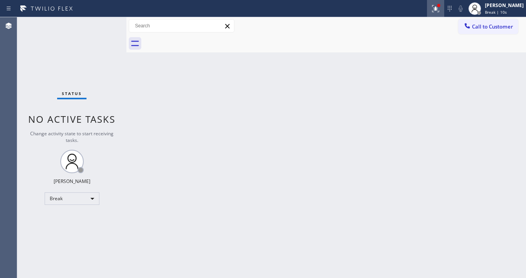
click at [440, 10] on icon at bounding box center [435, 8] width 9 height 9
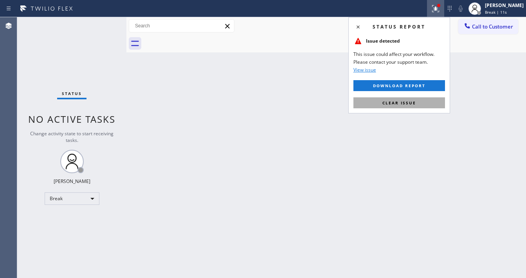
click at [411, 101] on span "Clear issue" at bounding box center [399, 102] width 34 height 5
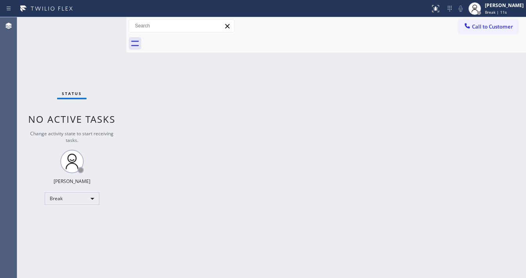
click at [356, 95] on div "Back to Dashboard Change Sender ID Customers Technicians Select a contact Outbo…" at bounding box center [325, 147] width 399 height 261
click at [80, 196] on div "Break" at bounding box center [72, 198] width 55 height 13
click at [67, 216] on li "Available" at bounding box center [71, 218] width 53 height 9
click at [222, 196] on div "Back to Dashboard Change Sender ID Customers Technicians Select a contact Outbo…" at bounding box center [325, 147] width 399 height 261
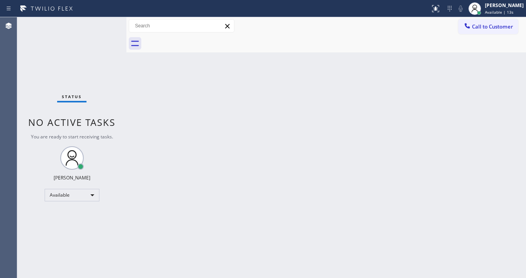
click at [103, 25] on div "Status No active tasks You are ready to start receiving tasks. [PERSON_NAME]" at bounding box center [71, 147] width 109 height 261
click at [103, 24] on div "Status No active tasks You are ready to start receiving tasks. [PERSON_NAME]" at bounding box center [71, 147] width 109 height 261
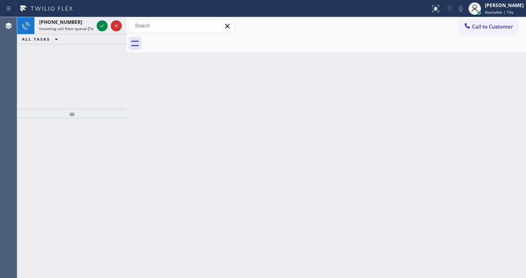
click at [103, 24] on icon at bounding box center [101, 25] width 9 height 9
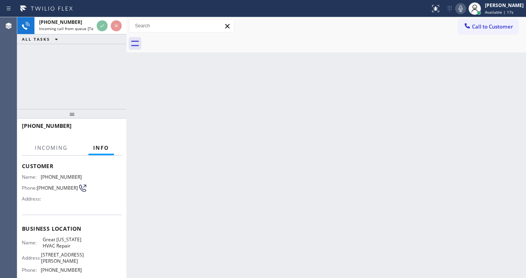
scroll to position [63, 0]
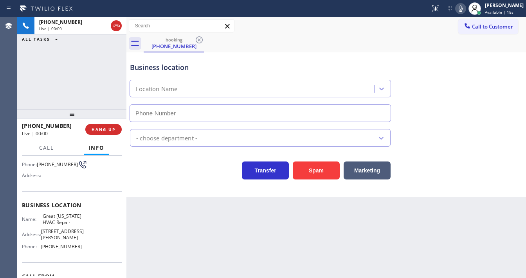
type input "[PHONE_NUMBER]"
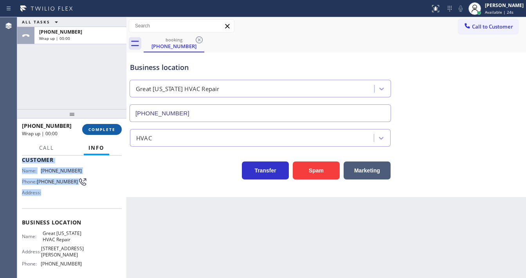
drag, startPoint x: 23, startPoint y: 169, endPoint x: 97, endPoint y: 135, distance: 82.2
click at [55, 191] on div "Customer Name: [PHONE_NUMBER] Phone: [PHONE_NUMBER] Address:" at bounding box center [72, 177] width 100 height 63
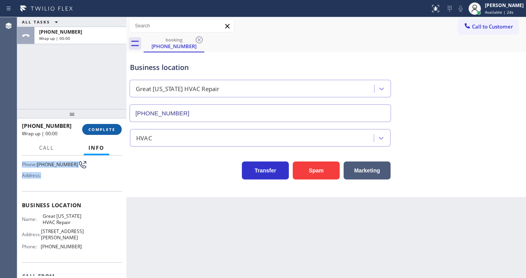
click at [100, 129] on span "COMPLETE" at bounding box center [101, 129] width 27 height 5
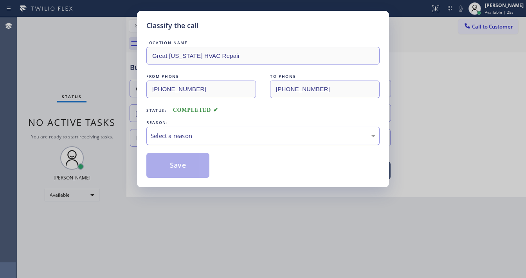
click at [210, 135] on div "Select a reason" at bounding box center [263, 135] width 224 height 9
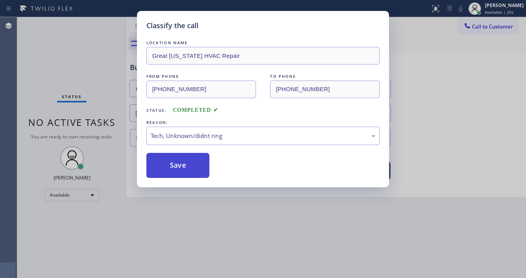
click at [188, 169] on button "Save" at bounding box center [177, 165] width 63 height 25
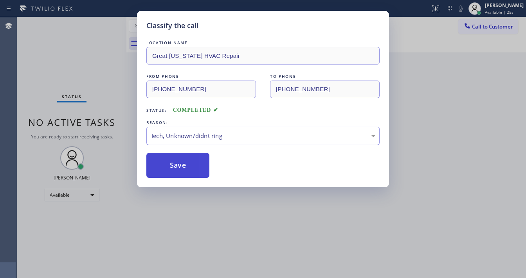
click at [188, 169] on button "Save" at bounding box center [177, 165] width 63 height 25
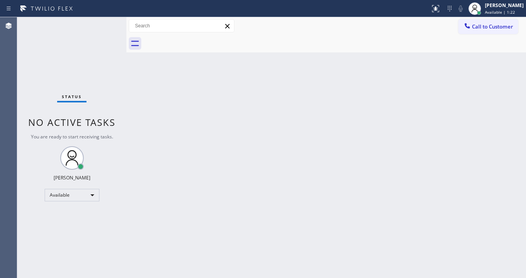
click at [105, 27] on div "Status No active tasks You are ready to start receiving tasks. [PERSON_NAME]" at bounding box center [71, 147] width 109 height 261
click at [102, 23] on div "Status No active tasks You are ready to start receiving tasks. [PERSON_NAME]" at bounding box center [71, 147] width 109 height 261
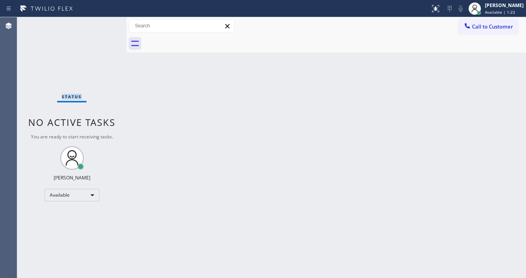
click at [102, 23] on div "Status No active tasks You are ready to start receiving tasks. [PERSON_NAME]" at bounding box center [71, 147] width 109 height 261
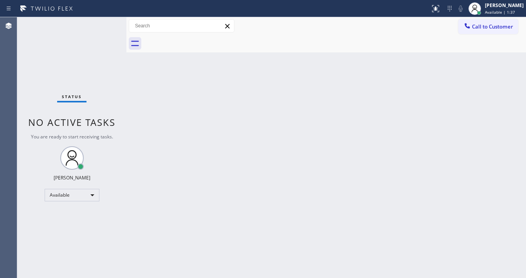
click at [102, 23] on div "Status No active tasks You are ready to start receiving tasks. [PERSON_NAME]" at bounding box center [71, 147] width 109 height 261
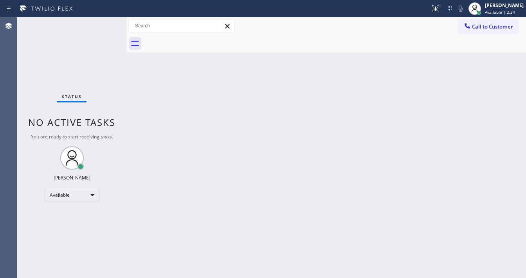
click at [102, 23] on div "Status No active tasks You are ready to start receiving tasks. [PERSON_NAME]" at bounding box center [71, 147] width 109 height 261
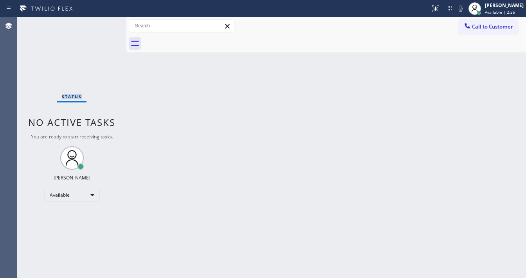
click at [102, 23] on div "Status No active tasks You are ready to start receiving tasks. [PERSON_NAME]" at bounding box center [71, 147] width 109 height 261
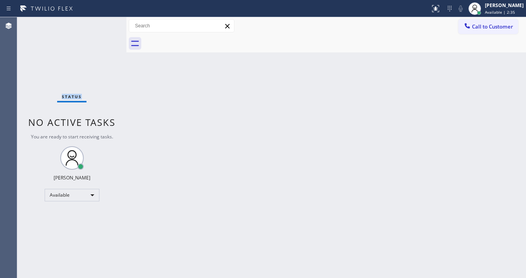
click at [102, 23] on div "Status No active tasks You are ready to start receiving tasks. [PERSON_NAME]" at bounding box center [71, 147] width 109 height 261
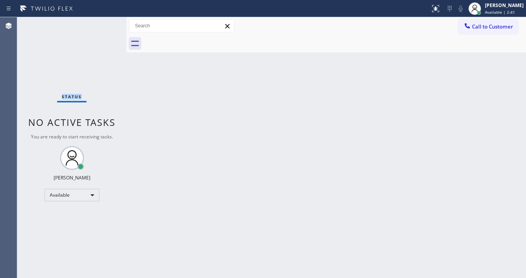
click at [102, 23] on div "Status No active tasks You are ready to start receiving tasks. [PERSON_NAME]" at bounding box center [71, 147] width 109 height 261
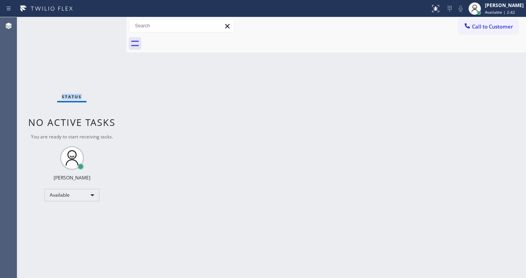
click at [102, 23] on div "Status No active tasks You are ready to start receiving tasks. [PERSON_NAME]" at bounding box center [71, 147] width 109 height 261
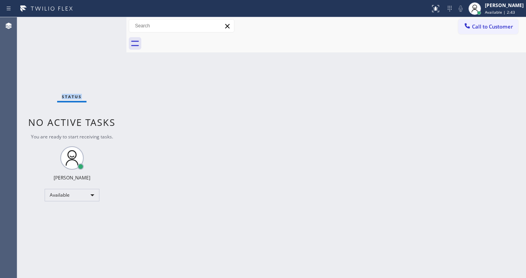
click at [102, 23] on div "Status No active tasks You are ready to start receiving tasks. [PERSON_NAME]" at bounding box center [71, 147] width 109 height 261
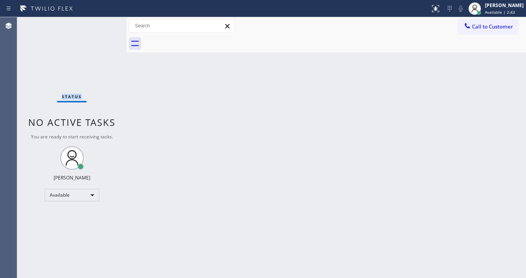
click at [102, 23] on div "Status No active tasks You are ready to start receiving tasks. [PERSON_NAME]" at bounding box center [71, 147] width 109 height 261
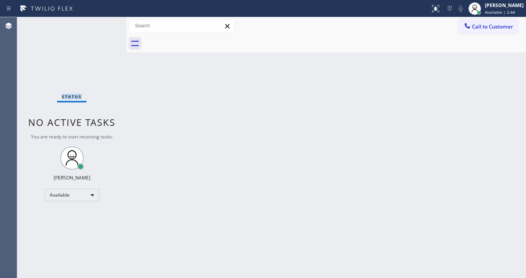
click at [102, 23] on div "Status No active tasks You are ready to start receiving tasks. [PERSON_NAME]" at bounding box center [71, 147] width 109 height 261
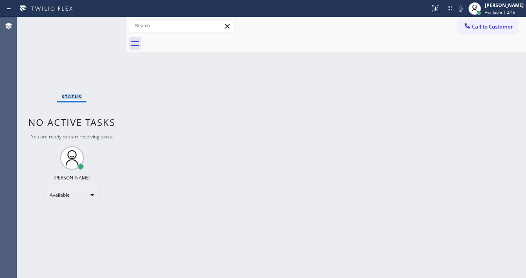
click at [102, 23] on div "Status No active tasks You are ready to start receiving tasks. [PERSON_NAME]" at bounding box center [71, 147] width 109 height 261
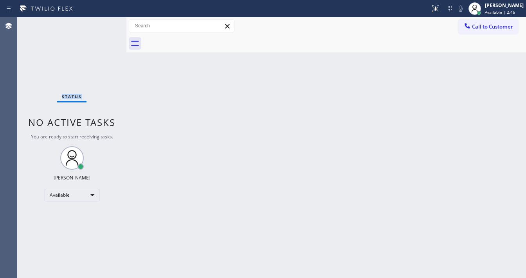
click at [102, 23] on div "Status No active tasks You are ready to start receiving tasks. [PERSON_NAME]" at bounding box center [71, 147] width 109 height 261
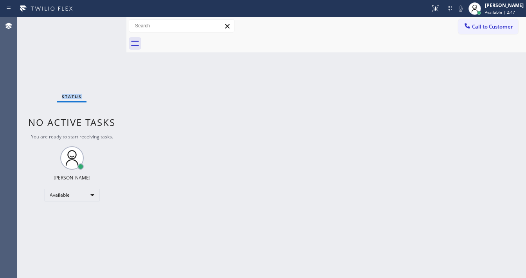
click at [102, 23] on div "Status No active tasks You are ready to start receiving tasks. [PERSON_NAME]" at bounding box center [71, 147] width 109 height 261
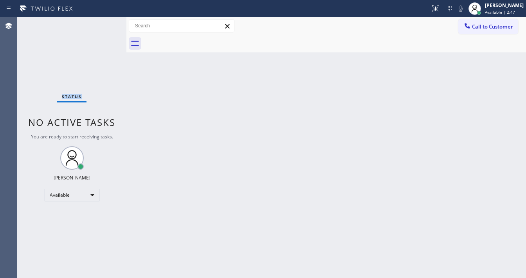
click at [102, 23] on div "Status No active tasks You are ready to start receiving tasks. [PERSON_NAME]" at bounding box center [71, 147] width 109 height 261
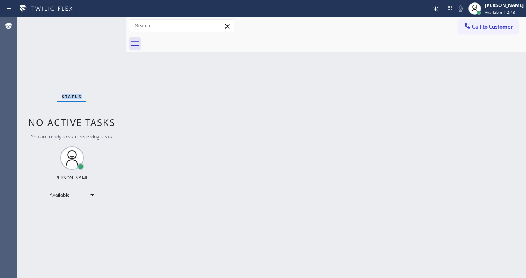
click at [102, 23] on div "Status No active tasks You are ready to start receiving tasks. [PERSON_NAME]" at bounding box center [71, 147] width 109 height 261
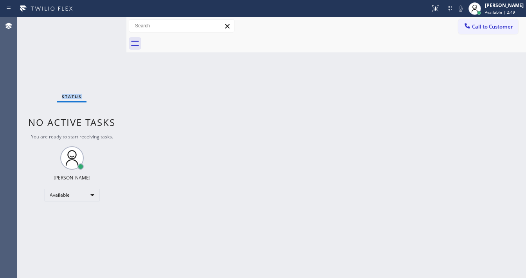
click at [102, 23] on div "Status No active tasks You are ready to start receiving tasks. [PERSON_NAME]" at bounding box center [71, 147] width 109 height 261
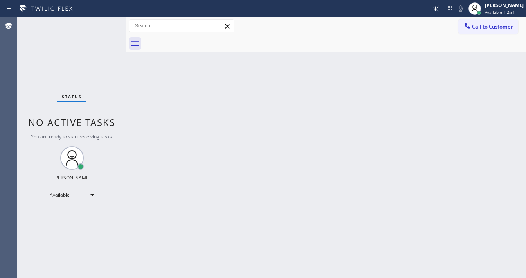
click at [102, 23] on div "Status No active tasks You are ready to start receiving tasks. [PERSON_NAME]" at bounding box center [71, 147] width 109 height 261
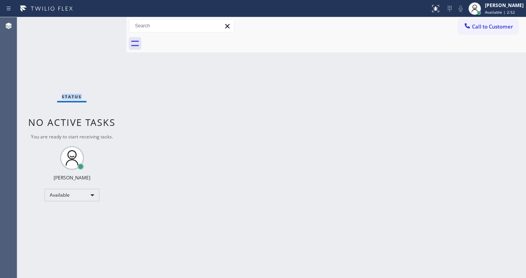
click at [102, 23] on div "Status No active tasks You are ready to start receiving tasks. [PERSON_NAME]" at bounding box center [71, 147] width 109 height 261
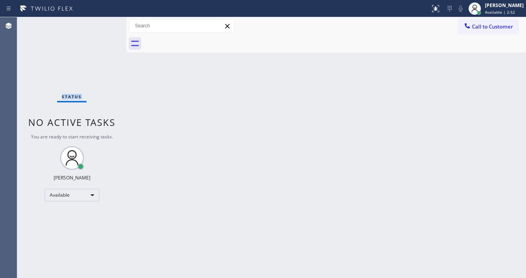
click at [102, 23] on div "Status No active tasks You are ready to start receiving tasks. [PERSON_NAME]" at bounding box center [71, 147] width 109 height 261
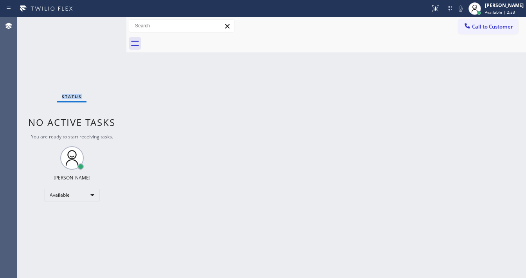
click at [102, 23] on div "Status No active tasks You are ready to start receiving tasks. [PERSON_NAME]" at bounding box center [71, 147] width 109 height 261
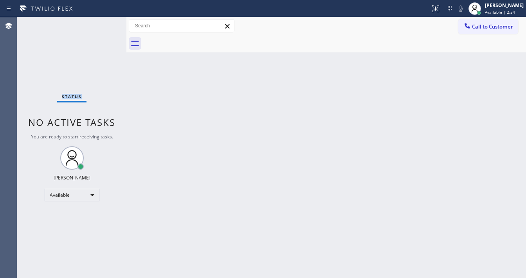
click at [102, 23] on div "Status No active tasks You are ready to start receiving tasks. [PERSON_NAME]" at bounding box center [71, 147] width 109 height 261
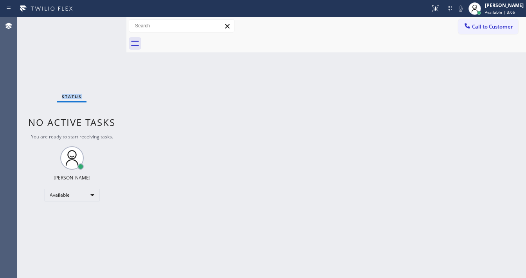
click at [102, 23] on div "Status No active tasks You are ready to start receiving tasks. [PERSON_NAME]" at bounding box center [71, 147] width 109 height 261
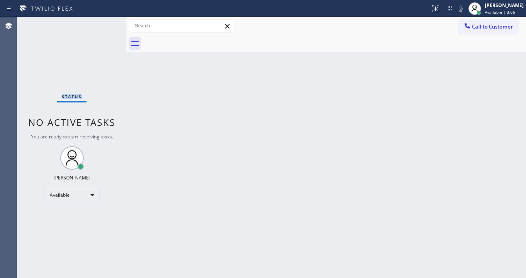
click at [102, 23] on div "Status No active tasks You are ready to start receiving tasks. [PERSON_NAME]" at bounding box center [71, 147] width 109 height 261
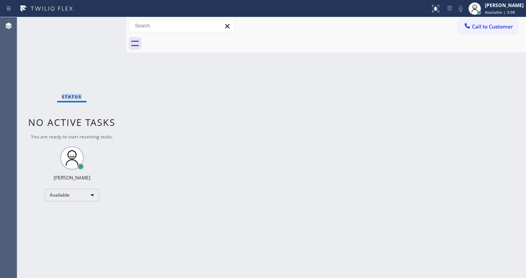
click at [102, 23] on div "Status No active tasks You are ready to start receiving tasks. [PERSON_NAME]" at bounding box center [71, 147] width 109 height 261
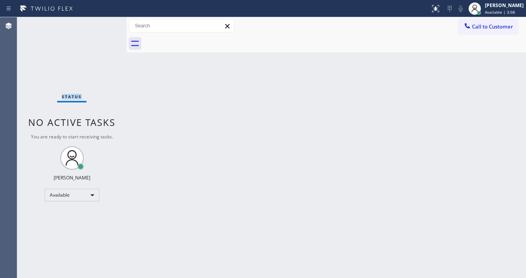
click at [102, 23] on div "Status No active tasks You are ready to start receiving tasks. [PERSON_NAME]" at bounding box center [71, 147] width 109 height 261
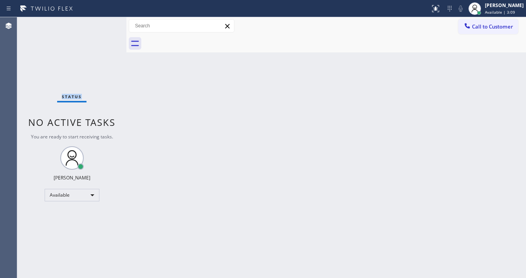
click at [102, 23] on div "Status No active tasks You are ready to start receiving tasks. [PERSON_NAME]" at bounding box center [71, 147] width 109 height 261
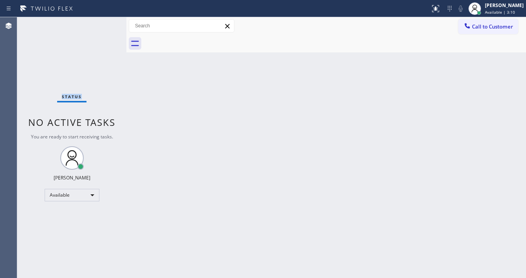
click at [102, 23] on div "Status No active tasks You are ready to start receiving tasks. [PERSON_NAME]" at bounding box center [71, 147] width 109 height 261
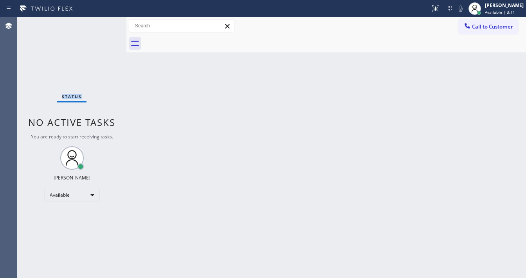
click at [102, 23] on div "Status No active tasks You are ready to start receiving tasks. [PERSON_NAME]" at bounding box center [71, 147] width 109 height 261
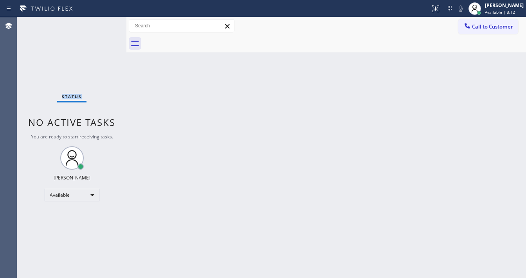
click at [102, 23] on div "Status No active tasks You are ready to start receiving tasks. [PERSON_NAME]" at bounding box center [71, 147] width 109 height 261
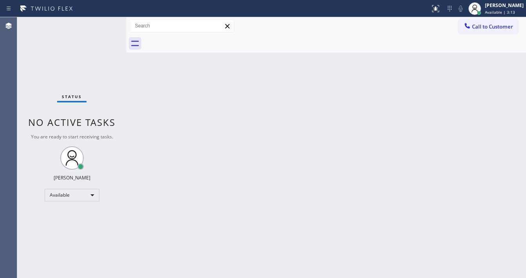
click at [102, 23] on div "Status No active tasks You are ready to start receiving tasks. [PERSON_NAME]" at bounding box center [71, 147] width 109 height 261
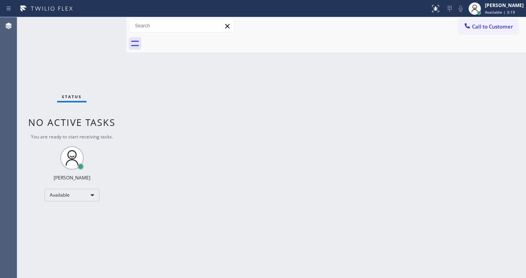
click at [102, 23] on div "Status No active tasks You are ready to start receiving tasks. [PERSON_NAME]" at bounding box center [71, 147] width 109 height 261
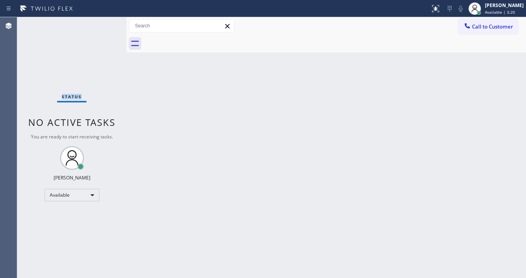
click at [102, 23] on div "Status No active tasks You are ready to start receiving tasks. [PERSON_NAME]" at bounding box center [71, 147] width 109 height 261
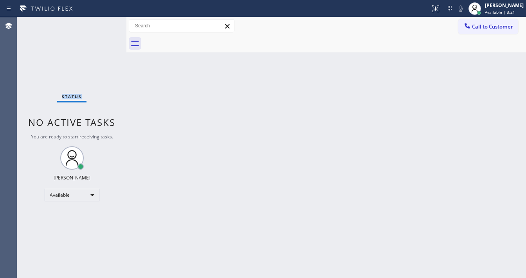
click at [102, 23] on div "Status No active tasks You are ready to start receiving tasks. [PERSON_NAME]" at bounding box center [71, 147] width 109 height 261
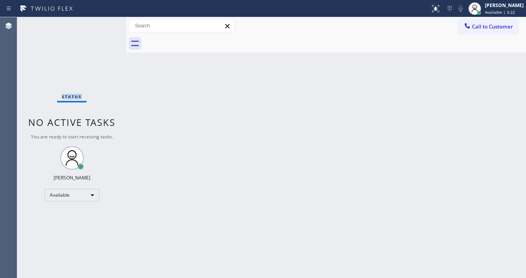
click at [102, 23] on div "Status No active tasks You are ready to start receiving tasks. [PERSON_NAME]" at bounding box center [71, 147] width 109 height 261
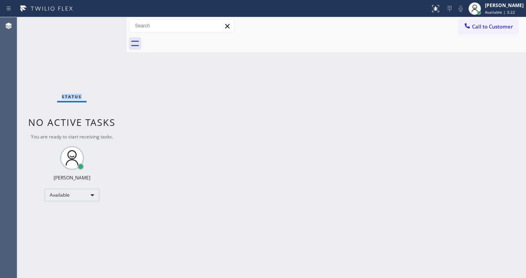
click at [102, 23] on div "Status No active tasks You are ready to start receiving tasks. [PERSON_NAME]" at bounding box center [71, 147] width 109 height 261
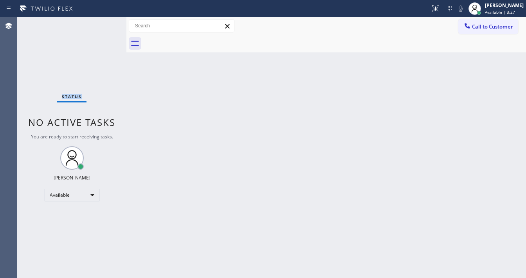
click at [102, 23] on div "Status No active tasks You are ready to start receiving tasks. [PERSON_NAME]" at bounding box center [71, 147] width 109 height 261
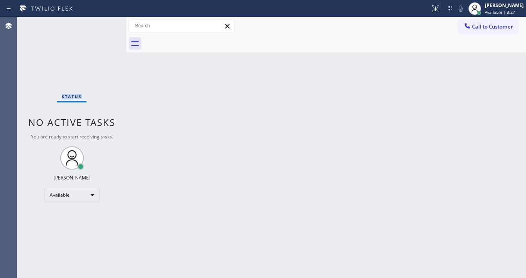
click at [102, 23] on div "Status No active tasks You are ready to start receiving tasks. [PERSON_NAME]" at bounding box center [71, 147] width 109 height 261
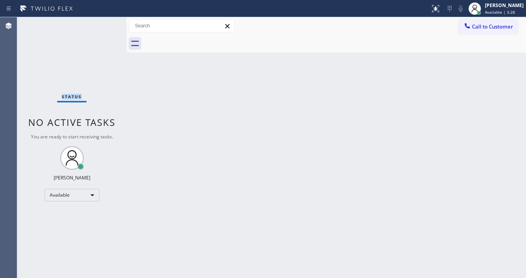
click at [102, 23] on div "Status No active tasks You are ready to start receiving tasks. [PERSON_NAME]" at bounding box center [71, 147] width 109 height 261
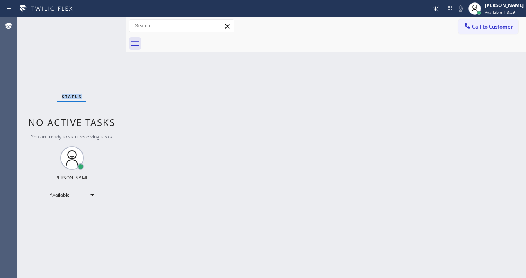
click at [102, 23] on div "Status No active tasks You are ready to start receiving tasks. [PERSON_NAME]" at bounding box center [71, 147] width 109 height 261
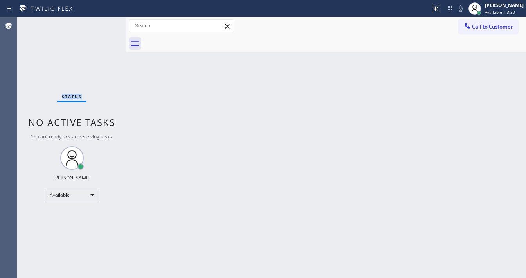
click at [102, 23] on div "Status No active tasks You are ready to start receiving tasks. [PERSON_NAME]" at bounding box center [71, 147] width 109 height 261
click at [103, 25] on div "Status No active tasks You are ready to start receiving tasks. [PERSON_NAME]" at bounding box center [71, 147] width 109 height 261
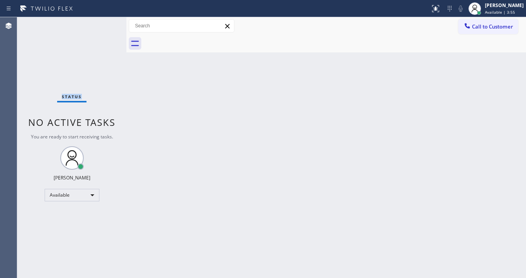
click at [103, 25] on div "Status No active tasks You are ready to start receiving tasks. [PERSON_NAME]" at bounding box center [71, 147] width 109 height 261
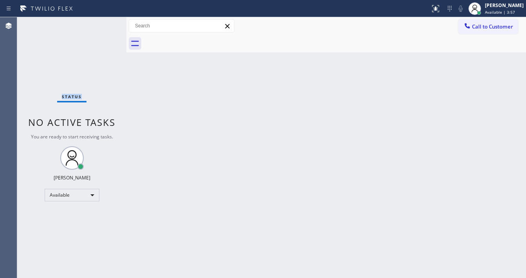
click at [103, 25] on div "Status No active tasks You are ready to start receiving tasks. [PERSON_NAME]" at bounding box center [71, 147] width 109 height 261
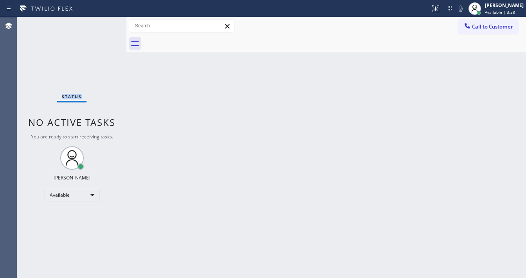
click at [103, 25] on div "Status No active tasks You are ready to start receiving tasks. [PERSON_NAME]" at bounding box center [71, 147] width 109 height 261
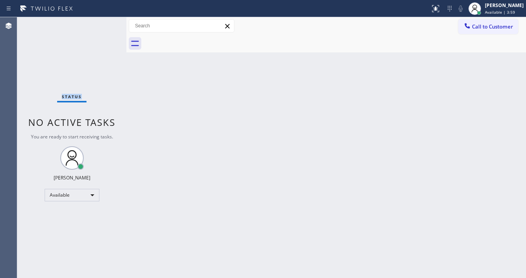
click at [103, 25] on div "Status No active tasks You are ready to start receiving tasks. [PERSON_NAME]" at bounding box center [71, 147] width 109 height 261
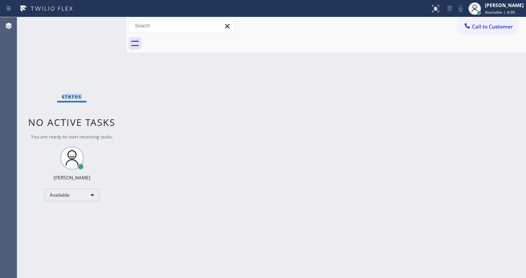
click at [103, 25] on div "Status No active tasks You are ready to start receiving tasks. [PERSON_NAME]" at bounding box center [71, 147] width 109 height 261
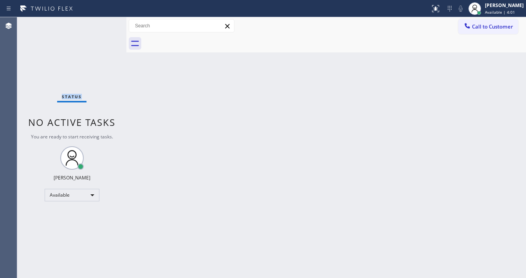
click at [103, 25] on div "Status No active tasks You are ready to start receiving tasks. [PERSON_NAME]" at bounding box center [71, 147] width 109 height 261
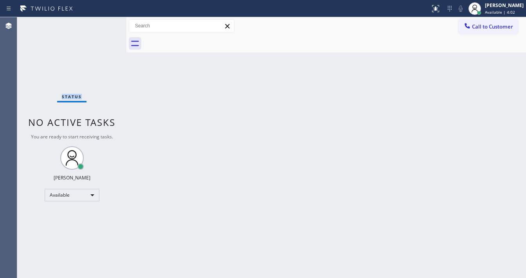
click at [103, 25] on div "Status No active tasks You are ready to start receiving tasks. [PERSON_NAME]" at bounding box center [71, 147] width 109 height 261
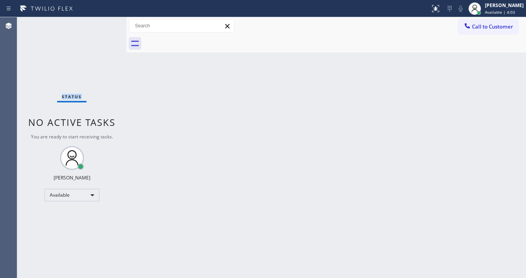
click at [103, 25] on div "Status No active tasks You are ready to start receiving tasks. [PERSON_NAME]" at bounding box center [71, 147] width 109 height 261
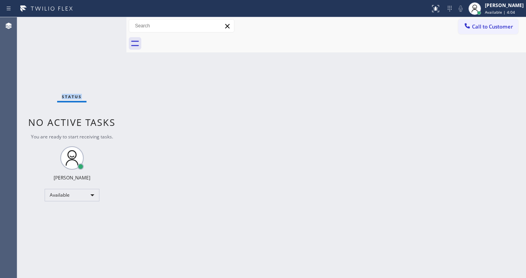
click at [103, 25] on div "Status No active tasks You are ready to start receiving tasks. [PERSON_NAME]" at bounding box center [71, 147] width 109 height 261
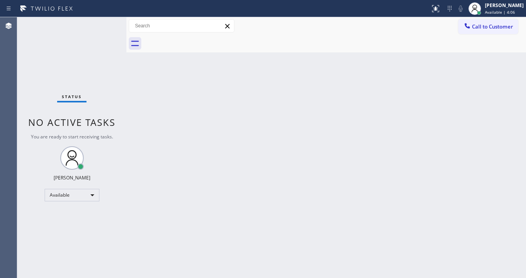
click at [103, 25] on div "Status No active tasks You are ready to start receiving tasks. [PERSON_NAME]" at bounding box center [71, 147] width 109 height 261
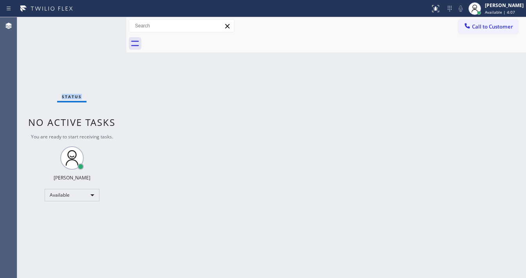
click at [103, 25] on div "Status No active tasks You are ready to start receiving tasks. [PERSON_NAME]" at bounding box center [71, 147] width 109 height 261
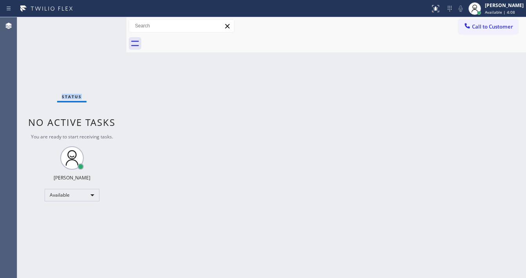
click at [103, 25] on div "Status No active tasks You are ready to start receiving tasks. [PERSON_NAME]" at bounding box center [71, 147] width 109 height 261
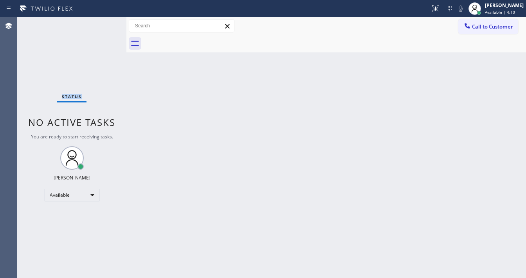
click at [103, 25] on div "Status No active tasks You are ready to start receiving tasks. [PERSON_NAME]" at bounding box center [71, 147] width 109 height 261
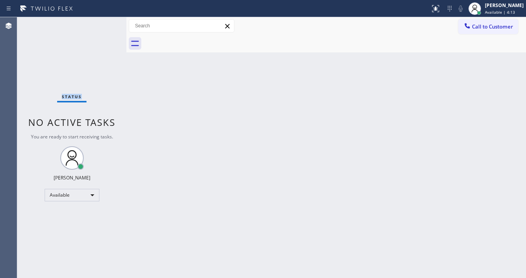
click at [103, 25] on div "Status No active tasks You are ready to start receiving tasks. [PERSON_NAME]" at bounding box center [71, 147] width 109 height 261
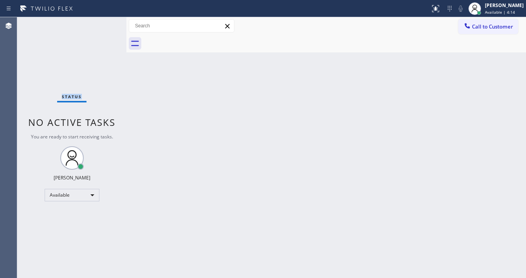
click at [103, 25] on div "Status No active tasks You are ready to start receiving tasks. [PERSON_NAME]" at bounding box center [71, 147] width 109 height 261
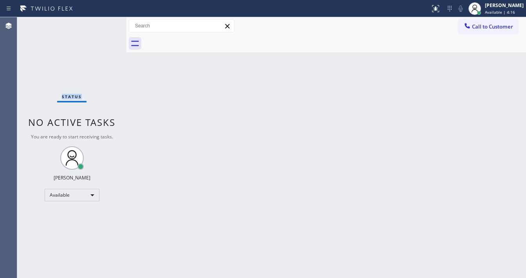
click at [103, 25] on div "Status No active tasks You are ready to start receiving tasks. [PERSON_NAME]" at bounding box center [71, 147] width 109 height 261
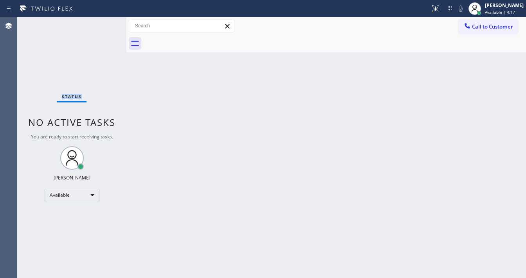
click at [103, 25] on div "Status No active tasks You are ready to start receiving tasks. [PERSON_NAME]" at bounding box center [71, 147] width 109 height 261
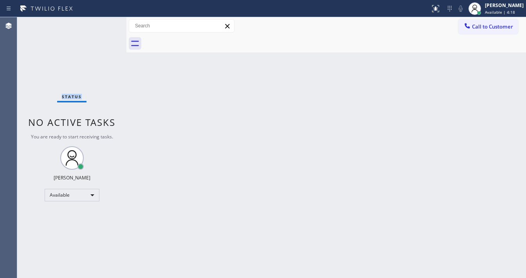
click at [103, 25] on div "Status No active tasks You are ready to start receiving tasks. [PERSON_NAME]" at bounding box center [71, 147] width 109 height 261
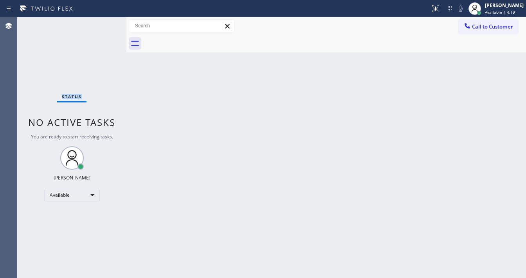
click at [103, 25] on div "Status No active tasks You are ready to start receiving tasks. [PERSON_NAME]" at bounding box center [71, 147] width 109 height 261
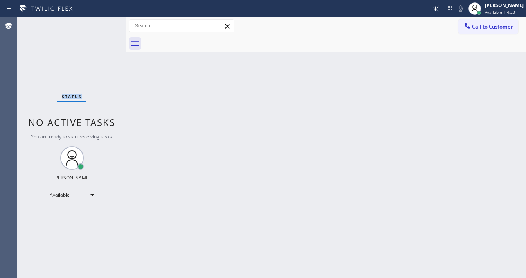
click at [103, 25] on div "Status No active tasks You are ready to start receiving tasks. [PERSON_NAME]" at bounding box center [71, 147] width 109 height 261
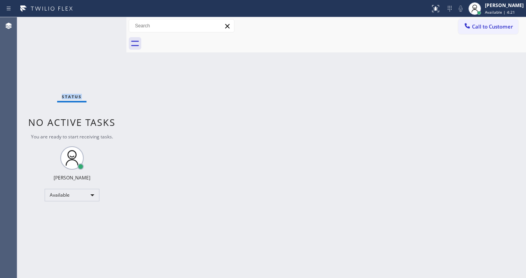
click at [103, 25] on div "Status No active tasks You are ready to start receiving tasks. [PERSON_NAME]" at bounding box center [71, 147] width 109 height 261
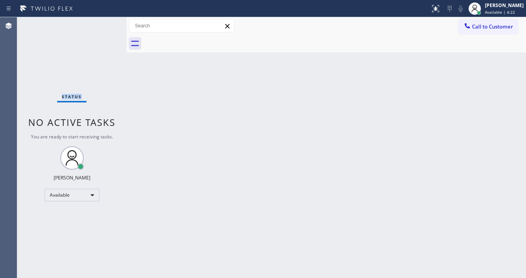
click at [103, 25] on div "Status No active tasks You are ready to start receiving tasks. [PERSON_NAME]" at bounding box center [71, 147] width 109 height 261
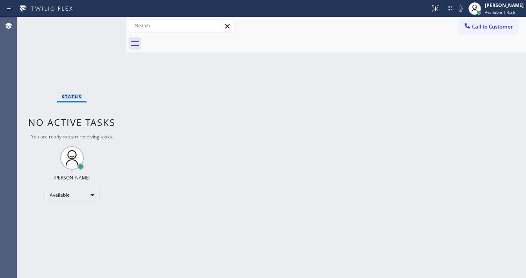
click at [103, 25] on div "Status No active tasks You are ready to start receiving tasks. [PERSON_NAME]" at bounding box center [71, 147] width 109 height 261
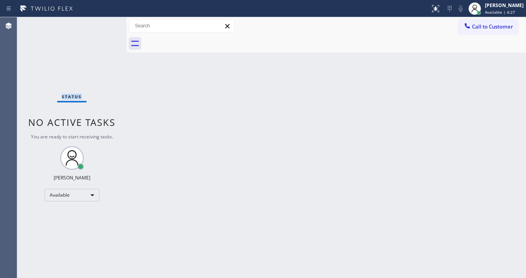
click at [103, 25] on div "Status No active tasks You are ready to start receiving tasks. [PERSON_NAME]" at bounding box center [71, 147] width 109 height 261
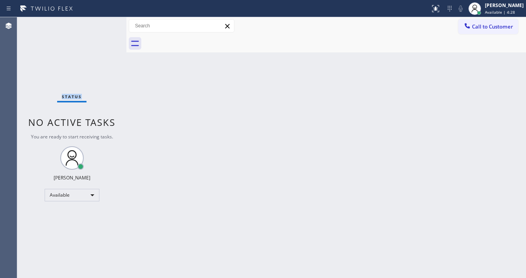
click at [103, 25] on div "Status No active tasks You are ready to start receiving tasks. [PERSON_NAME]" at bounding box center [71, 147] width 109 height 261
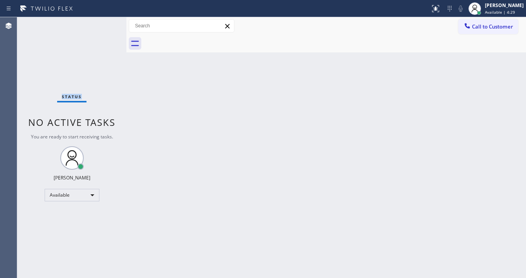
click at [103, 25] on div "Status No active tasks You are ready to start receiving tasks. [PERSON_NAME]" at bounding box center [71, 147] width 109 height 261
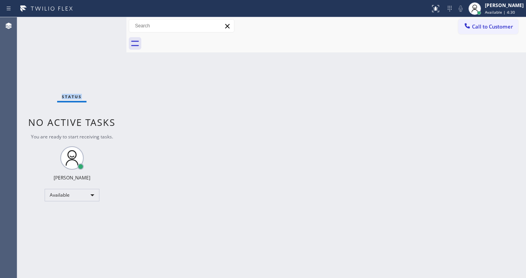
click at [103, 25] on div "Status No active tasks You are ready to start receiving tasks. [PERSON_NAME]" at bounding box center [71, 147] width 109 height 261
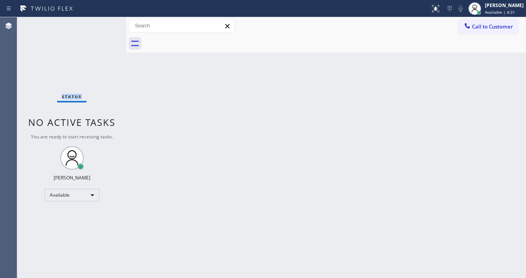
click at [103, 25] on div "Status No active tasks You are ready to start receiving tasks. [PERSON_NAME]" at bounding box center [71, 147] width 109 height 261
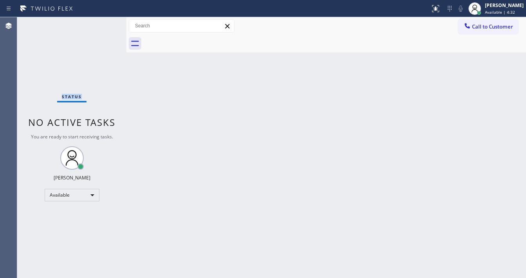
click at [103, 25] on div "Status No active tasks You are ready to start receiving tasks. [PERSON_NAME]" at bounding box center [71, 147] width 109 height 261
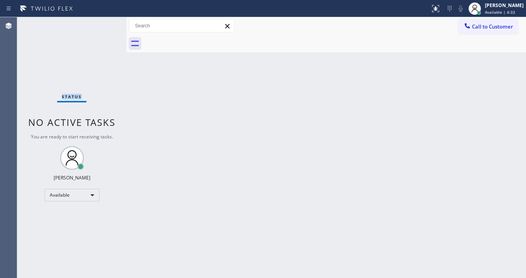
click at [103, 25] on div "Status No active tasks You are ready to start receiving tasks. [PERSON_NAME]" at bounding box center [71, 147] width 109 height 261
click at [102, 23] on div "Status No active tasks You are ready to start receiving tasks. [PERSON_NAME]" at bounding box center [71, 147] width 109 height 261
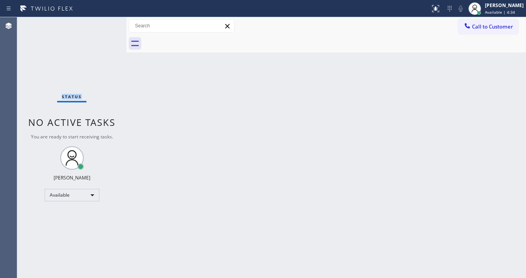
click at [102, 23] on div "Status No active tasks You are ready to start receiving tasks. [PERSON_NAME]" at bounding box center [71, 147] width 109 height 261
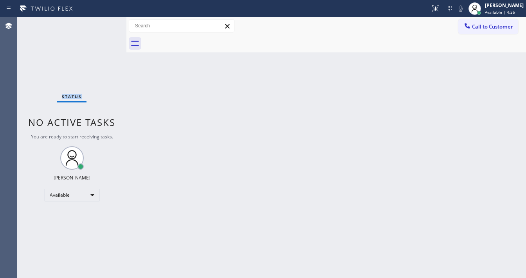
click at [102, 23] on div "Status No active tasks You are ready to start receiving tasks. [PERSON_NAME]" at bounding box center [71, 147] width 109 height 261
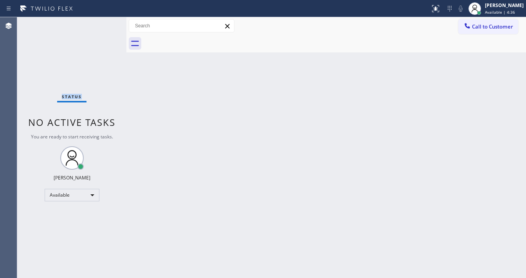
click at [102, 23] on div "Status No active tasks You are ready to start receiving tasks. [PERSON_NAME]" at bounding box center [71, 147] width 109 height 261
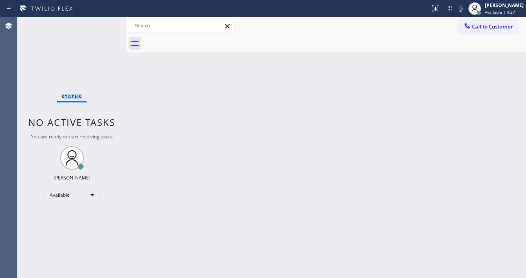
click at [102, 23] on div "Status No active tasks You are ready to start receiving tasks. [PERSON_NAME]" at bounding box center [71, 147] width 109 height 261
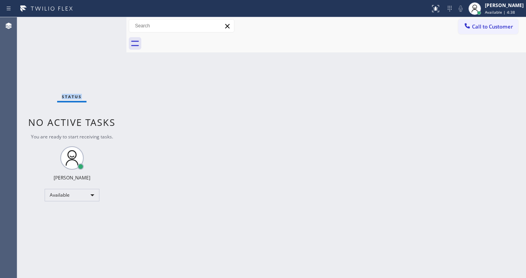
click at [102, 23] on div "Status No active tasks You are ready to start receiving tasks. [PERSON_NAME]" at bounding box center [71, 147] width 109 height 261
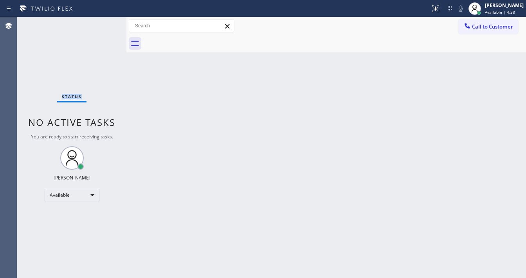
click at [102, 23] on div "Status No active tasks You are ready to start receiving tasks. [PERSON_NAME]" at bounding box center [71, 147] width 109 height 261
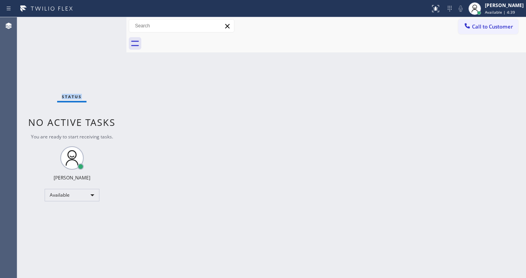
click at [102, 23] on div "Status No active tasks You are ready to start receiving tasks. [PERSON_NAME]" at bounding box center [71, 147] width 109 height 261
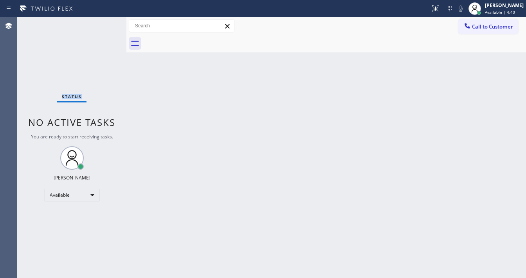
click at [102, 23] on div "Status No active tasks You are ready to start receiving tasks. [PERSON_NAME]" at bounding box center [71, 147] width 109 height 261
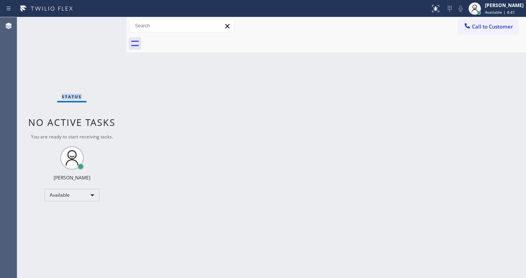
click at [102, 23] on div "Status No active tasks You are ready to start receiving tasks. [PERSON_NAME]" at bounding box center [71, 147] width 109 height 261
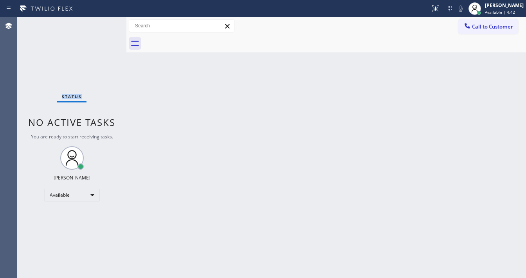
click at [102, 23] on div "Status No active tasks You are ready to start receiving tasks. [PERSON_NAME]" at bounding box center [71, 147] width 109 height 261
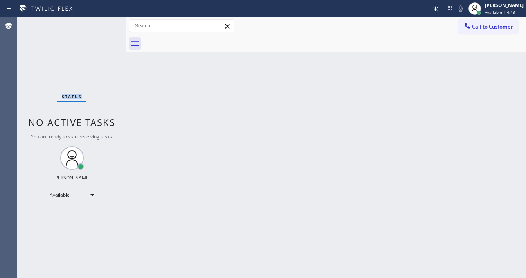
click at [102, 23] on div "Status No active tasks You are ready to start receiving tasks. [PERSON_NAME]" at bounding box center [71, 147] width 109 height 261
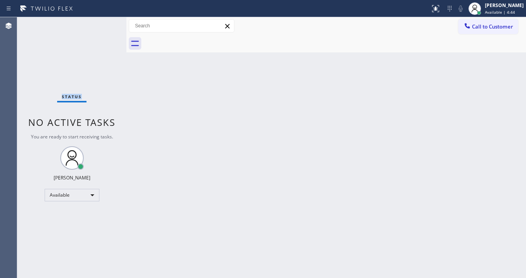
click at [102, 23] on div "Status No active tasks You are ready to start receiving tasks. [PERSON_NAME]" at bounding box center [71, 147] width 109 height 261
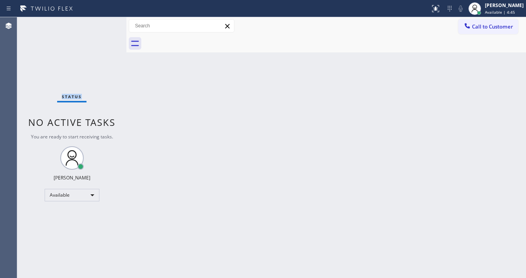
click at [102, 23] on div "Status No active tasks You are ready to start receiving tasks. [PERSON_NAME]" at bounding box center [71, 147] width 109 height 261
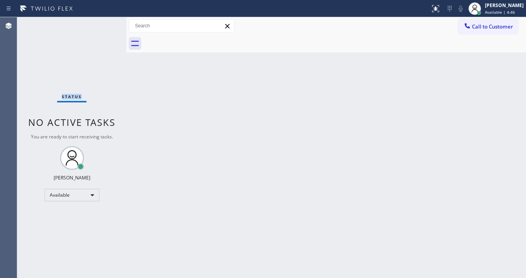
click at [102, 23] on div "Status No active tasks You are ready to start receiving tasks. [PERSON_NAME]" at bounding box center [71, 147] width 109 height 261
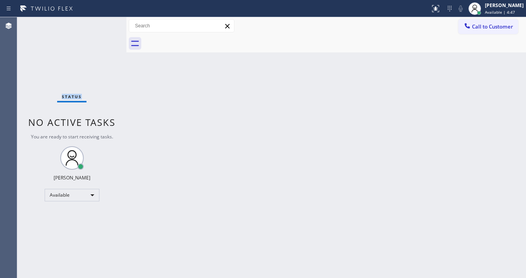
click at [102, 23] on div "Status No active tasks You are ready to start receiving tasks. [PERSON_NAME]" at bounding box center [71, 147] width 109 height 261
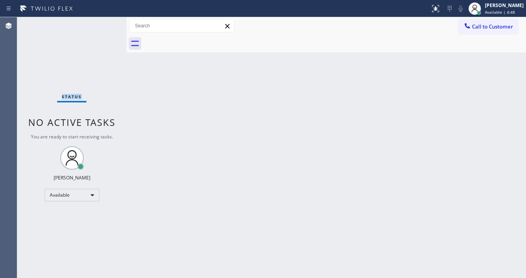
click at [102, 23] on div "Status No active tasks You are ready to start receiving tasks. [PERSON_NAME]" at bounding box center [71, 147] width 109 height 261
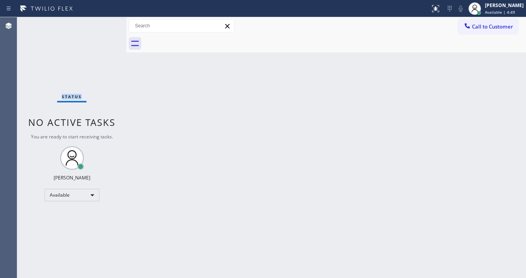
click at [102, 23] on div "Status No active tasks You are ready to start receiving tasks. [PERSON_NAME]" at bounding box center [71, 147] width 109 height 261
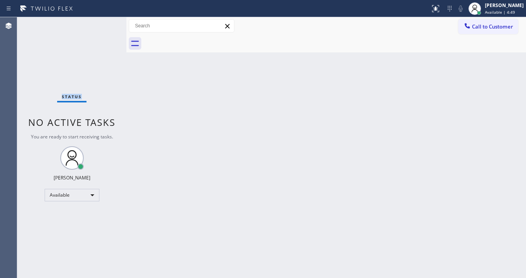
click at [102, 23] on div "Status No active tasks You are ready to start receiving tasks. [PERSON_NAME]" at bounding box center [71, 147] width 109 height 261
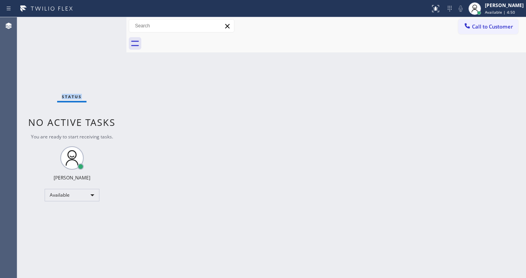
click at [102, 23] on div "Status No active tasks You are ready to start receiving tasks. [PERSON_NAME]" at bounding box center [71, 147] width 109 height 261
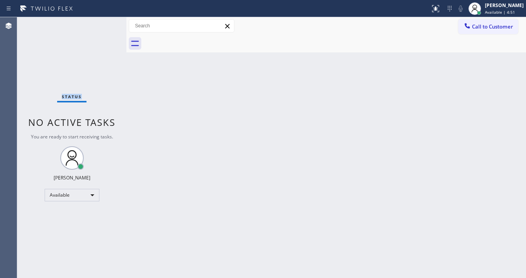
click at [102, 23] on div "Status No active tasks You are ready to start receiving tasks. [PERSON_NAME]" at bounding box center [71, 147] width 109 height 261
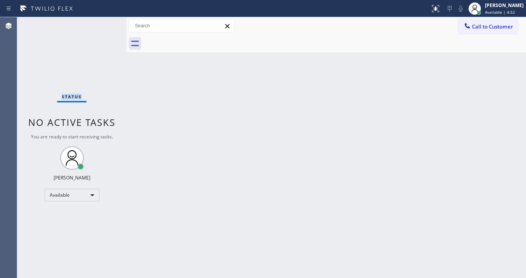
click at [102, 23] on div "Status No active tasks You are ready to start receiving tasks. [PERSON_NAME]" at bounding box center [71, 147] width 109 height 261
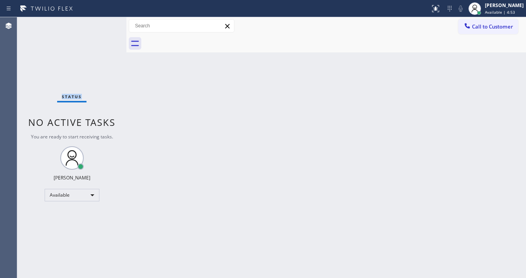
click at [102, 23] on div "Status No active tasks You are ready to start receiving tasks. [PERSON_NAME]" at bounding box center [71, 147] width 109 height 261
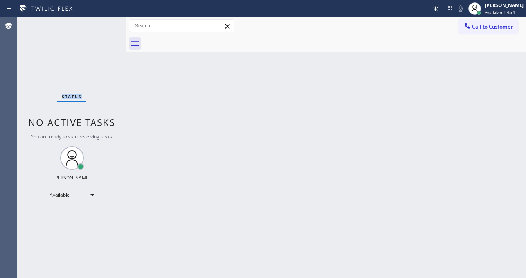
click at [102, 23] on div "Status No active tasks You are ready to start receiving tasks. [PERSON_NAME]" at bounding box center [71, 147] width 109 height 261
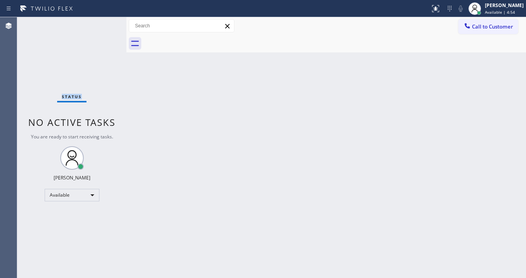
click at [102, 23] on div "Status No active tasks You are ready to start receiving tasks. [PERSON_NAME]" at bounding box center [71, 147] width 109 height 261
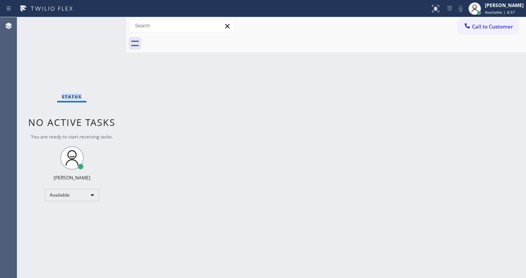
click at [102, 23] on div "Status No active tasks You are ready to start receiving tasks. [PERSON_NAME]" at bounding box center [71, 147] width 109 height 261
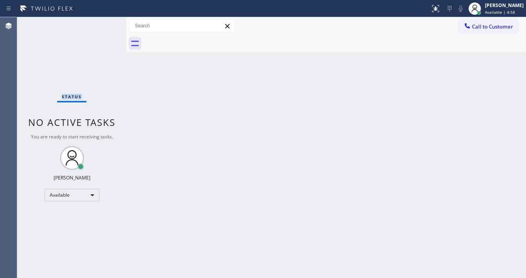
click at [102, 23] on div "Status No active tasks You are ready to start receiving tasks. [PERSON_NAME]" at bounding box center [71, 147] width 109 height 261
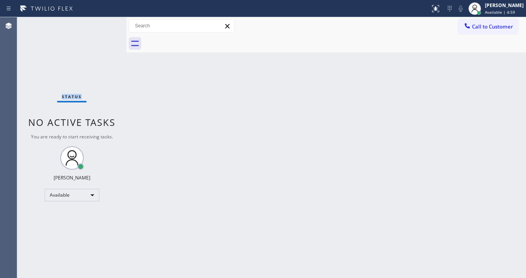
click at [102, 23] on div "Status No active tasks You are ready to start receiving tasks. [PERSON_NAME]" at bounding box center [71, 147] width 109 height 261
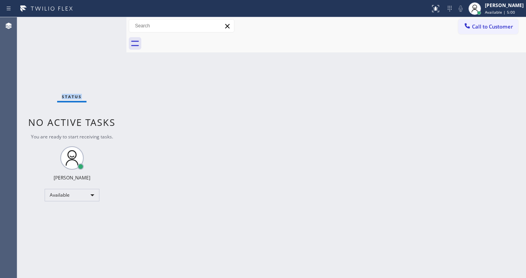
click at [102, 23] on div "Status No active tasks You are ready to start receiving tasks. [PERSON_NAME]" at bounding box center [71, 147] width 109 height 261
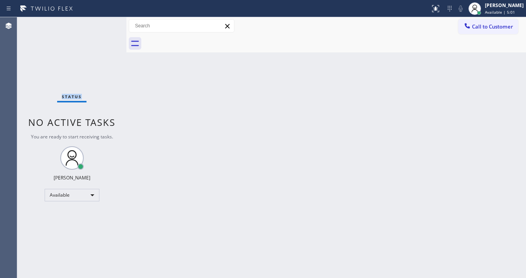
click at [102, 23] on div "Status No active tasks You are ready to start receiving tasks. [PERSON_NAME]" at bounding box center [71, 147] width 109 height 261
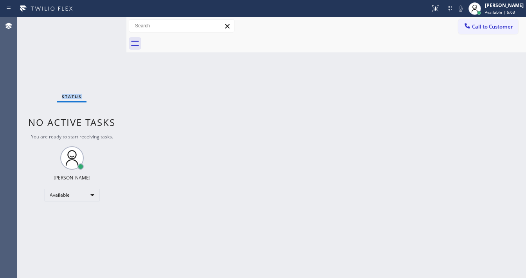
click at [102, 23] on div "Status No active tasks You are ready to start receiving tasks. [PERSON_NAME]" at bounding box center [71, 147] width 109 height 261
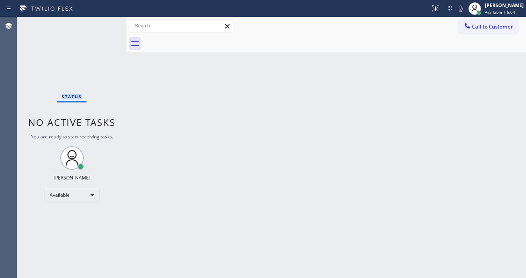
click at [102, 23] on div "Status No active tasks You are ready to start receiving tasks. [PERSON_NAME]" at bounding box center [71, 147] width 109 height 261
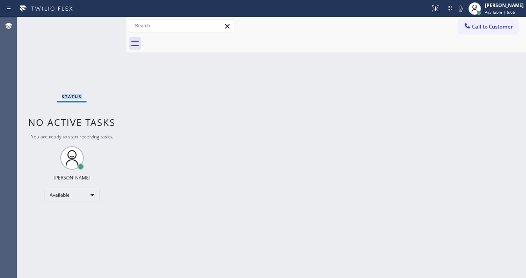
click at [102, 23] on div "Status No active tasks You are ready to start receiving tasks. [PERSON_NAME]" at bounding box center [71, 147] width 109 height 261
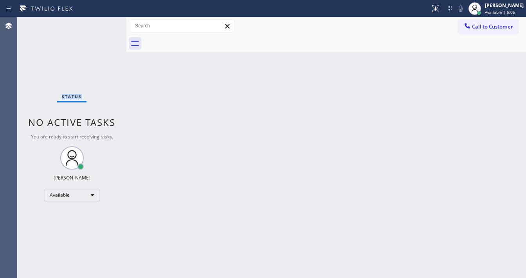
click at [102, 23] on div "Status No active tasks You are ready to start receiving tasks. [PERSON_NAME]" at bounding box center [71, 147] width 109 height 261
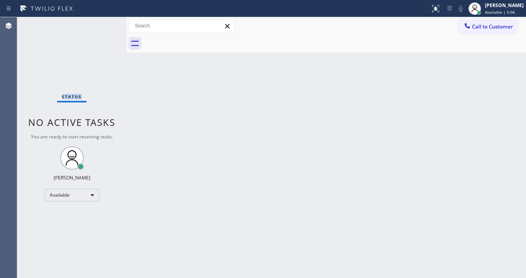
click at [102, 23] on div "Status No active tasks You are ready to start receiving tasks. [PERSON_NAME]" at bounding box center [71, 147] width 109 height 261
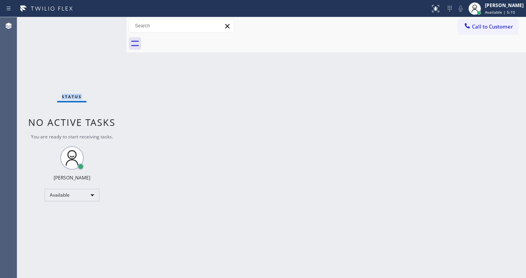
click at [102, 23] on div "Status No active tasks You are ready to start receiving tasks. [PERSON_NAME]" at bounding box center [71, 147] width 109 height 261
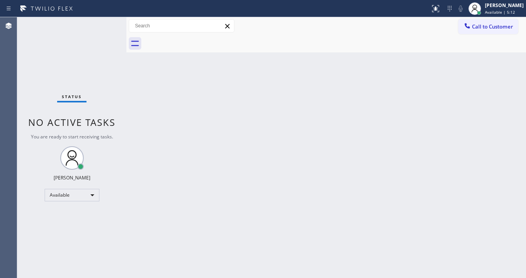
click at [102, 23] on div "Status No active tasks You are ready to start receiving tasks. [PERSON_NAME]" at bounding box center [71, 147] width 109 height 261
click at [103, 22] on div "Status No active tasks You are ready to start receiving tasks. [PERSON_NAME]" at bounding box center [71, 147] width 109 height 261
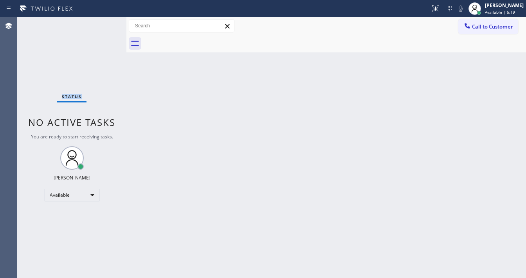
click at [103, 22] on div "Status No active tasks You are ready to start receiving tasks. [PERSON_NAME]" at bounding box center [71, 147] width 109 height 261
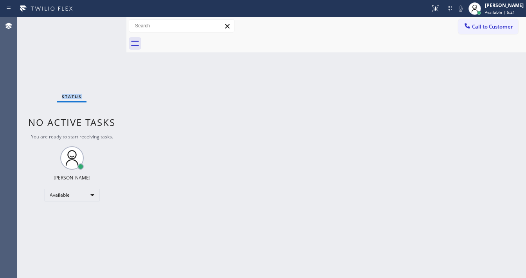
click at [103, 22] on div "Status No active tasks You are ready to start receiving tasks. [PERSON_NAME]" at bounding box center [71, 147] width 109 height 261
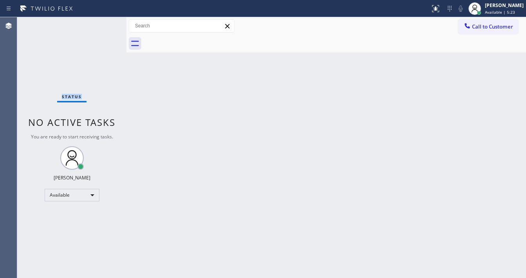
click at [103, 22] on div "Status No active tasks You are ready to start receiving tasks. [PERSON_NAME]" at bounding box center [71, 147] width 109 height 261
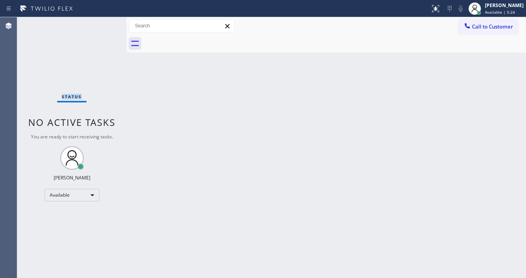
click at [103, 22] on div "Status No active tasks You are ready to start receiving tasks. [PERSON_NAME]" at bounding box center [71, 147] width 109 height 261
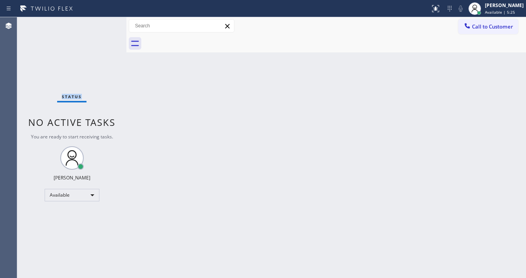
click at [103, 22] on div "Status No active tasks You are ready to start receiving tasks. [PERSON_NAME]" at bounding box center [71, 147] width 109 height 261
click at [102, 22] on div "Status No active tasks You are ready to start receiving tasks. [PERSON_NAME]" at bounding box center [71, 147] width 109 height 261
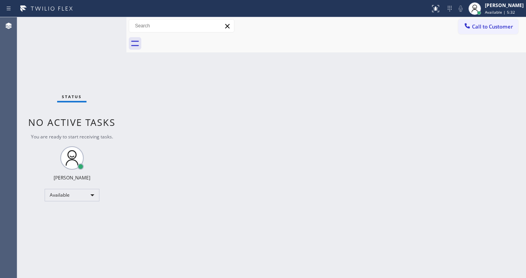
click at [102, 22] on div "Status No active tasks You are ready to start receiving tasks. [PERSON_NAME]" at bounding box center [71, 147] width 109 height 261
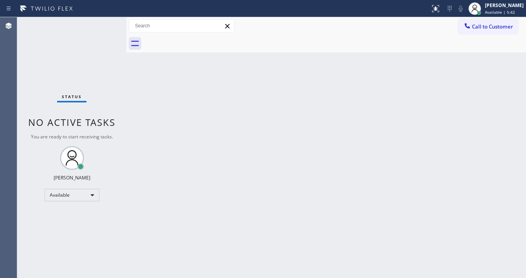
click at [102, 22] on div "Status No active tasks You are ready to start receiving tasks. [PERSON_NAME]" at bounding box center [71, 147] width 109 height 261
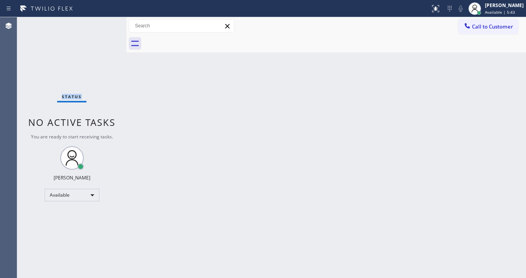
click at [102, 22] on div "Status No active tasks You are ready to start receiving tasks. [PERSON_NAME]" at bounding box center [71, 147] width 109 height 261
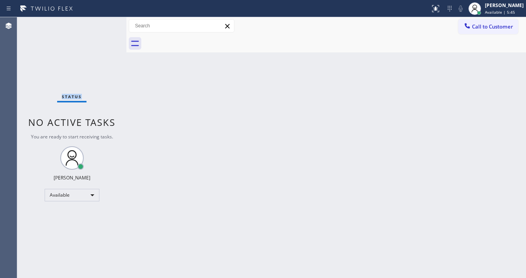
click at [102, 22] on div "Status No active tasks You are ready to start receiving tasks. [PERSON_NAME]" at bounding box center [71, 147] width 109 height 261
click
drag, startPoint x: 106, startPoint y: 22, endPoint x: 102, endPoint y: 22, distance: 4.7
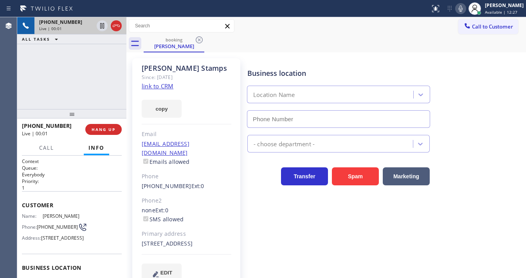
type input "[PHONE_NUMBER]"
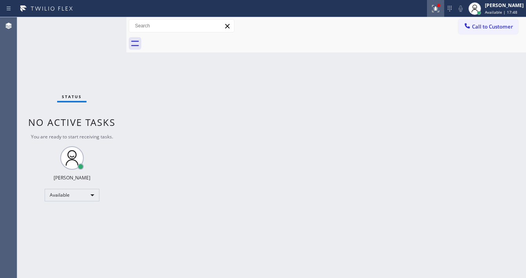
drag, startPoint x: 439, startPoint y: 10, endPoint x: 440, endPoint y: 14, distance: 4.8
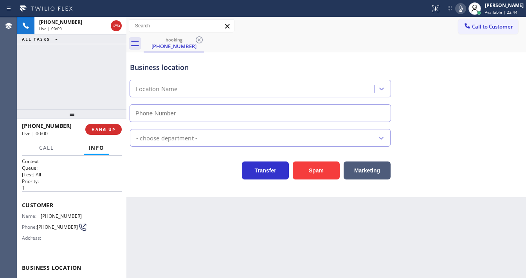
type input "[PHONE_NUMBER]"
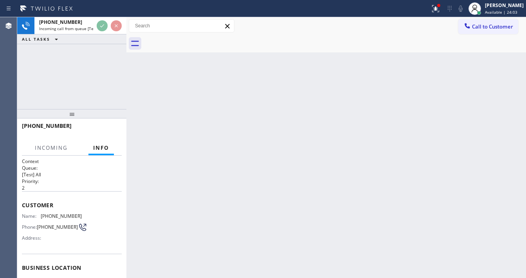
scroll to position [63, 0]
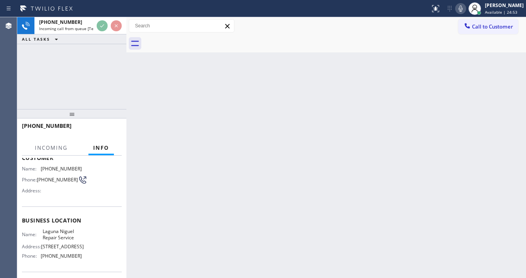
scroll to position [63, 0]
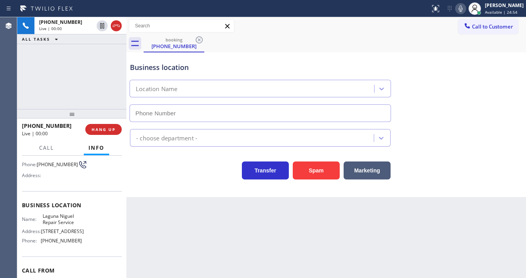
type input "[PHONE_NUMBER]"
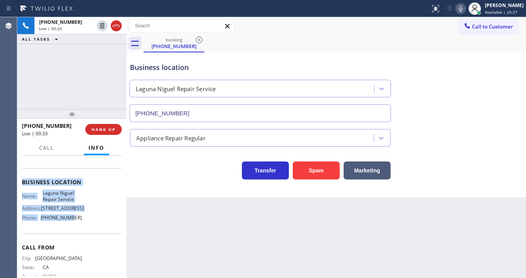
scroll to position [109, 0]
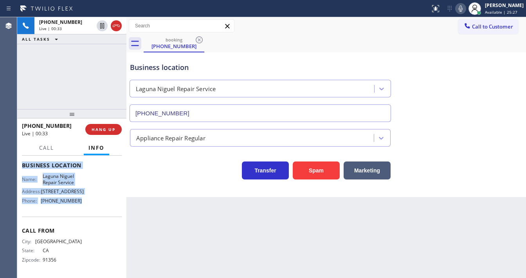
drag, startPoint x: 22, startPoint y: 202, endPoint x: 82, endPoint y: 206, distance: 59.6
copy div "Customer Name: [PHONE_NUMBER] Phone: [PHONE_NUMBER] Address: Business location …"
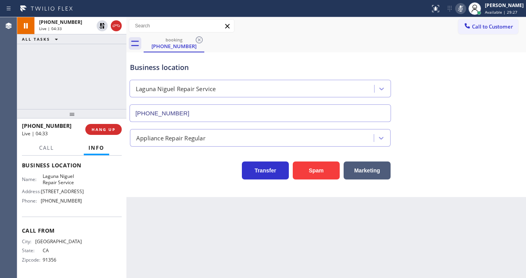
drag, startPoint x: 464, startPoint y: 11, endPoint x: 112, endPoint y: 109, distance: 365.4
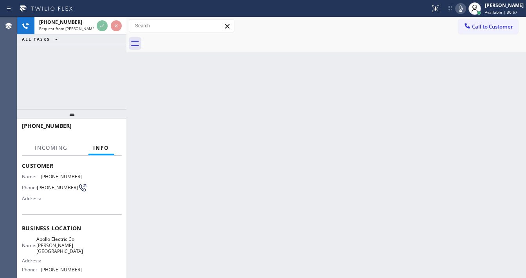
scroll to position [63, 0]
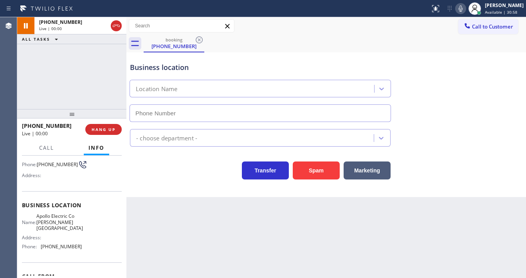
type input "[PHONE_NUMBER]"
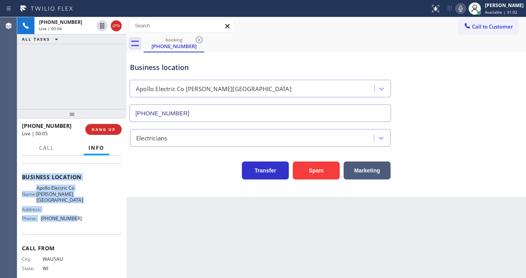
scroll to position [94, 0]
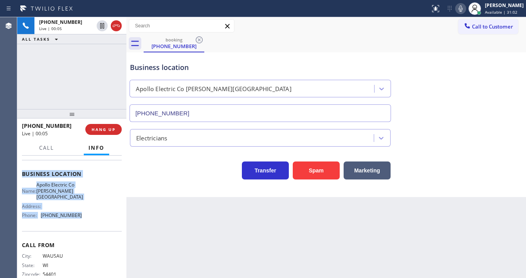
drag, startPoint x: 22, startPoint y: 201, endPoint x: 77, endPoint y: 222, distance: 59.4
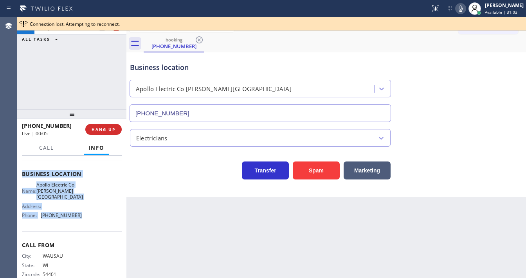
copy div "Customer Name: [PHONE_NUMBER] Phone: [PHONE_NUMBER] Address: Business location …"
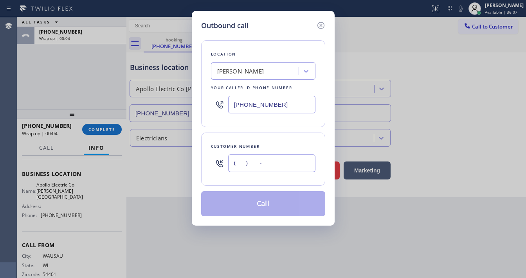
paste input "715) 212-6841"
type input "[PHONE_NUMBER]"
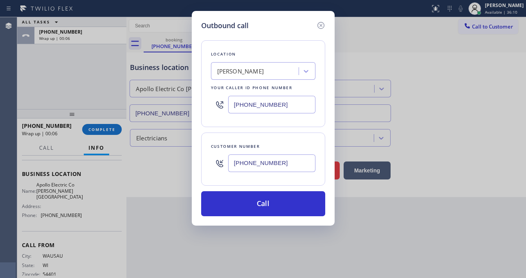
paste input "424) 353-2790"
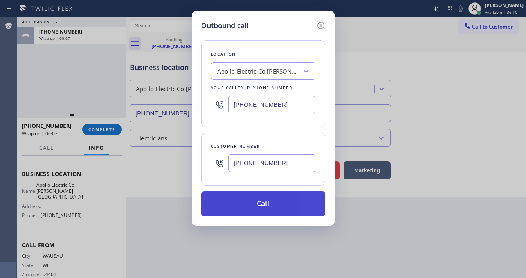
type input "[PHONE_NUMBER]"
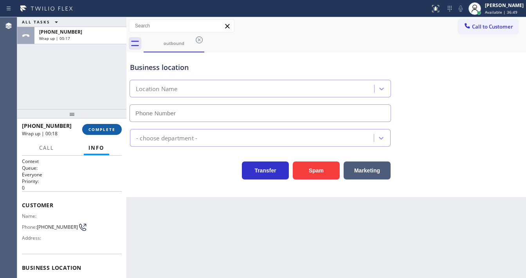
type input "[PHONE_NUMBER]"
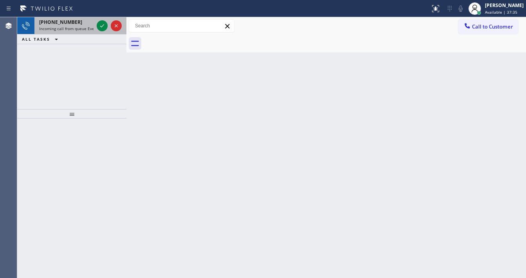
drag, startPoint x: 84, startPoint y: 23, endPoint x: 107, endPoint y: 23, distance: 22.7
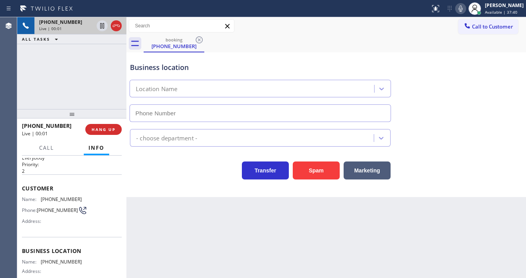
scroll to position [31, 0]
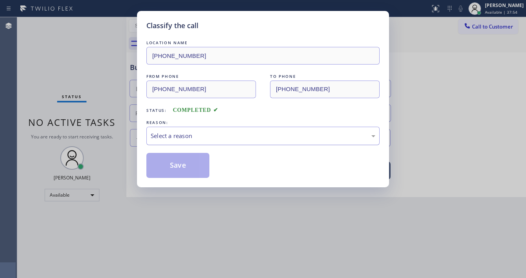
drag, startPoint x: 190, startPoint y: 133, endPoint x: 189, endPoint y: 142, distance: 8.2
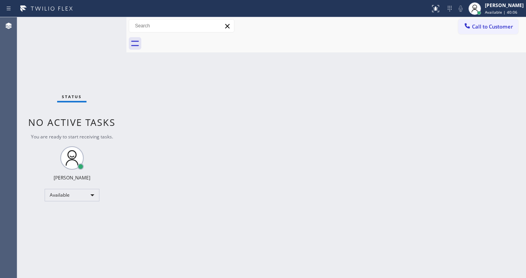
drag, startPoint x: 105, startPoint y: 25, endPoint x: 104, endPoint y: 2, distance: 23.1
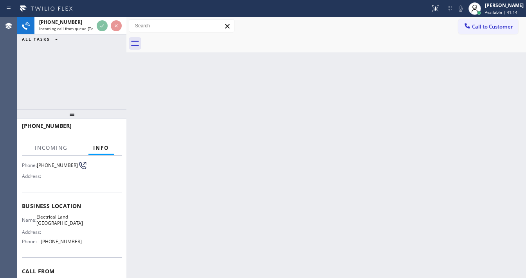
scroll to position [63, 0]
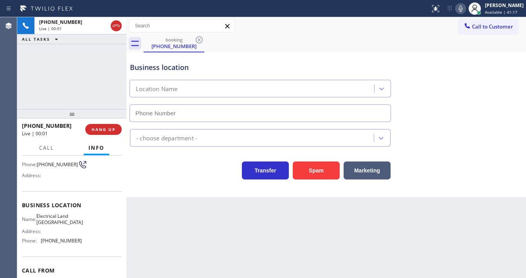
type input "[PHONE_NUMBER]"
click at [72, 90] on div "[PHONE_NUMBER] Live | 01:09 ALL TASKS ALL TASKS ACTIVE TASKS TASKS IN WRAP UP" at bounding box center [71, 63] width 109 height 92
click at [202, 228] on div "Back to Dashboard Change Sender ID Customers Technicians Select a contact Outbo…" at bounding box center [325, 147] width 399 height 261
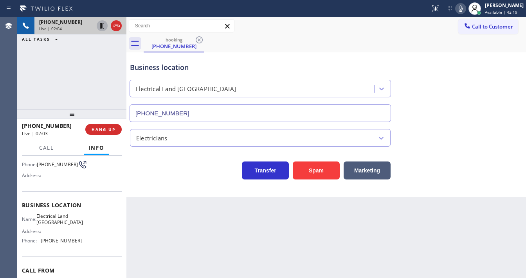
click at [99, 21] on icon at bounding box center [101, 25] width 9 height 9
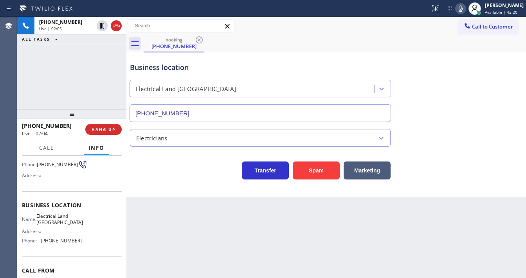
click at [463, 9] on icon at bounding box center [460, 8] width 9 height 9
click at [86, 67] on div "[PHONE_NUMBER] Live | 02:05 ALL TASKS ALL TASKS ACTIVE TASKS TASKS IN WRAP UP" at bounding box center [71, 63] width 109 height 92
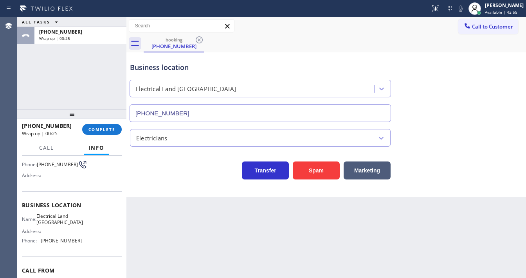
click at [80, 85] on div "ALL TASKS ALL TASKS ACTIVE TASKS TASKS IN WRAP UP [PHONE_NUMBER] Wrap up | 00:25" at bounding box center [71, 63] width 109 height 92
click at [104, 130] on span "COMPLETE" at bounding box center [101, 129] width 27 height 5
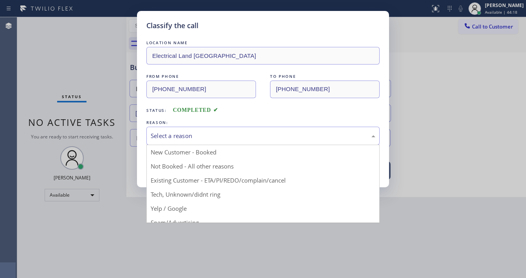
drag, startPoint x: 182, startPoint y: 136, endPoint x: 183, endPoint y: 156, distance: 19.6
click at [182, 136] on div "Select a reason" at bounding box center [263, 135] width 224 height 9
click at [194, 33] on div "LOCATION NAME Electrical Land [GEOGRAPHIC_DATA] FROM PHONE [PHONE_NUMBER] TO PH…" at bounding box center [262, 104] width 233 height 147
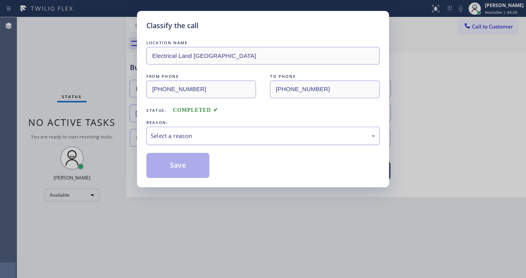
click at [187, 139] on div "Select a reason" at bounding box center [263, 135] width 224 height 9
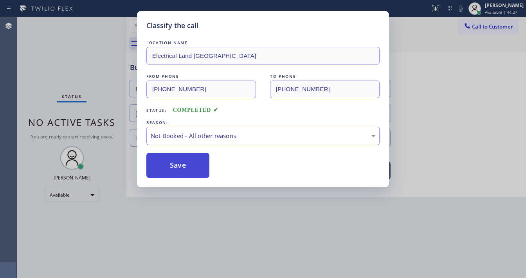
click at [175, 167] on button "Save" at bounding box center [177, 165] width 63 height 25
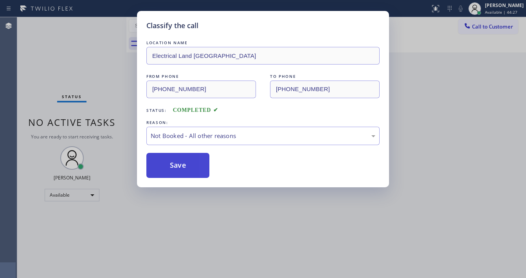
click at [176, 167] on button "Save" at bounding box center [177, 165] width 63 height 25
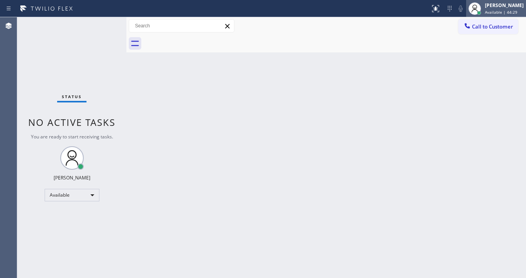
click at [490, 8] on div "[PERSON_NAME] Available | 44:29" at bounding box center [504, 9] width 43 height 14
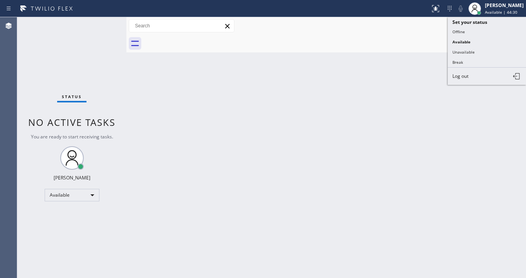
drag, startPoint x: 463, startPoint y: 49, endPoint x: 287, endPoint y: 81, distance: 178.7
click at [461, 49] on button "Unavailable" at bounding box center [486, 52] width 78 height 10
click at [287, 81] on div "Back to Dashboard Change Sender ID Customers Technicians Select a contact Outbo…" at bounding box center [325, 147] width 399 height 261
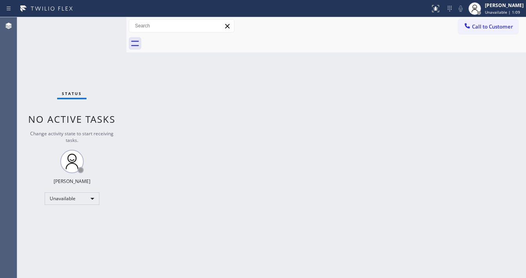
click at [73, 194] on div "Status No active tasks Change activity state to start receiving tasks. [PERSON_…" at bounding box center [71, 147] width 109 height 261
click at [73, 194] on div "Unavailable" at bounding box center [72, 198] width 55 height 13
click at [70, 219] on li "Available" at bounding box center [71, 218] width 53 height 9
click at [86, 124] on span "No active tasks" at bounding box center [71, 119] width 87 height 13
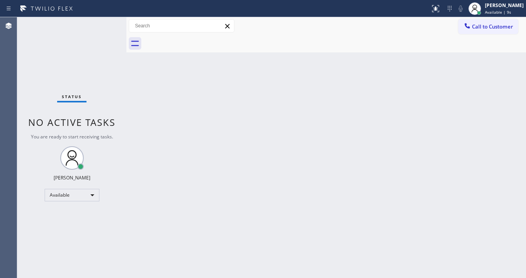
click at [70, 34] on div "Status No active tasks You are ready to start receiving tasks. [PERSON_NAME]" at bounding box center [71, 147] width 109 height 261
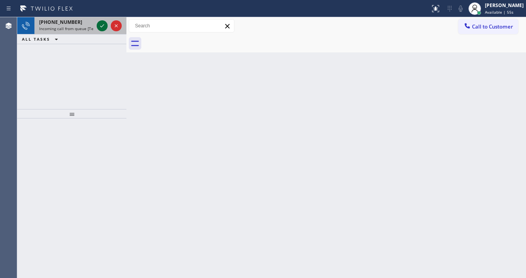
click at [102, 26] on icon at bounding box center [101, 25] width 9 height 9
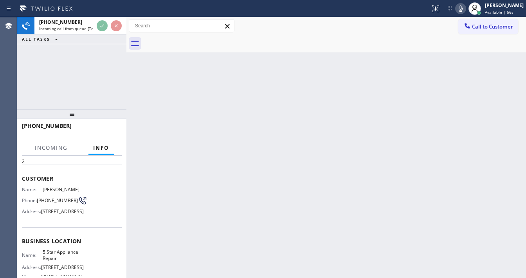
scroll to position [63, 0]
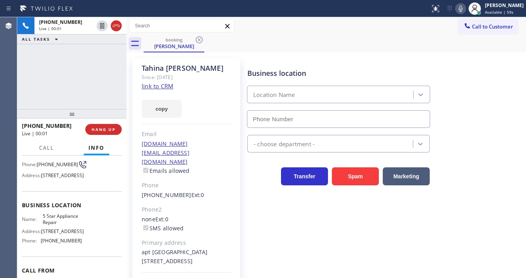
type input "[PHONE_NUMBER]"
click at [156, 86] on link "link to CRM" at bounding box center [158, 86] width 32 height 8
click at [108, 93] on div "[PHONE_NUMBER] Live | 00:20 ALL TASKS ALL TASKS ACTIVE TASKS TASKS IN WRAP UP" at bounding box center [71, 63] width 109 height 92
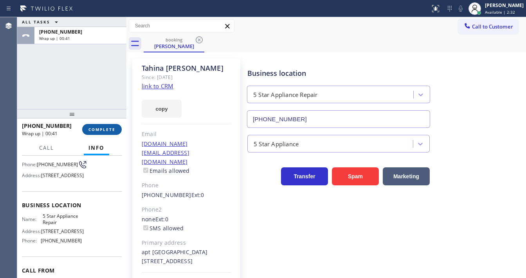
click at [109, 126] on button "COMPLETE" at bounding box center [101, 129] width 39 height 11
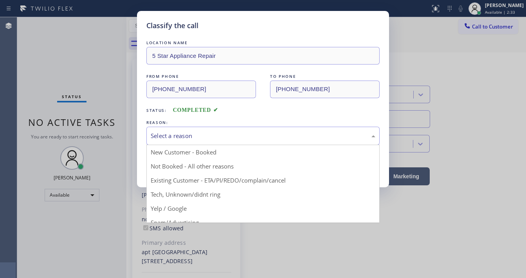
click at [181, 135] on div "Select a reason" at bounding box center [263, 135] width 224 height 9
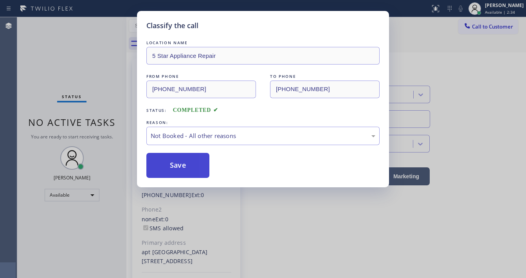
click at [177, 161] on button "Save" at bounding box center [177, 165] width 63 height 25
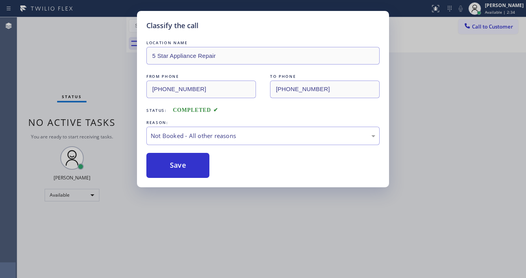
click at [75, 58] on div "Classify the call LOCATION NAME 5 Star Appliance Repair FROM PHONE [PHONE_NUMBE…" at bounding box center [263, 139] width 526 height 278
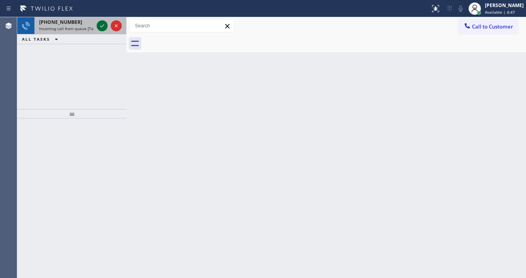
click at [102, 27] on icon at bounding box center [102, 25] width 4 height 3
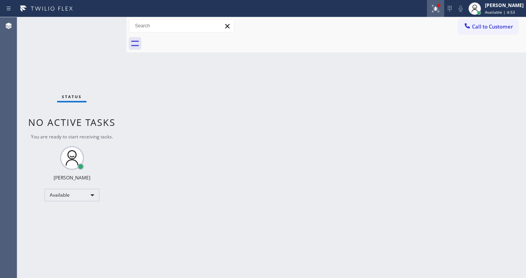
click at [433, 11] on div at bounding box center [435, 8] width 17 height 9
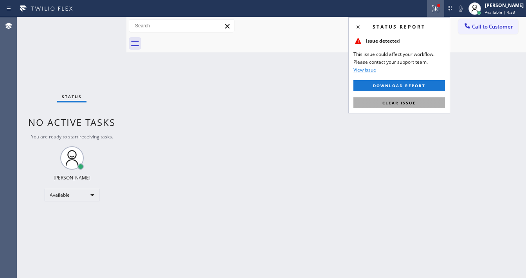
click at [401, 106] on button "Clear issue" at bounding box center [398, 102] width 91 height 11
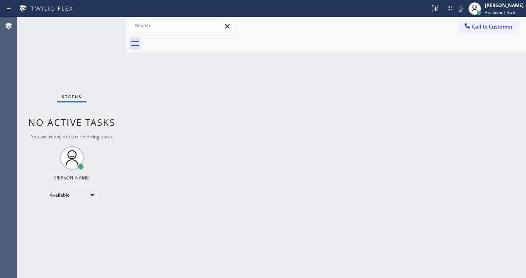
click at [106, 22] on div "Status No active tasks You are ready to start receiving tasks. [PERSON_NAME]" at bounding box center [71, 147] width 109 height 261
click at [105, 22] on div "Status No active tasks You are ready to start receiving tasks. [PERSON_NAME]" at bounding box center [71, 147] width 109 height 261
click at [103, 22] on div "Status No active tasks You are ready to start receiving tasks. [PERSON_NAME]" at bounding box center [71, 147] width 109 height 261
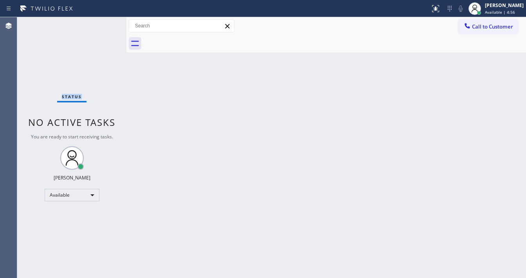
click at [103, 22] on div "Status No active tasks You are ready to start receiving tasks. [PERSON_NAME]" at bounding box center [71, 147] width 109 height 261
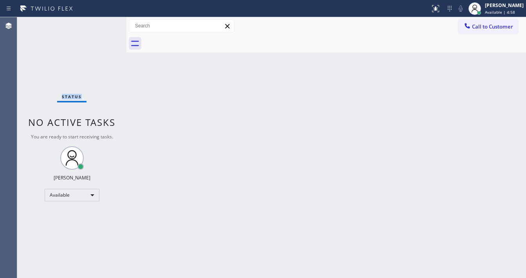
click at [104, 22] on div "Status No active tasks You are ready to start receiving tasks. [PERSON_NAME]" at bounding box center [71, 147] width 109 height 261
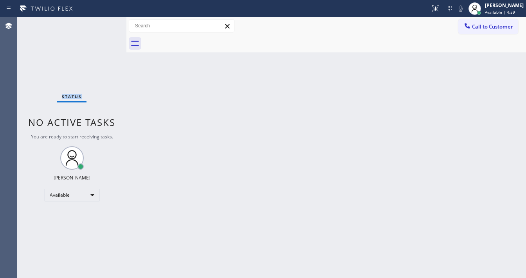
click at [104, 22] on div "Status No active tasks You are ready to start receiving tasks. [PERSON_NAME]" at bounding box center [71, 147] width 109 height 261
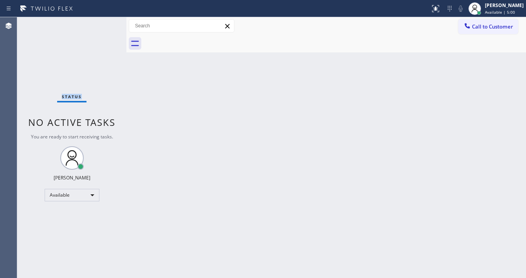
click at [104, 22] on div "Status No active tasks You are ready to start receiving tasks. [PERSON_NAME]" at bounding box center [71, 147] width 109 height 261
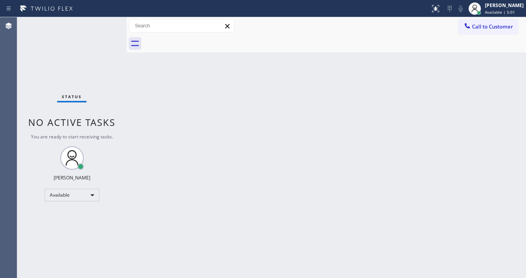
click at [104, 22] on div "Status No active tasks You are ready to start receiving tasks. [PERSON_NAME]" at bounding box center [71, 147] width 109 height 261
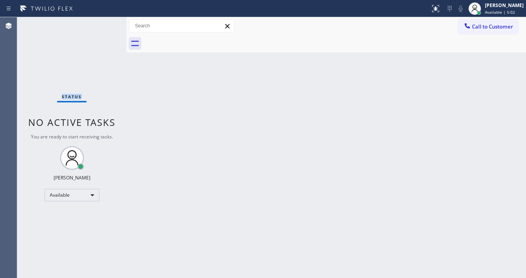
click at [104, 22] on div "Status No active tasks You are ready to start receiving tasks. [PERSON_NAME]" at bounding box center [71, 147] width 109 height 261
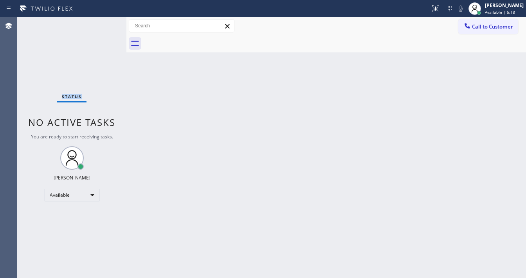
click at [104, 22] on div "Status No active tasks You are ready to start receiving tasks. [PERSON_NAME]" at bounding box center [71, 147] width 109 height 261
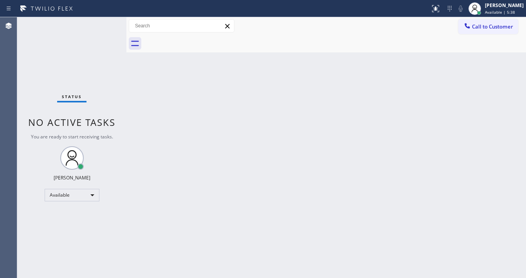
click at [104, 22] on div "Status No active tasks You are ready to start receiving tasks. [PERSON_NAME]" at bounding box center [71, 147] width 109 height 261
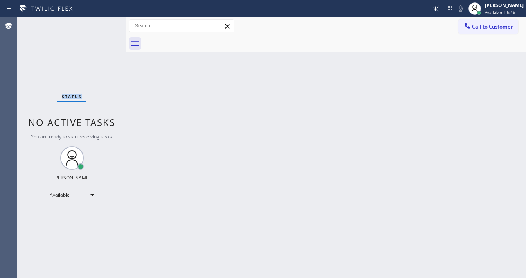
click at [104, 22] on div "Status No active tasks You are ready to start receiving tasks. [PERSON_NAME]" at bounding box center [71, 147] width 109 height 261
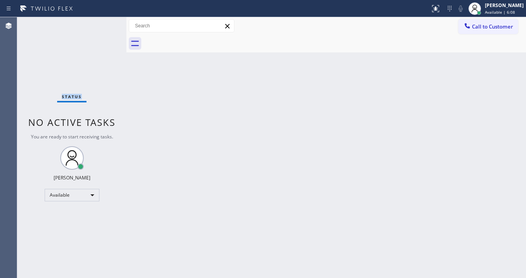
click at [104, 22] on div "Status No active tasks You are ready to start receiving tasks. [PERSON_NAME]" at bounding box center [71, 147] width 109 height 261
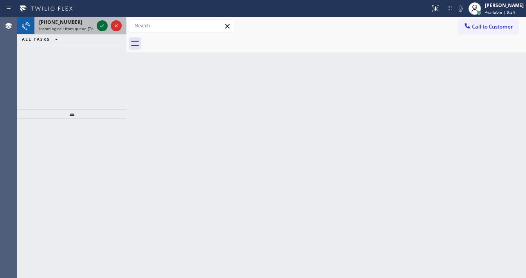
click at [104, 22] on icon at bounding box center [101, 25] width 9 height 9
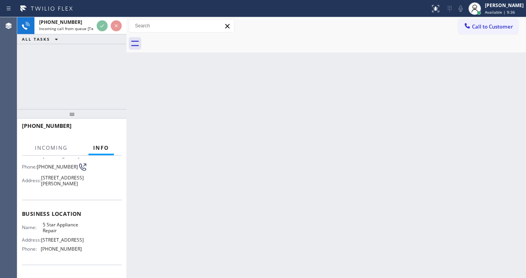
scroll to position [63, 0]
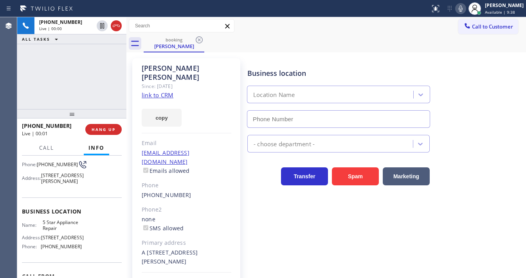
type input "[PHONE_NUMBER]"
click at [34, 100] on div "[PHONE_NUMBER] Live | 00:08 ALL TASKS ALL TASKS ACTIVE TASKS TASKS IN WRAP UP" at bounding box center [71, 63] width 109 height 92
click at [152, 91] on link "link to CRM" at bounding box center [158, 95] width 32 height 8
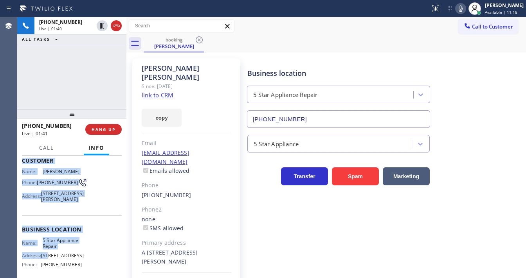
scroll to position [115, 0]
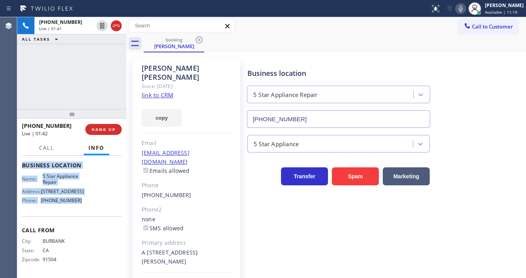
drag, startPoint x: 20, startPoint y: 201, endPoint x: 86, endPoint y: 206, distance: 67.1
click at [86, 206] on div "Context Queue: [Test] All Priority: 1 Customer Name: [PERSON_NAME] Phone: [PHON…" at bounding box center [71, 217] width 109 height 122
copy div "Customer Name: [PERSON_NAME] Phone: [PHONE_NUMBER] Address: [STREET_ADDRESS][PE…"
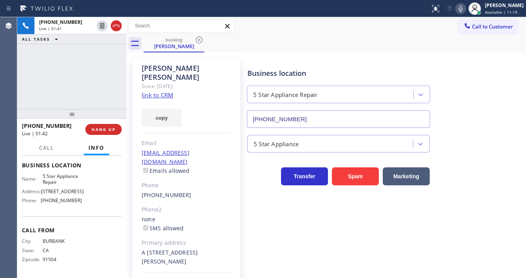
click at [72, 66] on div "[PHONE_NUMBER] Live | 01:41 ALL TASKS ALL TASKS ACTIVE TASKS TASKS IN WRAP UP" at bounding box center [71, 63] width 109 height 92
click at [75, 77] on div "[PHONE_NUMBER] Live | 01:46 ALL TASKS ALL TASKS ACTIVE TASKS TASKS IN WRAP UP" at bounding box center [71, 63] width 109 height 92
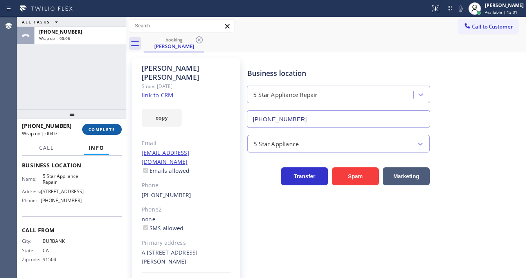
click at [103, 128] on span "COMPLETE" at bounding box center [101, 129] width 27 height 5
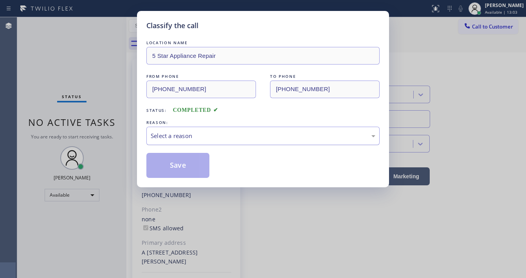
click at [163, 140] on div "Select a reason" at bounding box center [262, 136] width 233 height 18
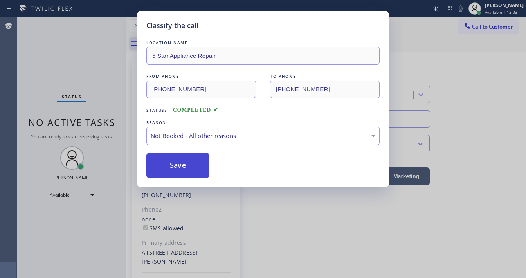
click at [168, 166] on button "Save" at bounding box center [177, 165] width 63 height 25
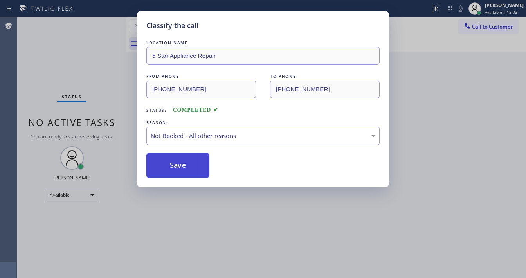
click at [168, 166] on button "Save" at bounding box center [177, 165] width 63 height 25
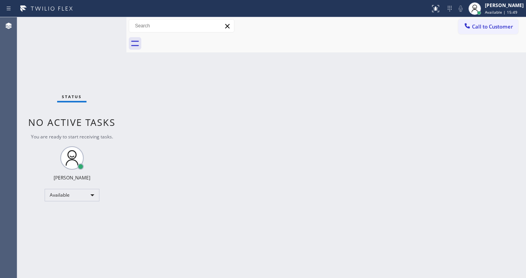
click at [28, 83] on div "Status No active tasks You are ready to start receiving tasks. [PERSON_NAME]" at bounding box center [71, 147] width 109 height 261
click at [103, 25] on div "Status No active tasks You are ready to start receiving tasks. [PERSON_NAME]" at bounding box center [71, 147] width 109 height 261
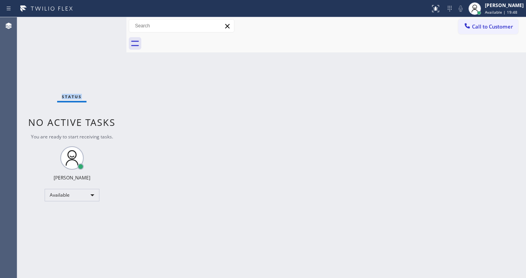
click at [103, 25] on div "Status No active tasks You are ready to start receiving tasks. [PERSON_NAME]" at bounding box center [71, 147] width 109 height 261
click at [23, 100] on div "Status No active tasks You are ready to start receiving tasks. [PERSON_NAME]" at bounding box center [71, 147] width 109 height 261
click at [100, 24] on div "Status No active tasks You are ready to start receiving tasks. [PERSON_NAME]" at bounding box center [71, 147] width 109 height 261
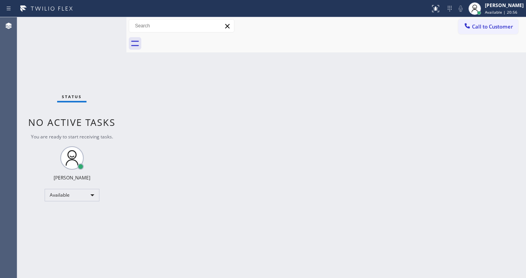
click at [102, 25] on div "Status No active tasks You are ready to start receiving tasks. [PERSON_NAME]" at bounding box center [71, 147] width 109 height 261
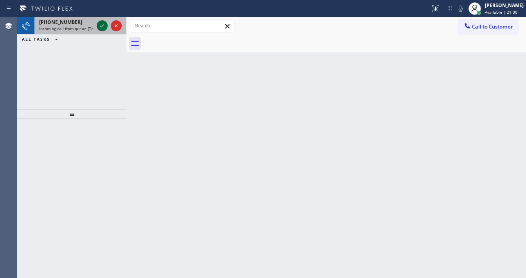
click at [104, 25] on icon at bounding box center [101, 25] width 9 height 9
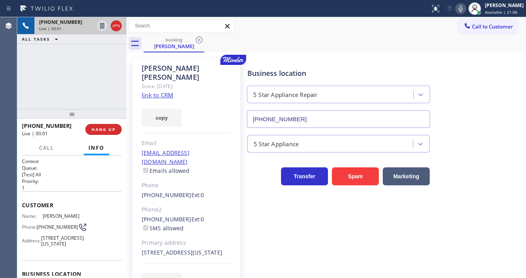
type input "[PHONE_NUMBER]"
click at [155, 91] on link "link to CRM" at bounding box center [158, 95] width 32 height 8
click at [464, 8] on icon at bounding box center [460, 8] width 9 height 9
click at [463, 7] on icon at bounding box center [460, 8] width 9 height 9
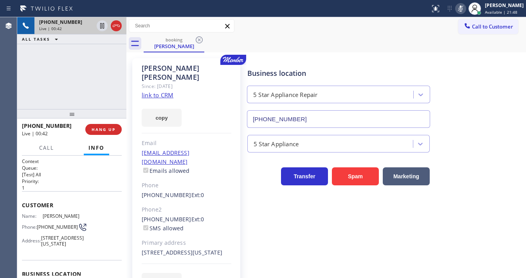
click at [463, 7] on icon at bounding box center [460, 8] width 9 height 9
click at [104, 78] on div "[PHONE_NUMBER] Live | 01:37 ALL TASKS ALL TASKS ACTIVE TASKS TASKS IN WRAP UP" at bounding box center [71, 63] width 109 height 92
click at [77, 88] on div "[PHONE_NUMBER] Live | 01:48 ALL TASKS ALL TASKS ACTIVE TASKS TASKS IN WRAP UP […" at bounding box center [271, 147] width 508 height 261
click at [116, 129] on button "HANG UP" at bounding box center [102, 129] width 36 height 11
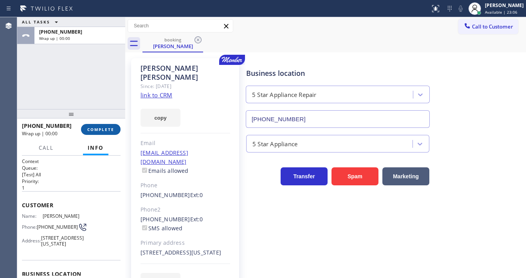
click at [116, 129] on button "COMPLETE" at bounding box center [100, 129] width 39 height 11
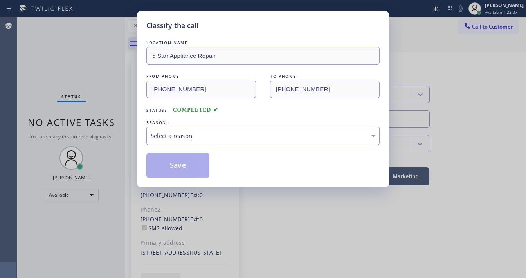
click at [170, 138] on div "Select a reason" at bounding box center [263, 135] width 224 height 9
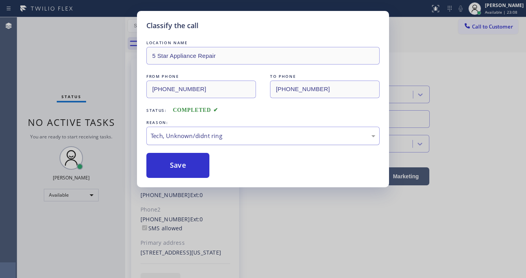
click at [181, 138] on div "Tech, Unknown/didnt ring" at bounding box center [263, 135] width 224 height 9
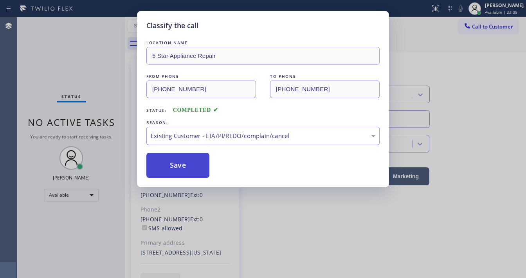
click at [172, 157] on button "Save" at bounding box center [177, 165] width 63 height 25
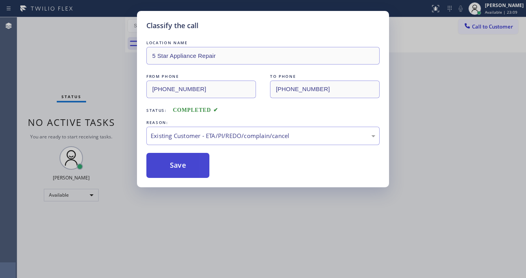
click at [172, 158] on button "Save" at bounding box center [177, 165] width 63 height 25
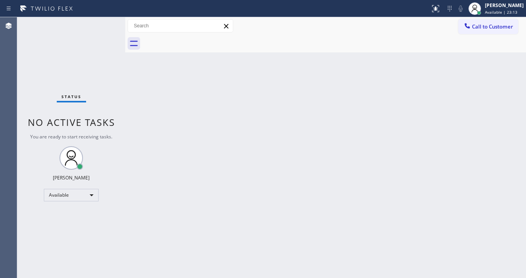
click at [103, 26] on div "Status No active tasks You are ready to start receiving tasks. [PERSON_NAME]" at bounding box center [71, 147] width 108 height 261
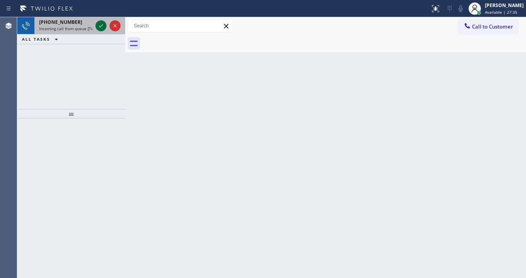
click at [102, 24] on icon at bounding box center [100, 25] width 9 height 9
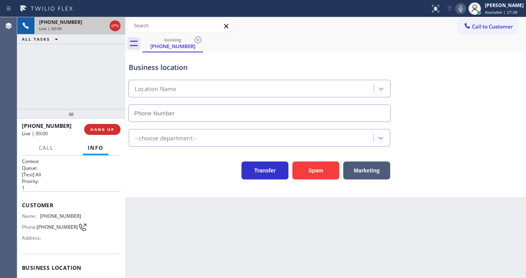
type input "[PHONE_NUMBER]"
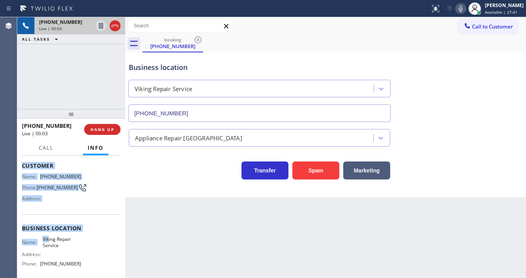
scroll to position [94, 0]
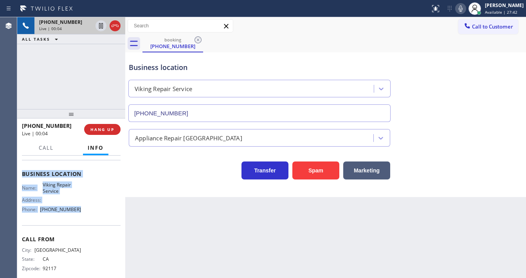
drag, startPoint x: 20, startPoint y: 198, endPoint x: 76, endPoint y: 149, distance: 75.1
click at [86, 211] on div "Context Queue: [Test] All Priority: 1 Customer Name: [PHONE_NUMBER] Phone: [PHO…" at bounding box center [71, 217] width 108 height 122
copy div "Customer Name: [PHONE_NUMBER] Phone: [PHONE_NUMBER] Address: Business location …"
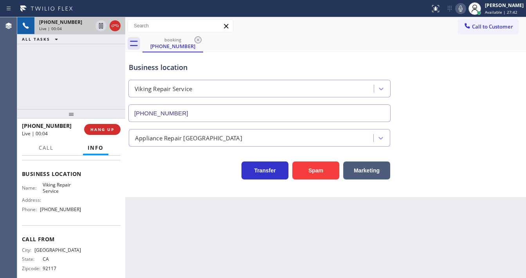
click at [77, 87] on div "[PHONE_NUMBER] Live | 00:04 ALL TASKS ALL TASKS ACTIVE TASKS TASKS IN WRAP UP" at bounding box center [71, 63] width 108 height 92
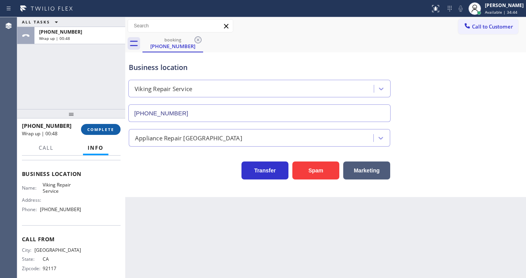
click at [104, 130] on span "COMPLETE" at bounding box center [100, 129] width 27 height 5
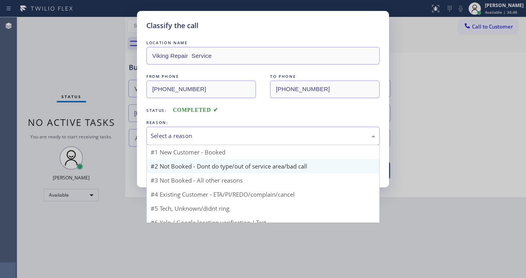
drag, startPoint x: 181, startPoint y: 136, endPoint x: 179, endPoint y: 163, distance: 27.4
click at [181, 136] on div "Select a reason" at bounding box center [263, 135] width 224 height 9
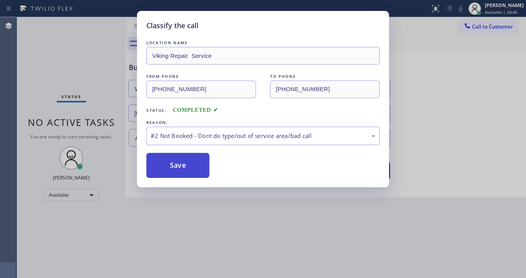
click at [174, 165] on button "Save" at bounding box center [177, 165] width 63 height 25
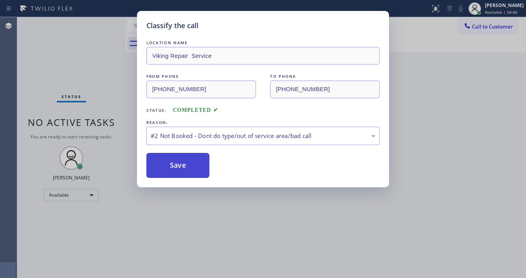
click at [174, 165] on button "Save" at bounding box center [177, 165] width 63 height 25
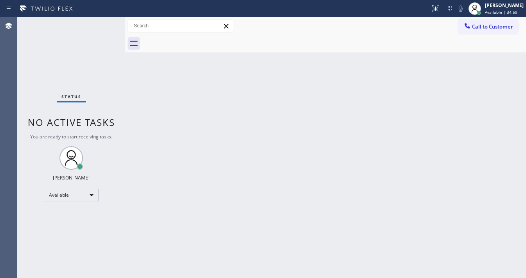
click at [82, 43] on div "Status No active tasks You are ready to start receiving tasks. [PERSON_NAME]" at bounding box center [71, 147] width 108 height 261
click at [104, 24] on div "Status No active tasks You are ready to start receiving tasks. [PERSON_NAME]" at bounding box center [71, 147] width 108 height 261
click at [104, 20] on div "Status No active tasks You are ready to start receiving tasks. [PERSON_NAME]" at bounding box center [71, 147] width 108 height 261
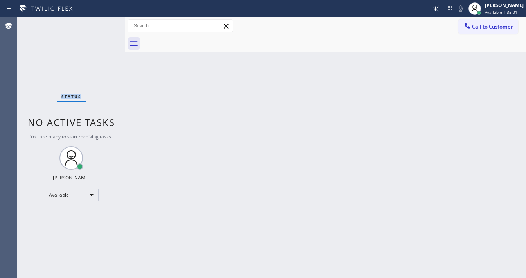
click at [104, 20] on div "Status No active tasks You are ready to start receiving tasks. [PERSON_NAME]" at bounding box center [71, 147] width 108 height 261
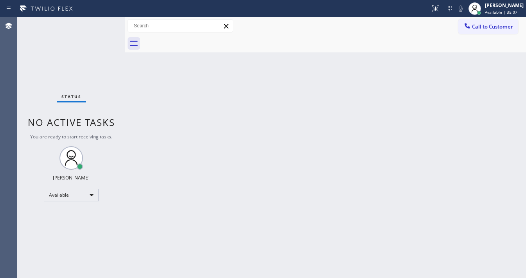
click at [104, 20] on div "Status No active tasks You are ready to start receiving tasks. [PERSON_NAME]" at bounding box center [71, 147] width 108 height 261
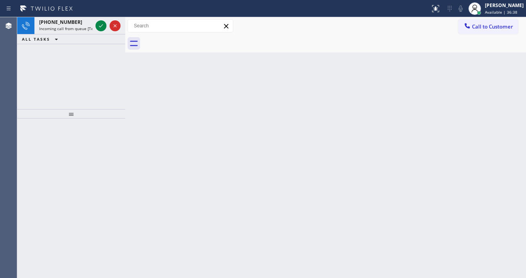
click at [104, 20] on div at bounding box center [108, 25] width 28 height 17
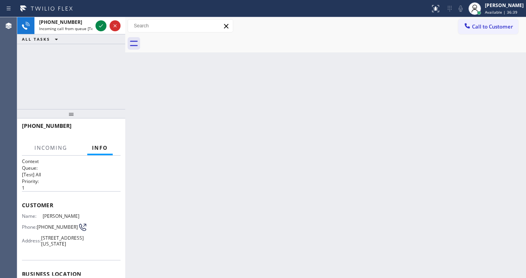
click at [104, 20] on div at bounding box center [108, 25] width 28 height 17
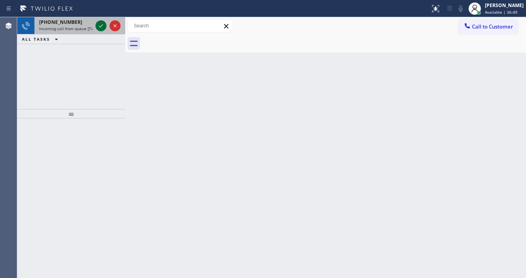
click at [103, 22] on icon at bounding box center [100, 25] width 9 height 9
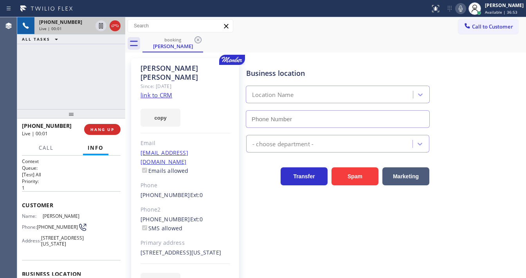
type input "[PHONE_NUMBER]"
click at [151, 82] on div "Since: [DATE]" at bounding box center [185, 86] width 90 height 9
click at [151, 91] on link "link to CRM" at bounding box center [156, 95] width 32 height 8
click at [113, 26] on icon at bounding box center [114, 25] width 9 height 9
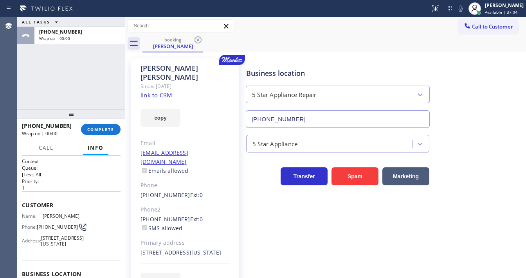
click at [106, 122] on div "[PHONE_NUMBER] Wrap up | 00:00 COMPLETE" at bounding box center [71, 129] width 99 height 20
click at [105, 125] on button "COMPLETE" at bounding box center [100, 129] width 39 height 11
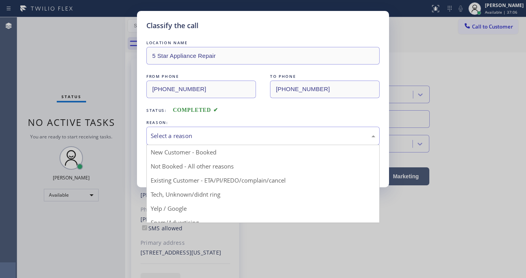
click at [181, 135] on div "Select a reason" at bounding box center [263, 135] width 224 height 9
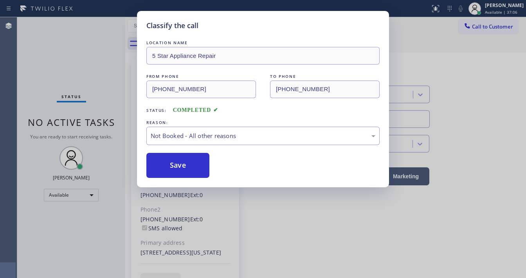
click at [174, 163] on button "Save" at bounding box center [177, 165] width 63 height 25
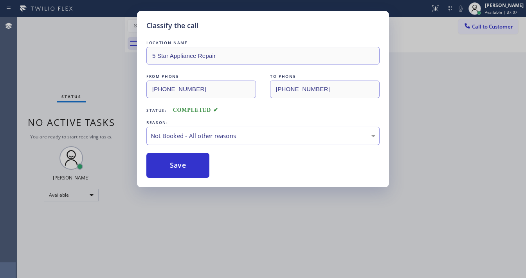
click at [174, 163] on button "Save" at bounding box center [177, 165] width 63 height 25
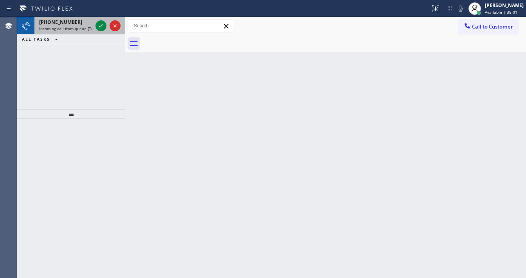
click at [77, 21] on div "[PHONE_NUMBER]" at bounding box center [65, 22] width 53 height 7
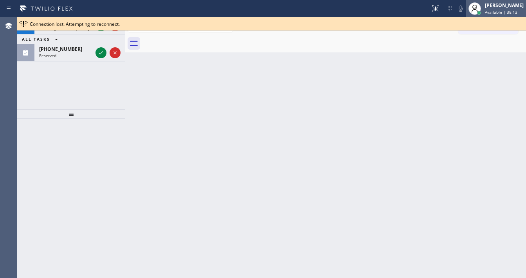
click at [493, 9] on span "Available | 38:13" at bounding box center [500, 11] width 32 height 5
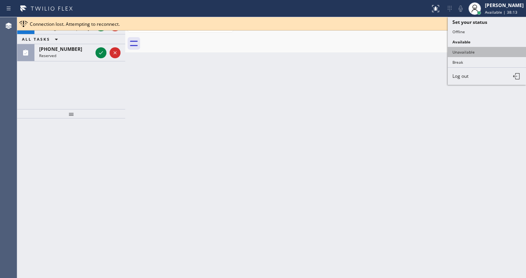
click at [473, 48] on button "Unavailable" at bounding box center [486, 52] width 78 height 10
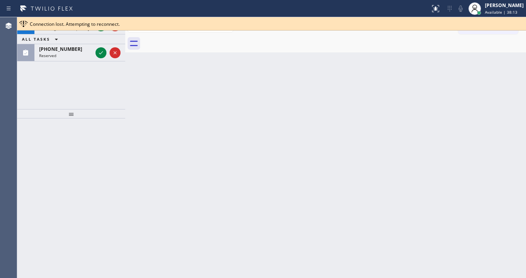
drag, startPoint x: 271, startPoint y: 83, endPoint x: 209, endPoint y: 83, distance: 61.8
click at [270, 83] on div "Back to Dashboard Change Sender ID Customers Technicians Select a contact Outbo…" at bounding box center [325, 147] width 400 height 261
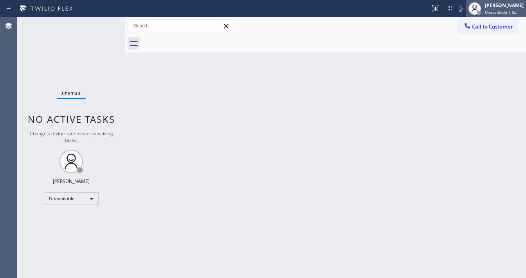
click at [489, 9] on div "[PERSON_NAME] Unavailable | 0s" at bounding box center [504, 9] width 43 height 14
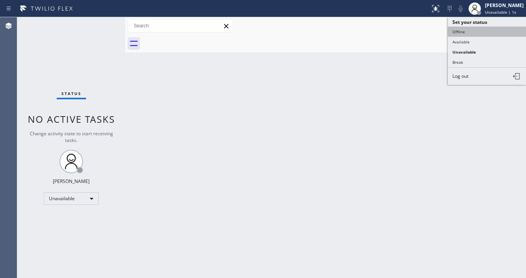
drag, startPoint x: 471, startPoint y: 27, endPoint x: 482, endPoint y: 20, distance: 12.3
click at [471, 27] on button "Offline" at bounding box center [486, 32] width 78 height 10
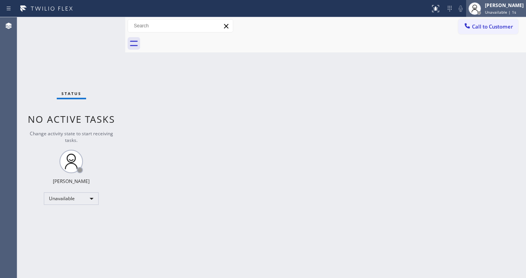
click at [497, 5] on div "[PERSON_NAME]" at bounding box center [503, 5] width 39 height 7
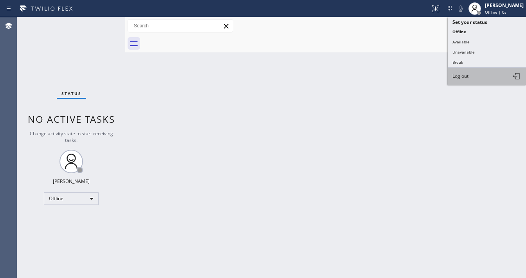
click at [470, 71] on button "Log out" at bounding box center [486, 76] width 78 height 17
